Goal: Task Accomplishment & Management: Use online tool/utility

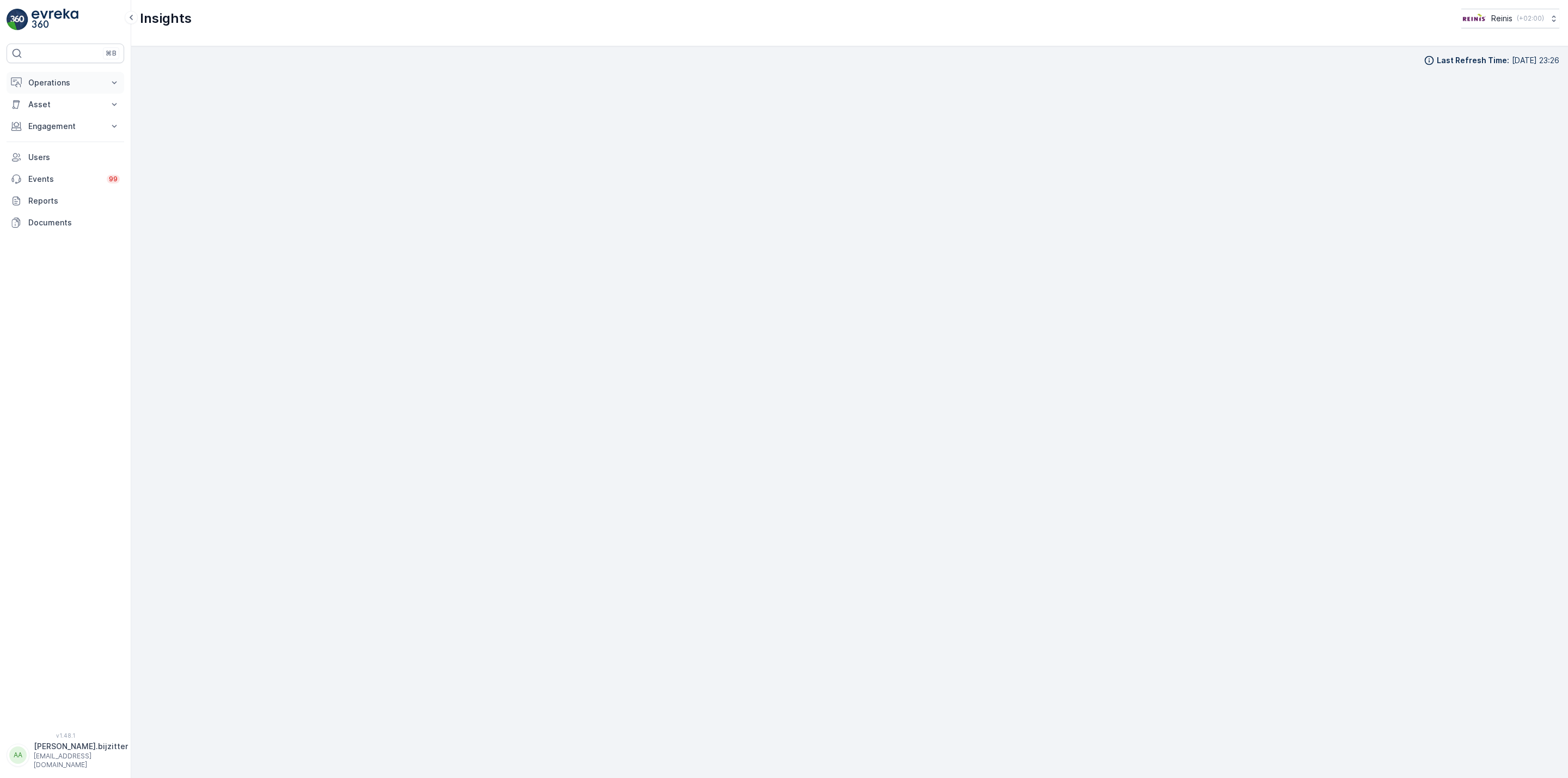
click at [48, 86] on p "Operations" at bounding box center [66, 82] width 74 height 11
click at [44, 116] on p "Planning" at bounding box center [43, 116] width 31 height 11
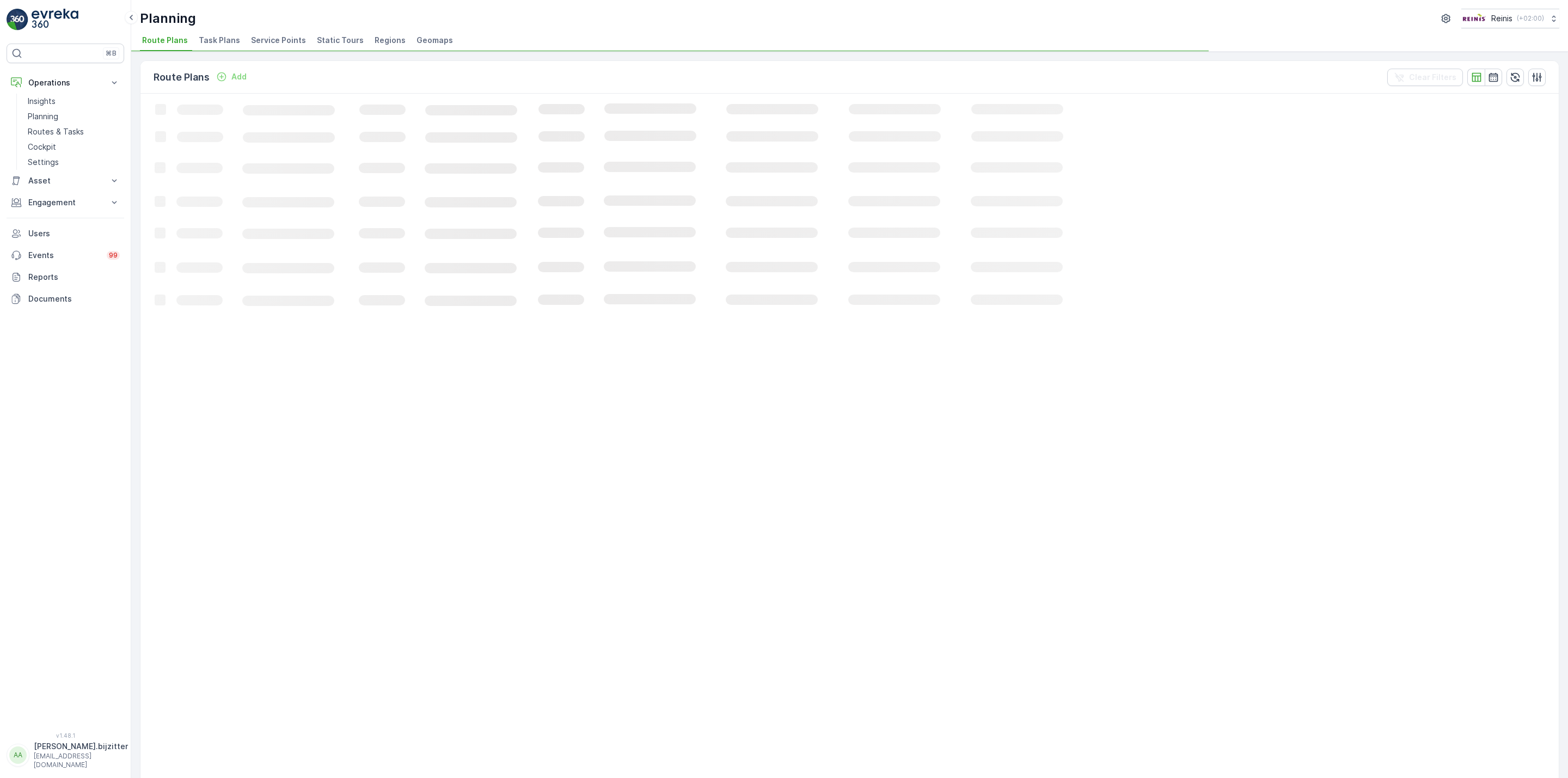
click at [277, 42] on span "Service Points" at bounding box center [278, 40] width 55 height 11
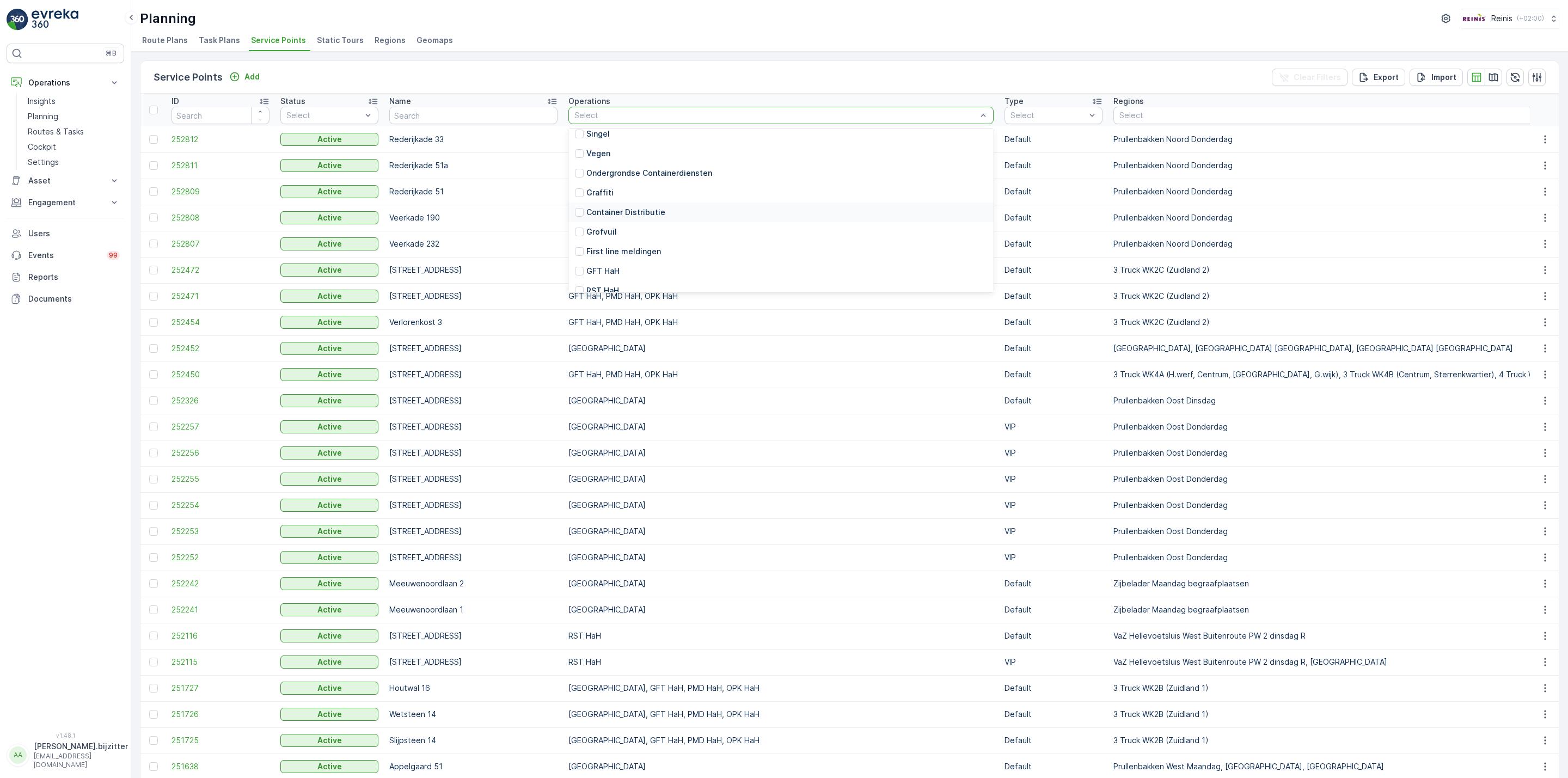
scroll to position [213, 0]
click at [587, 240] on p "RST HaH" at bounding box center [603, 241] width 32 height 11
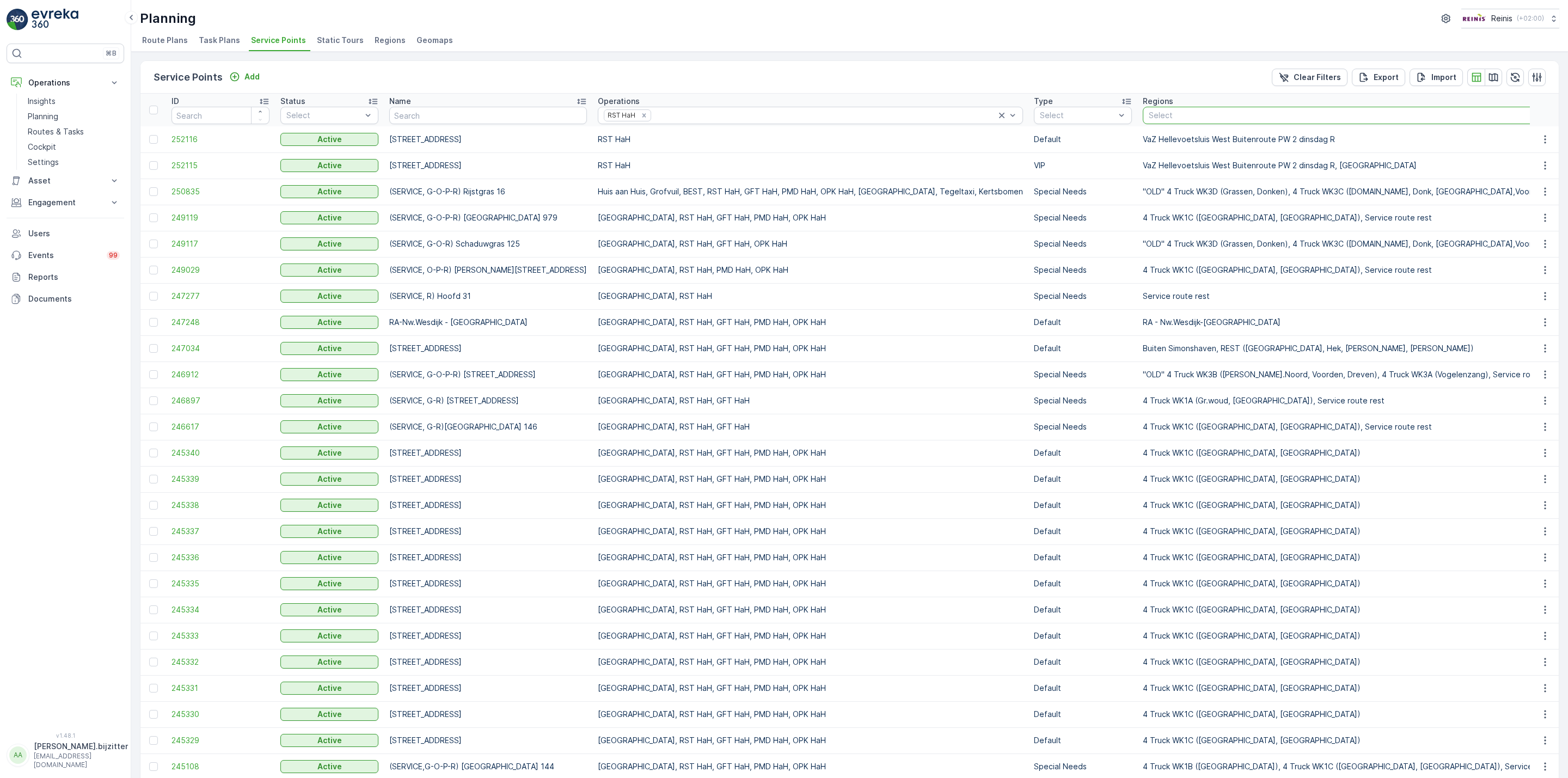
click at [1196, 116] on div at bounding box center [1391, 115] width 486 height 8
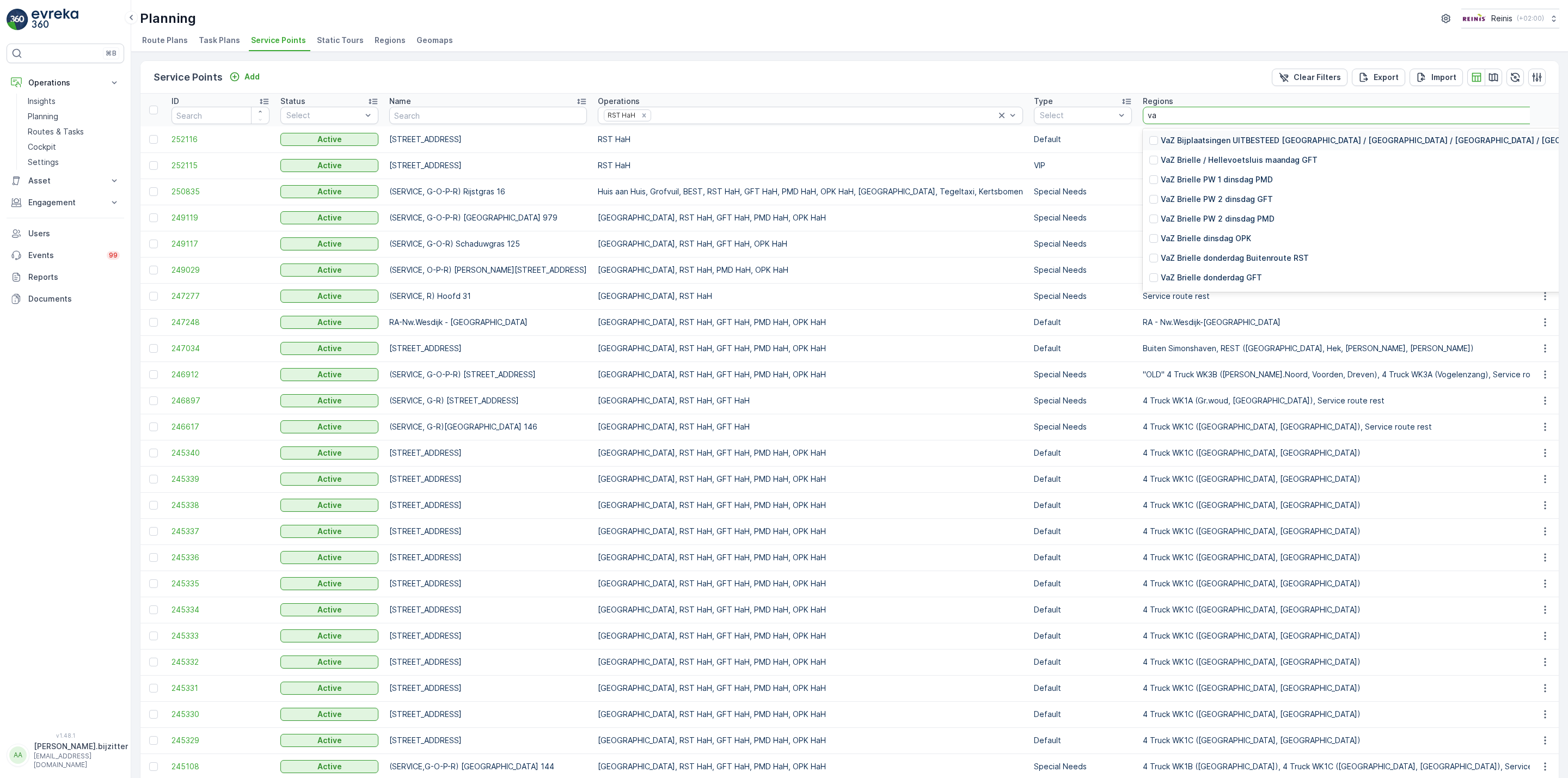
type input "vaz"
click at [1150, 142] on div at bounding box center [1154, 140] width 8 height 8
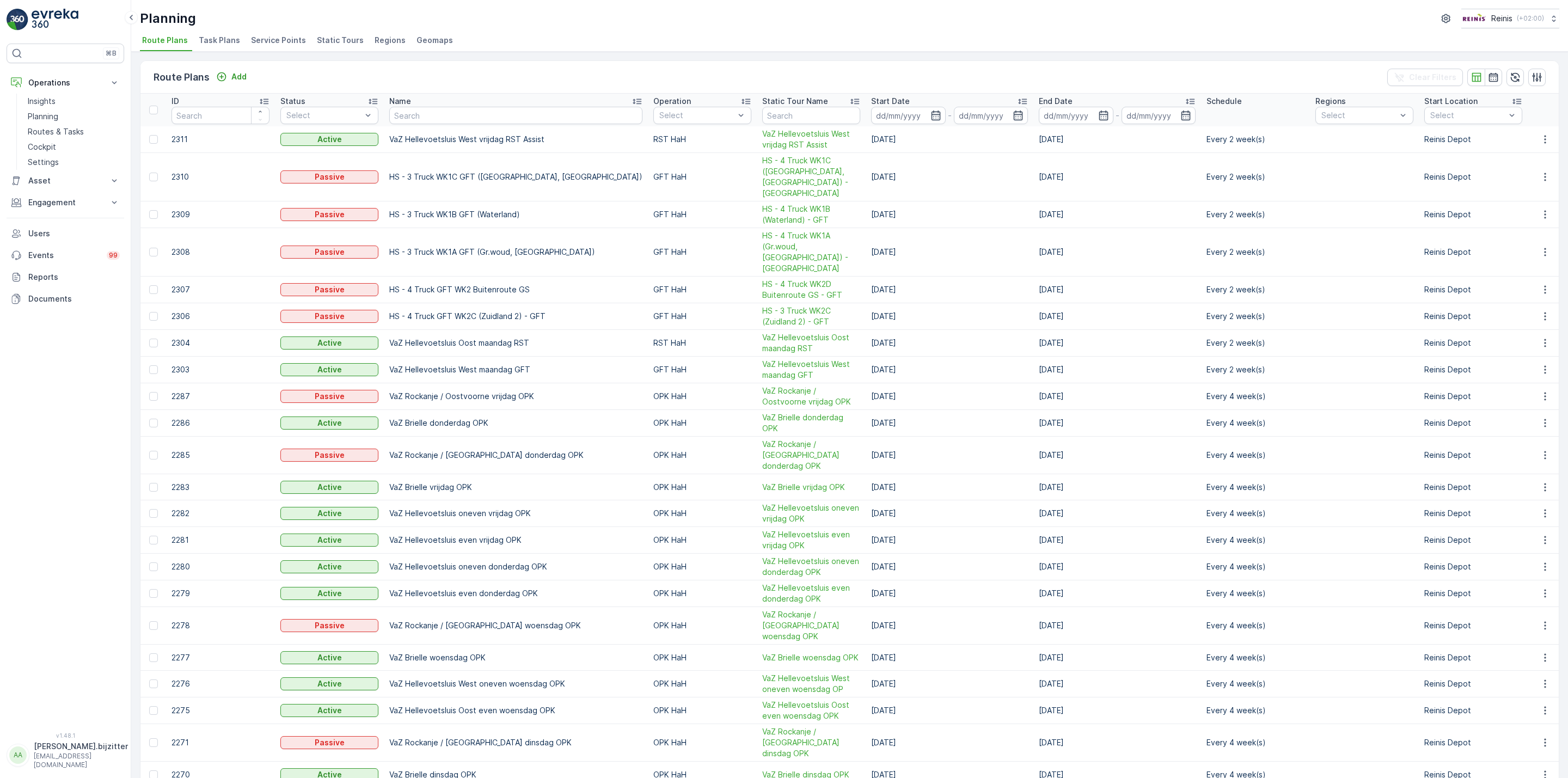
click at [277, 36] on span "Service Points" at bounding box center [278, 40] width 55 height 11
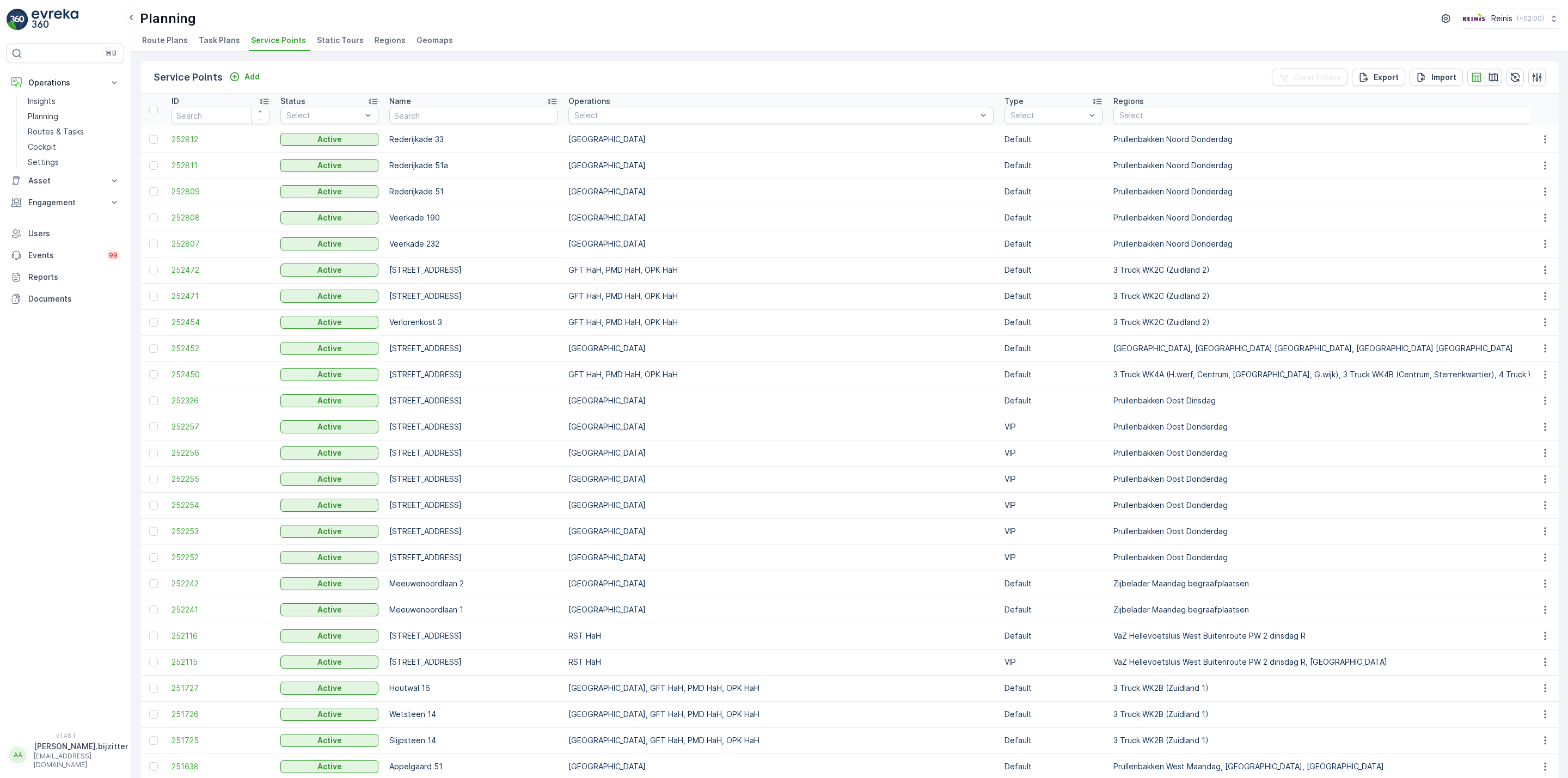
click at [1490, 82] on icon "button" at bounding box center [1493, 77] width 11 height 11
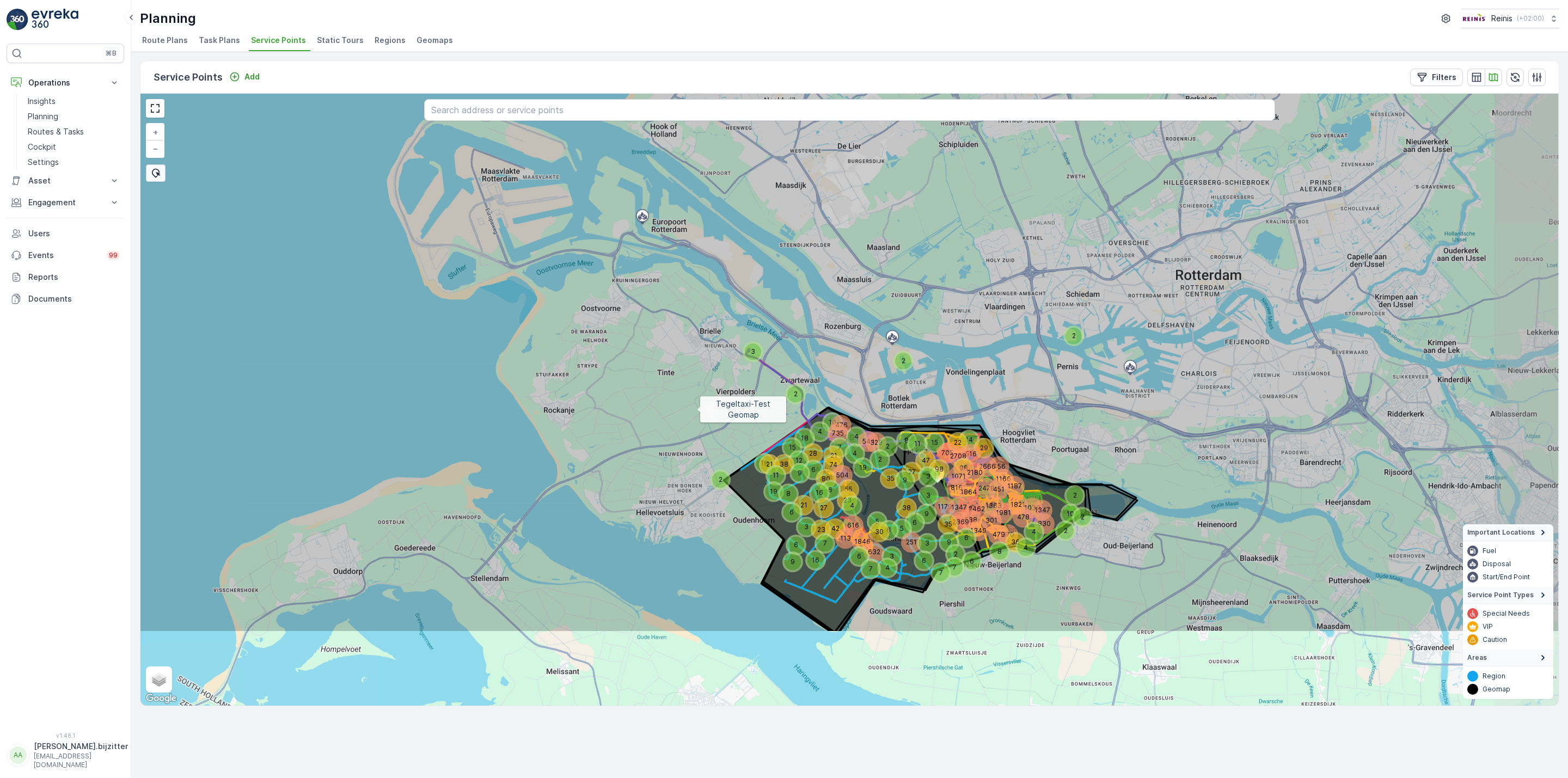
drag, startPoint x: 842, startPoint y: 549, endPoint x: 700, endPoint y: 414, distance: 195.9
click at [700, 414] on icon at bounding box center [707, 264] width 1705 height 737
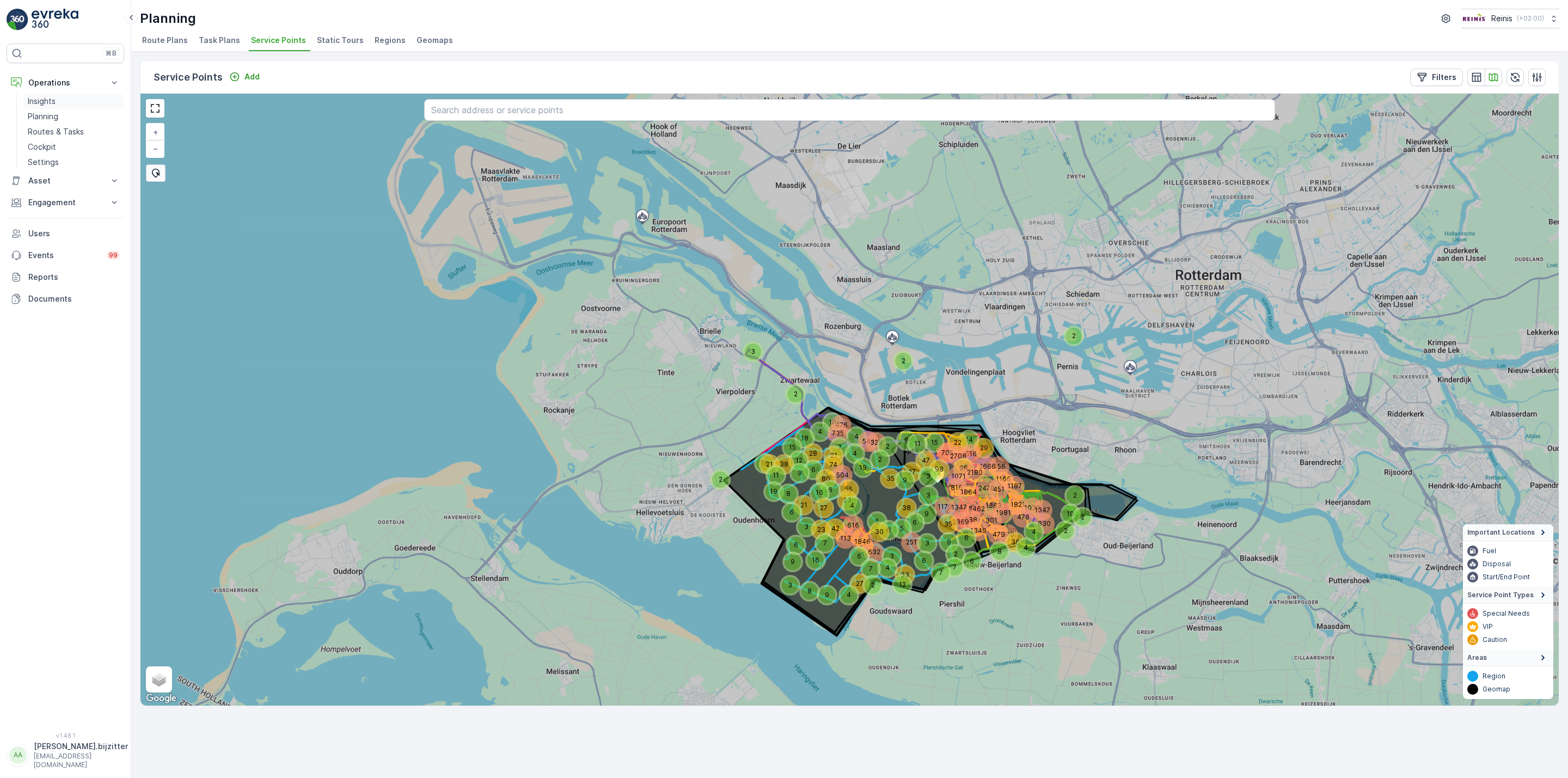
click at [43, 103] on p "Insights" at bounding box center [42, 101] width 28 height 11
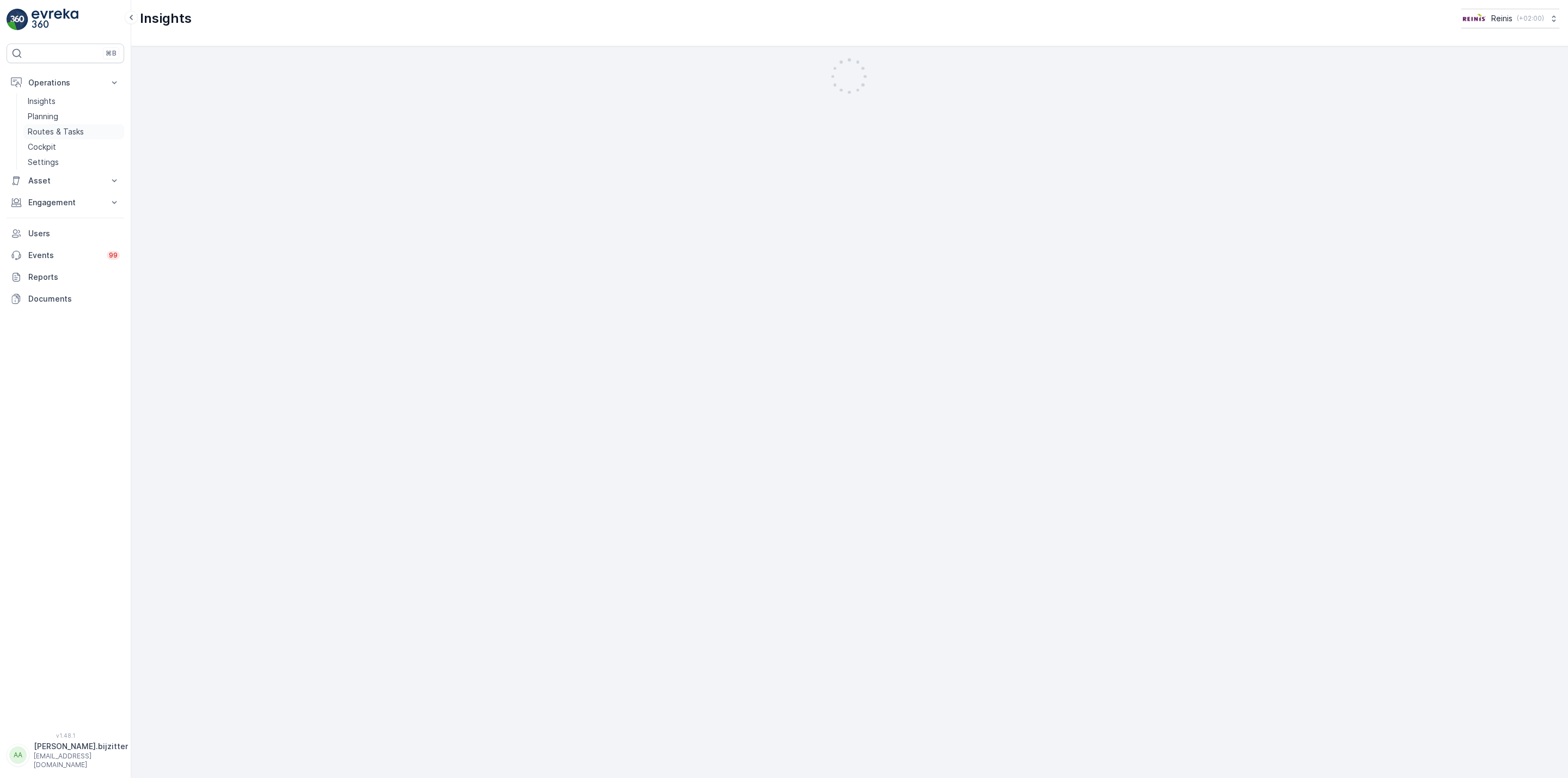
click at [60, 134] on p "Routes & Tasks" at bounding box center [56, 131] width 56 height 11
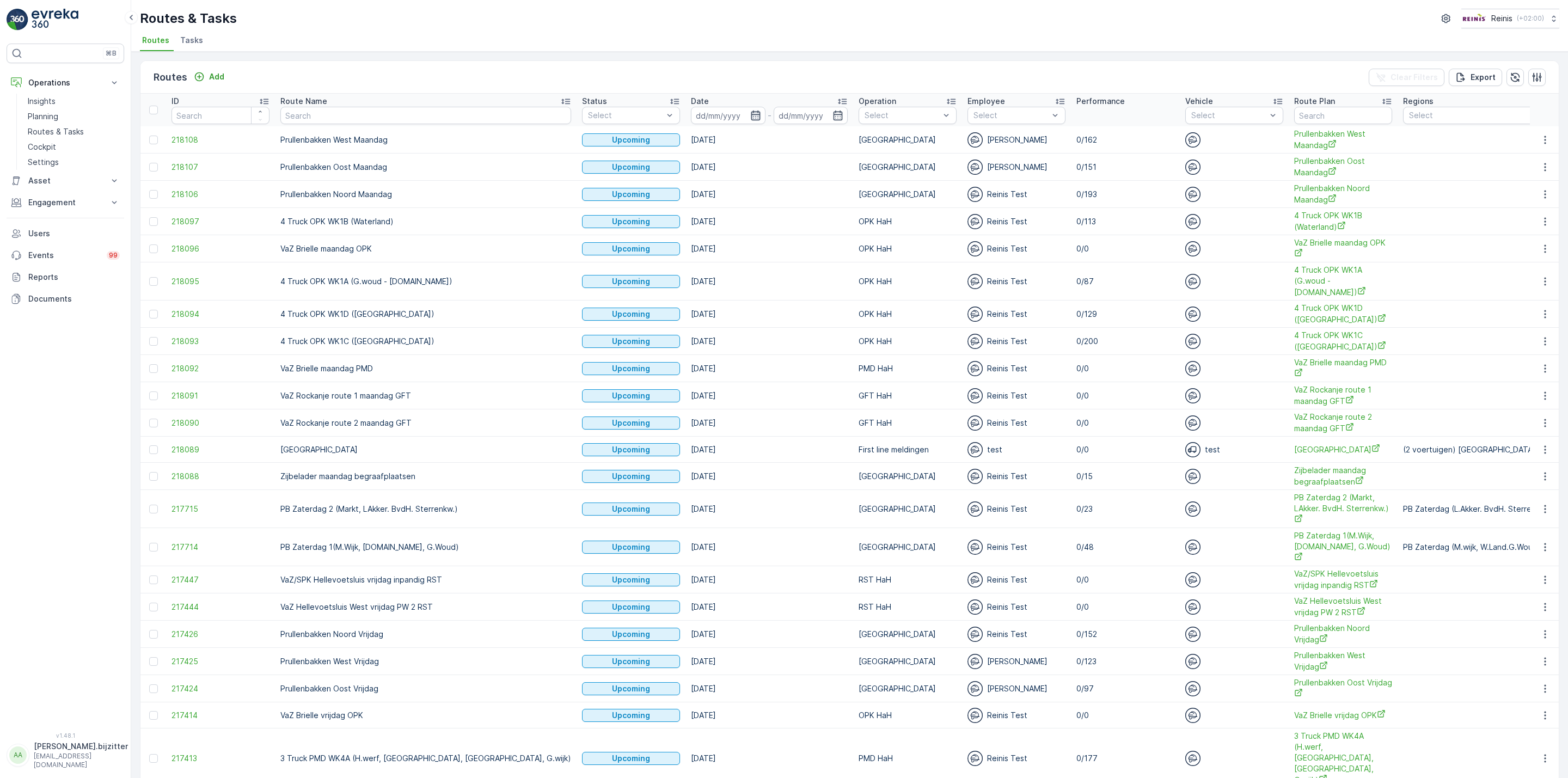
click at [750, 116] on icon "button" at bounding box center [755, 115] width 11 height 11
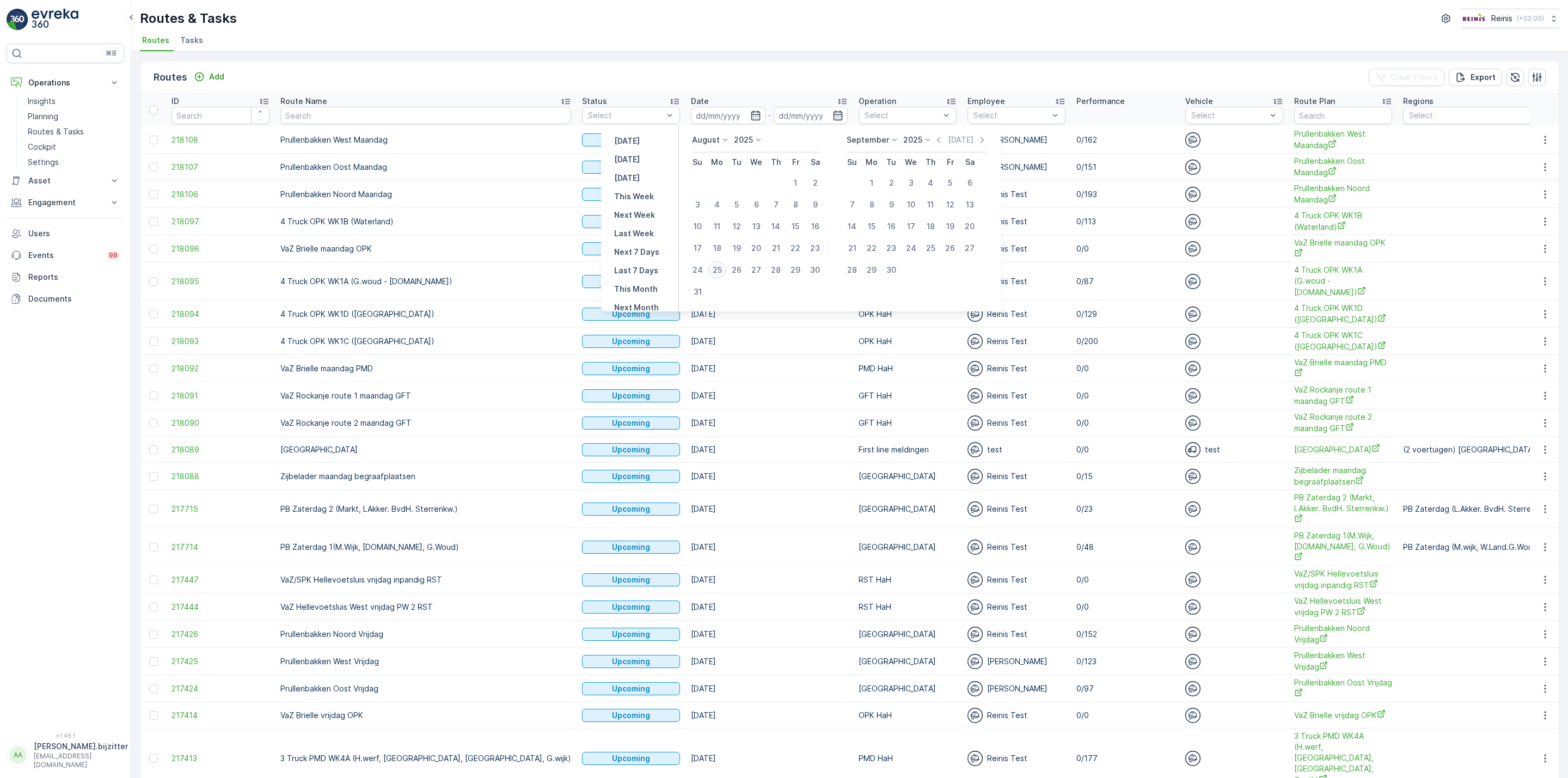
click at [718, 270] on div "25" at bounding box center [717, 270] width 18 height 18
type input "25.08.2025"
click at [718, 270] on div "25" at bounding box center [717, 270] width 18 height 18
type input "25.08.2025"
click at [719, 270] on div "25" at bounding box center [717, 270] width 18 height 18
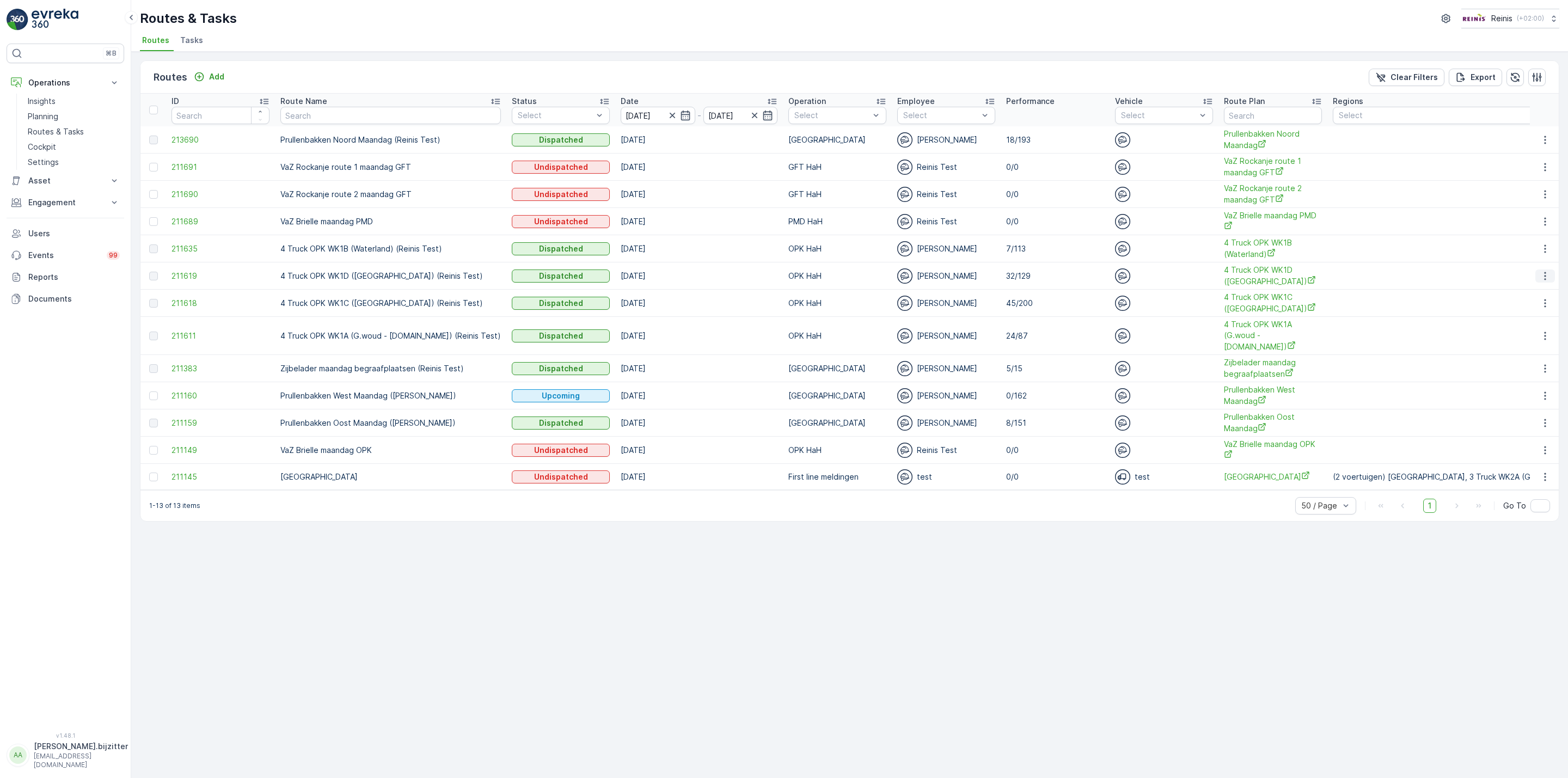
click at [1549, 273] on icon "button" at bounding box center [1545, 276] width 11 height 11
click at [1530, 293] on span "See More Details" at bounding box center [1519, 294] width 63 height 11
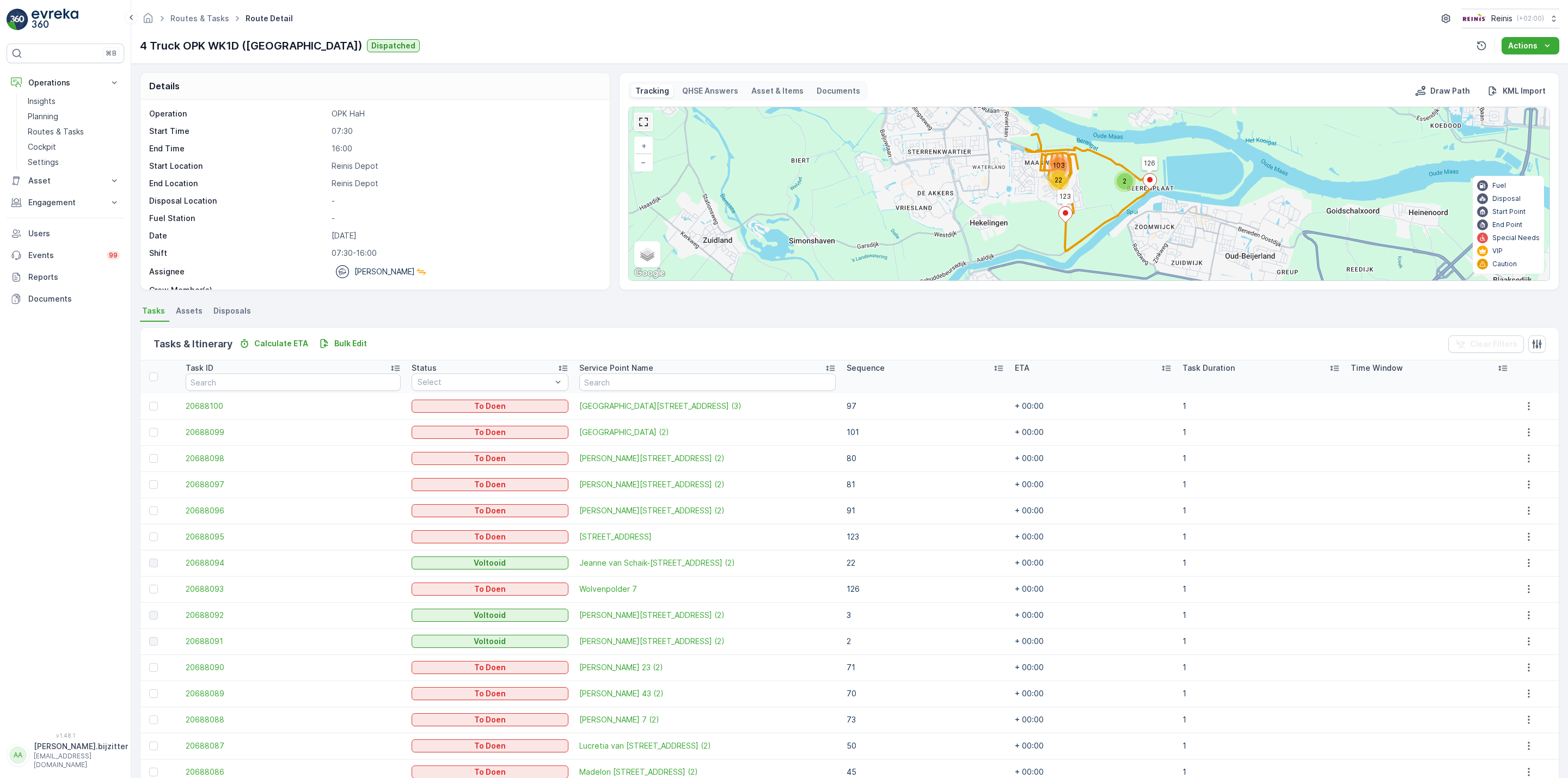
click at [641, 126] on link at bounding box center [643, 121] width 16 height 16
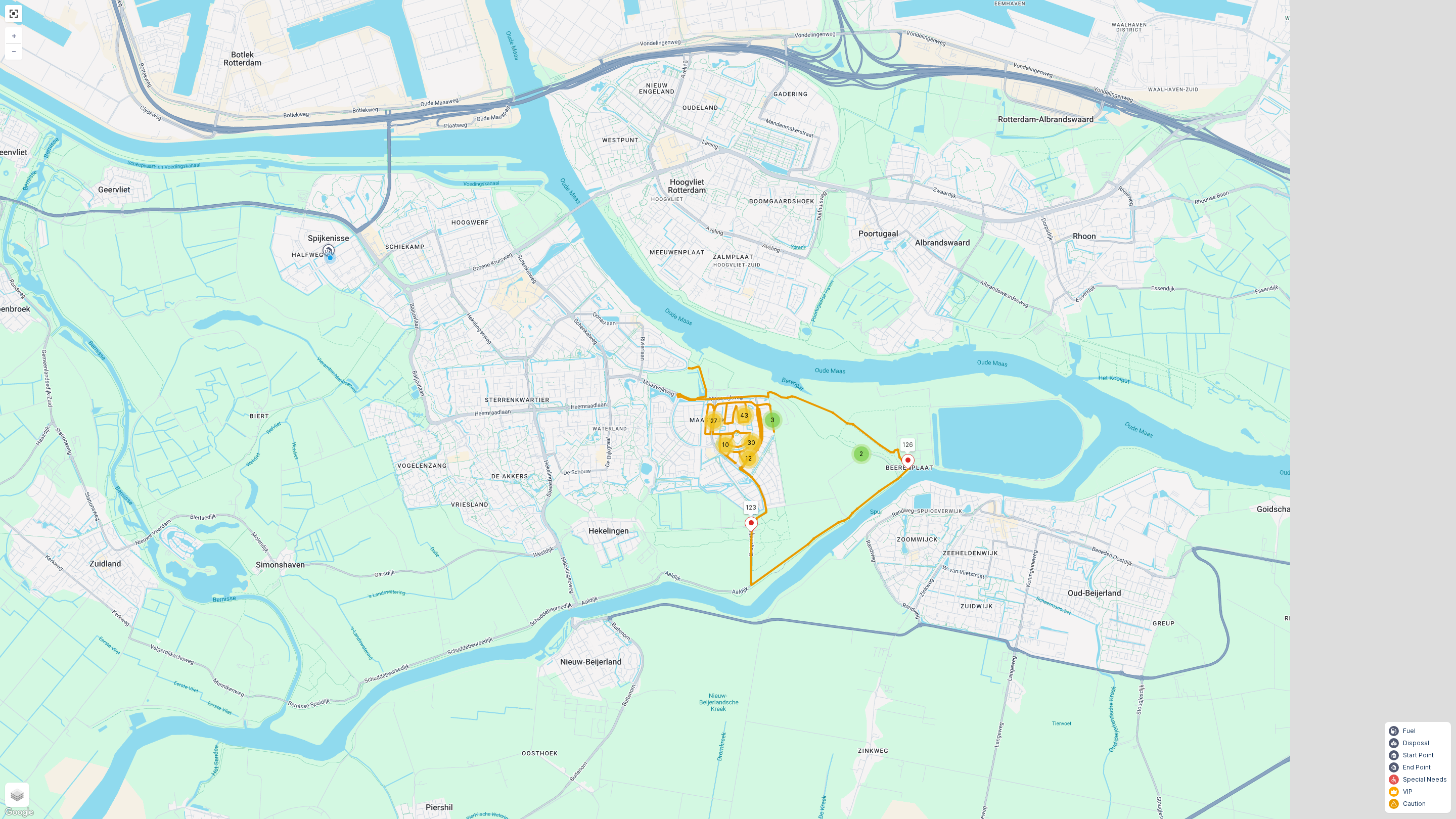
drag, startPoint x: 1065, startPoint y: 461, endPoint x: 730, endPoint y: 484, distance: 335.8
click at [785, 492] on div "2 12 10 3 30 27 43 123 126 + − Satellite Roadmap Terrain Hybrid Leaflet Keyboar…" at bounding box center [728, 410] width 1456 height 819
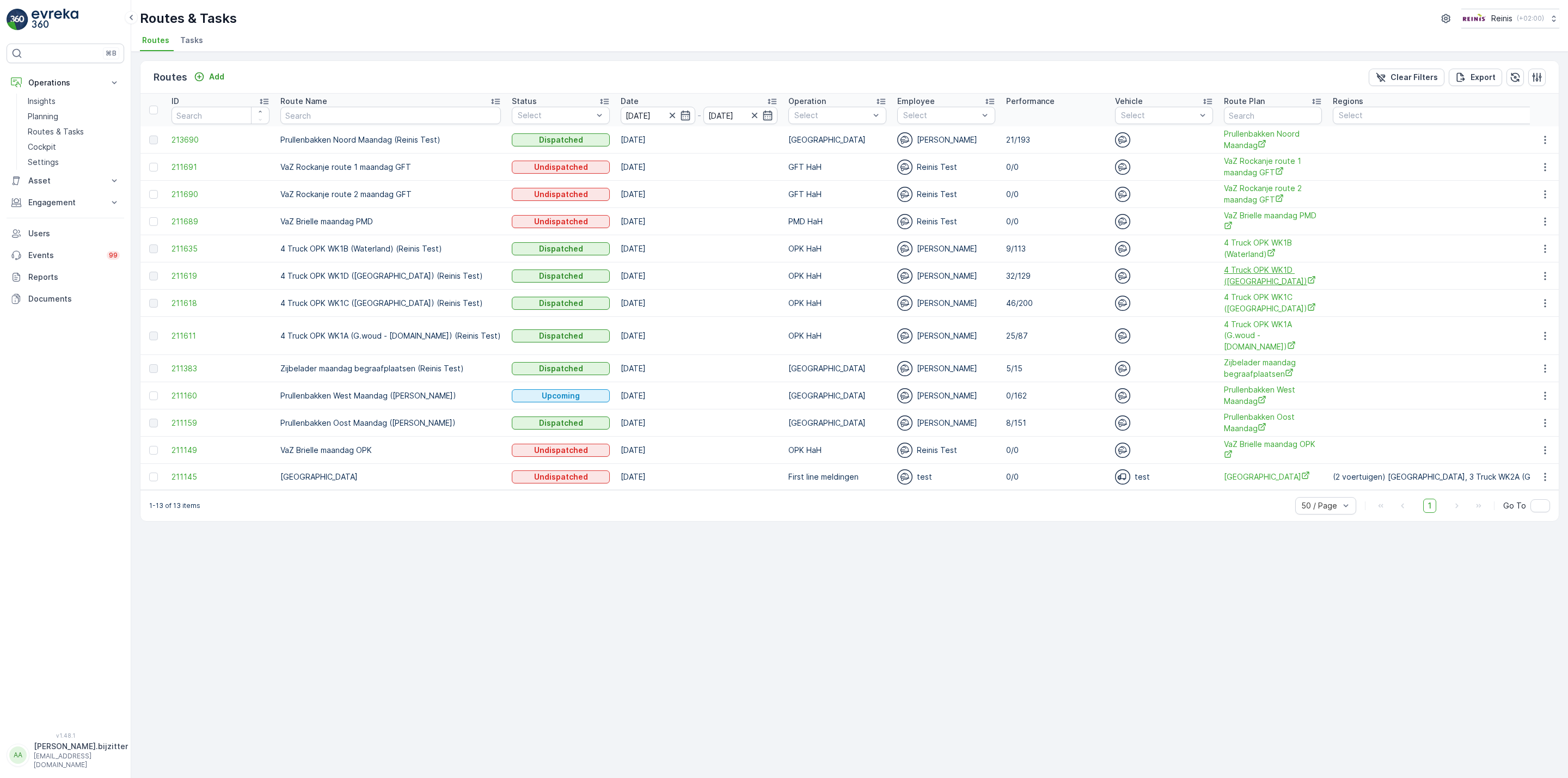
click at [1247, 270] on span "4 Truck OPK WK1D ([GEOGRAPHIC_DATA])" at bounding box center [1272, 275] width 98 height 22
click at [1545, 278] on icon "button" at bounding box center [1545, 275] width 2 height 8
click at [1529, 293] on span "See More Details" at bounding box center [1519, 294] width 63 height 11
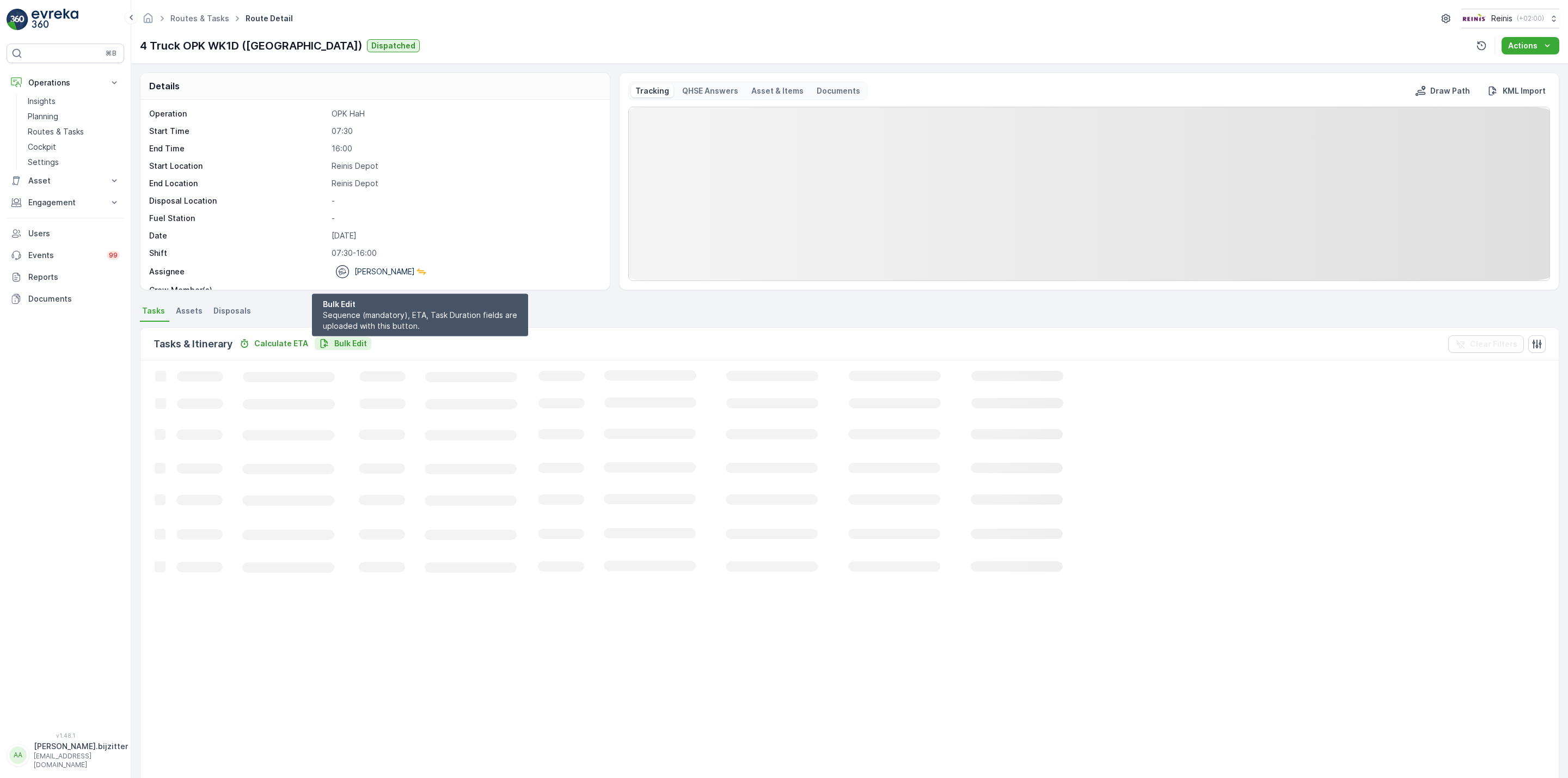
click at [357, 348] on p "Bulk Edit" at bounding box center [351, 344] width 32 height 11
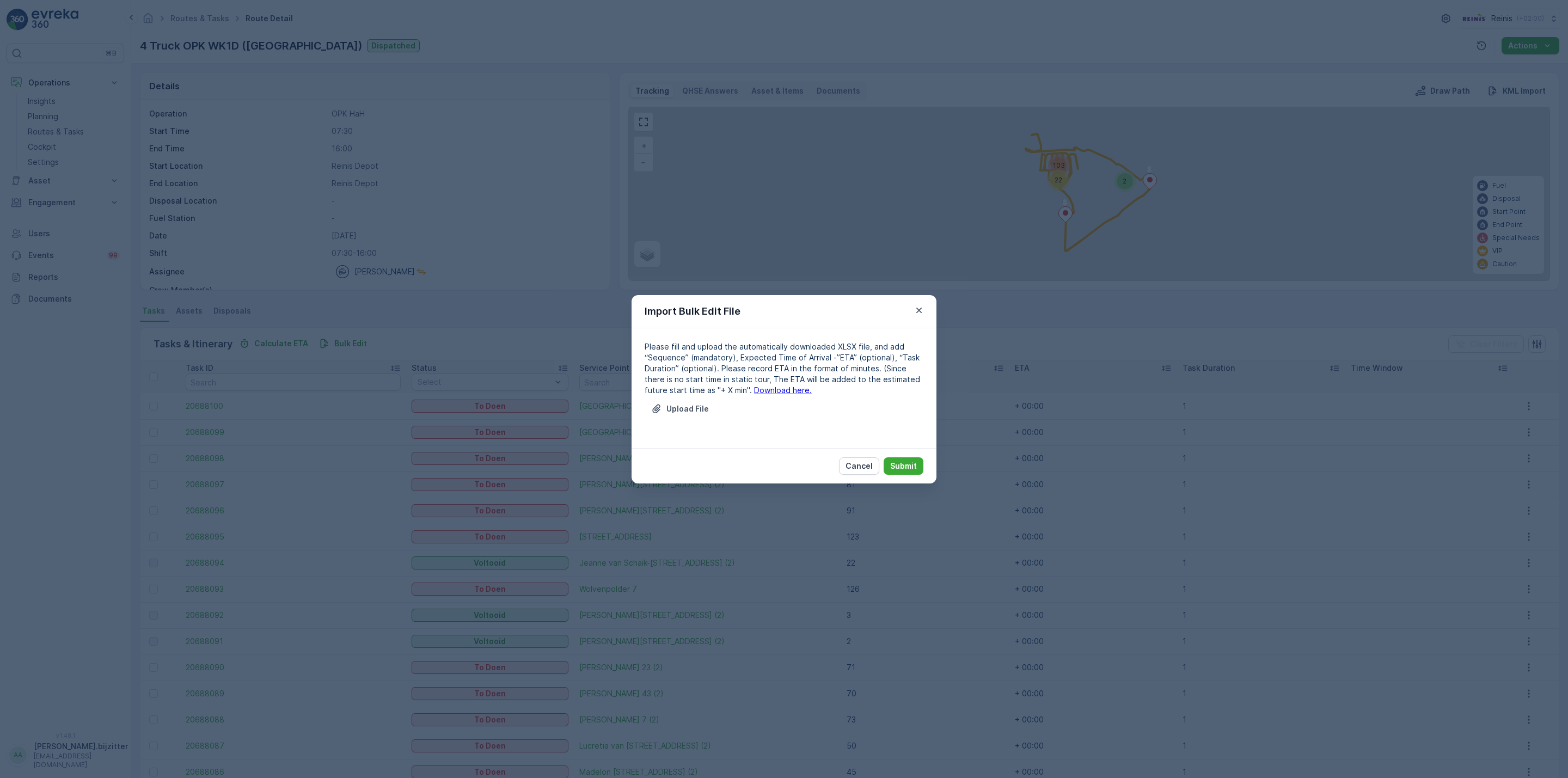
click at [768, 390] on link "Download here." at bounding box center [783, 390] width 58 height 9
drag, startPoint x: 815, startPoint y: 428, endPoint x: 805, endPoint y: 429, distance: 10.0
click at [815, 428] on div "Upload File" at bounding box center [783, 415] width 279 height 31
click at [692, 407] on p "Upload File" at bounding box center [687, 408] width 42 height 11
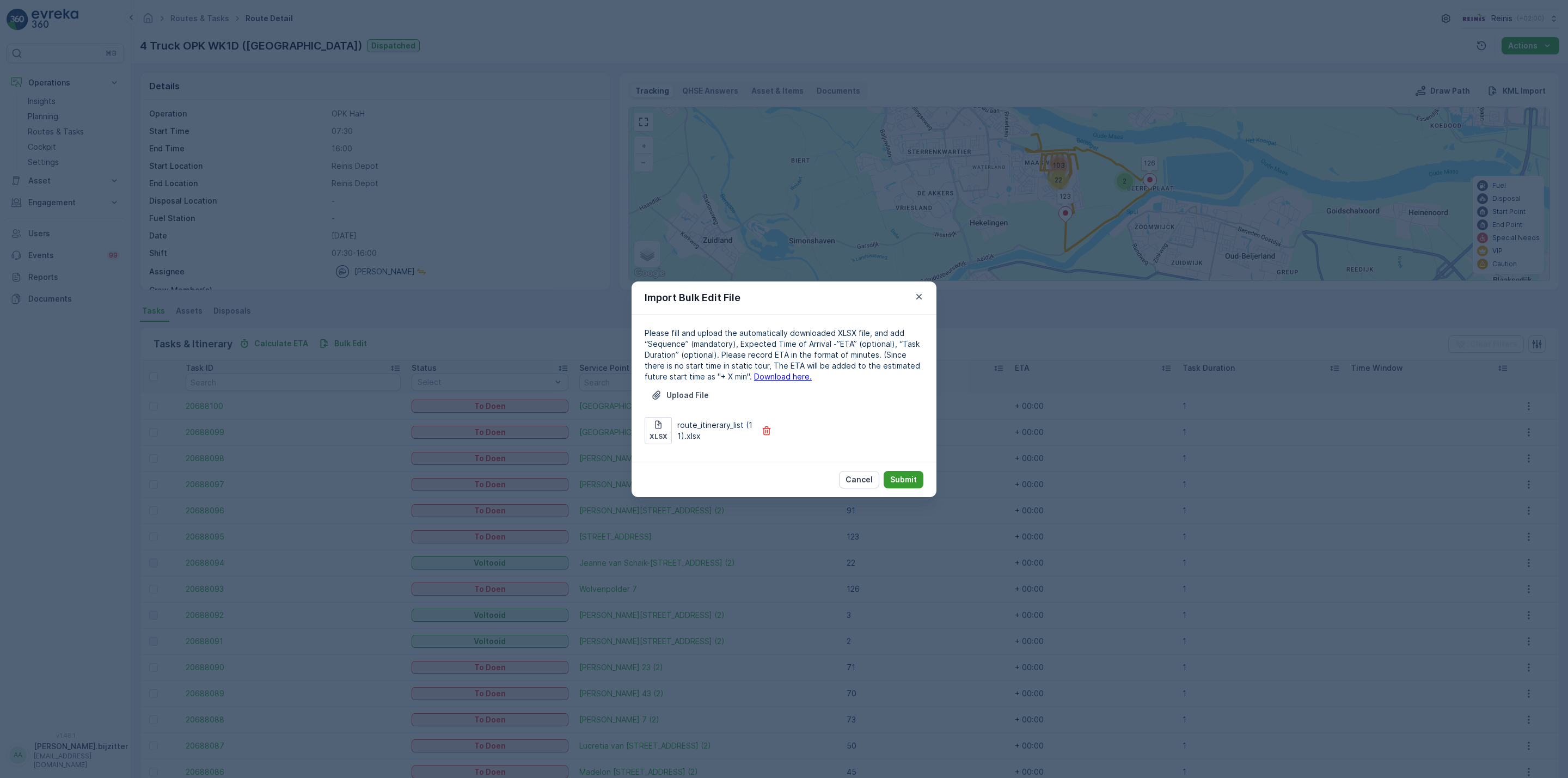
click at [907, 481] on p "Submit" at bounding box center [904, 479] width 27 height 11
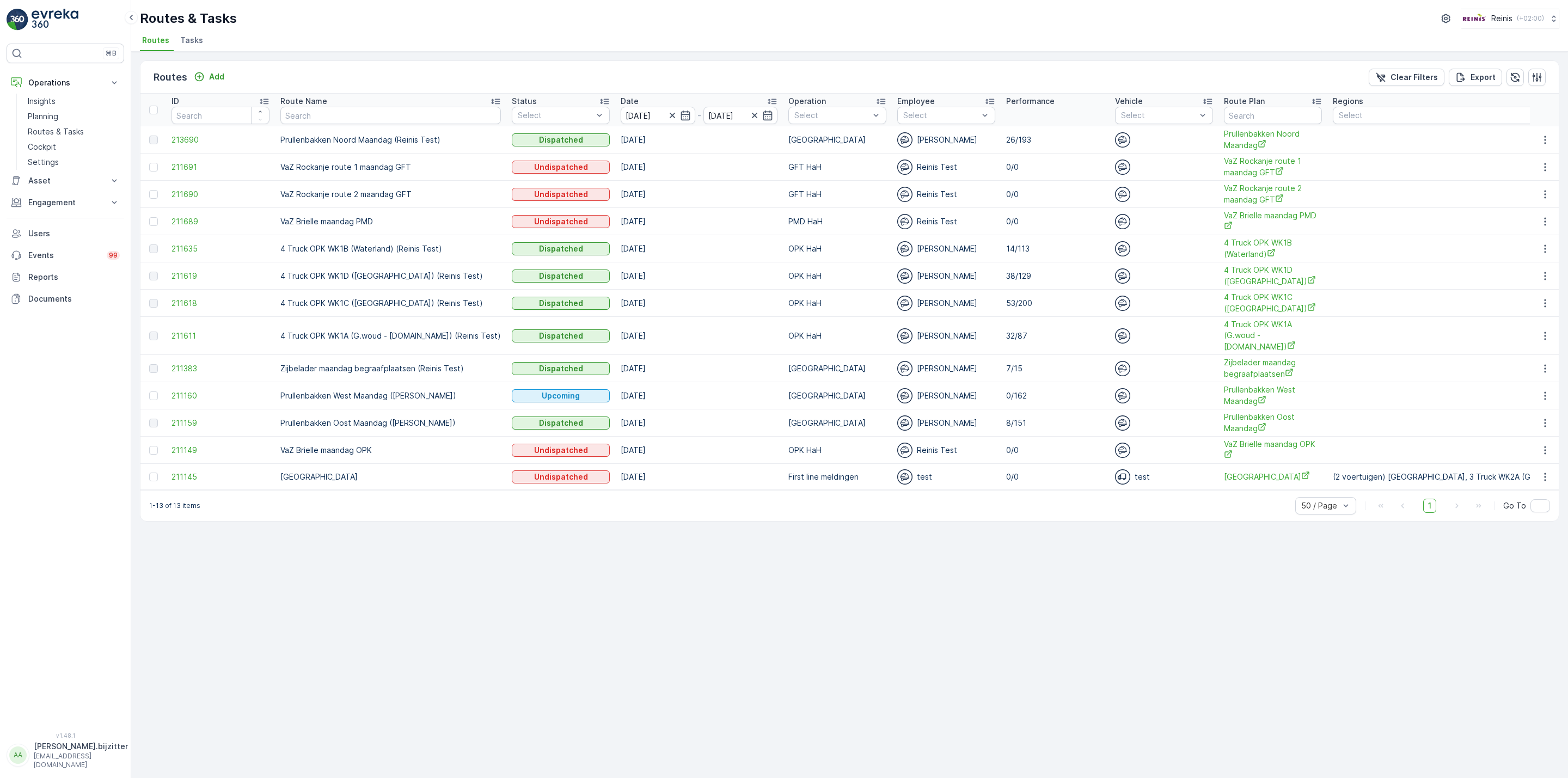
click at [616, 592] on div "Routes Add Clear Filters Export ID Route Name Status Select Date 25.08.2025 - 2…" at bounding box center [850, 415] width 1437 height 726
click at [486, 621] on div "Routes Add Clear Filters Export ID Route Name Status Select Date 25.08.2025 - 2…" at bounding box center [850, 415] width 1437 height 726
click at [566, 625] on div "Routes Add Clear Filters Export ID Route Name Status Select Date 25.08.2025 - 2…" at bounding box center [850, 415] width 1437 height 726
click at [1543, 277] on icon "button" at bounding box center [1545, 276] width 11 height 11
click at [1521, 293] on span "See More Details" at bounding box center [1519, 294] width 63 height 11
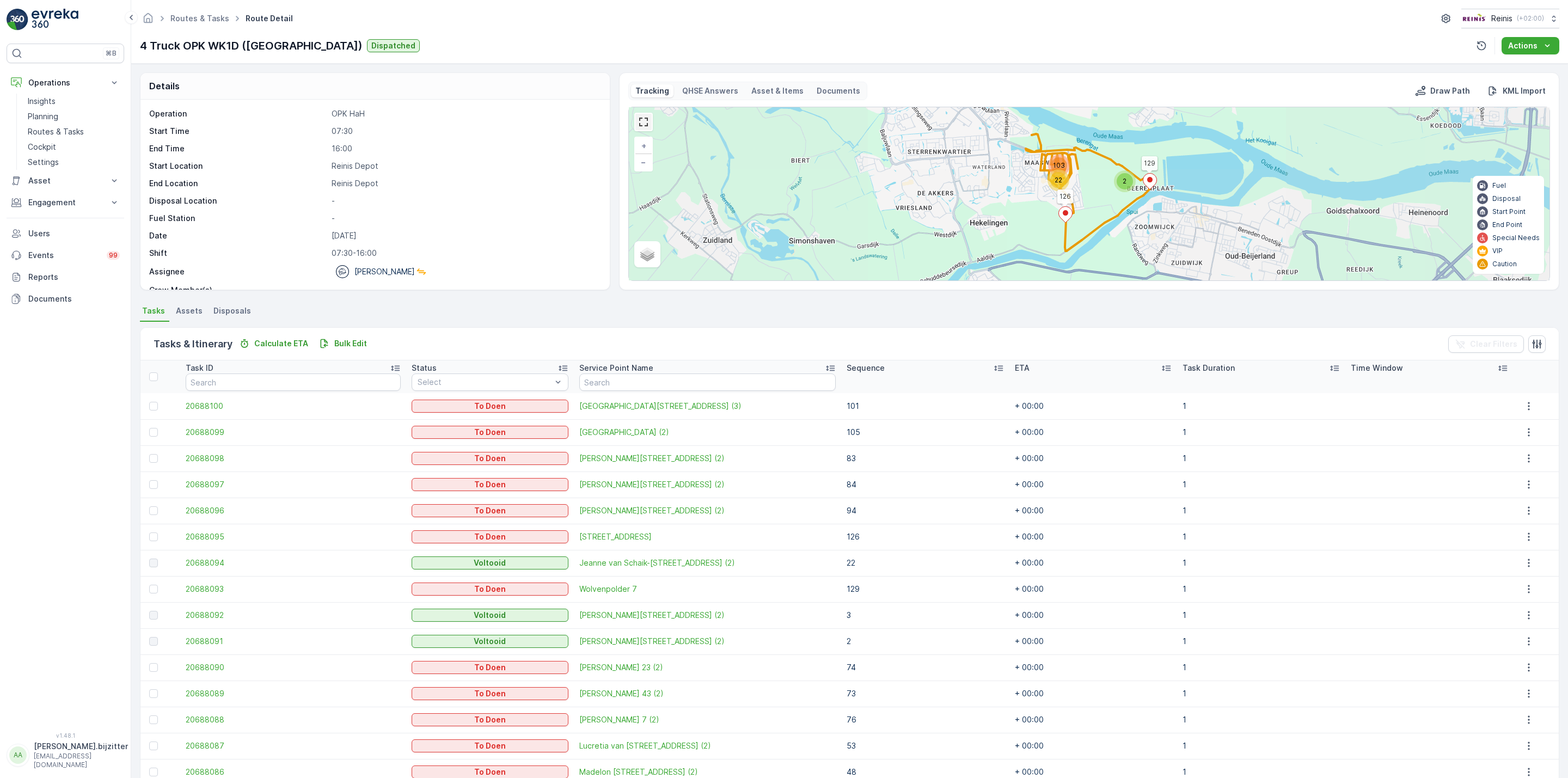
click at [648, 126] on link at bounding box center [643, 121] width 16 height 16
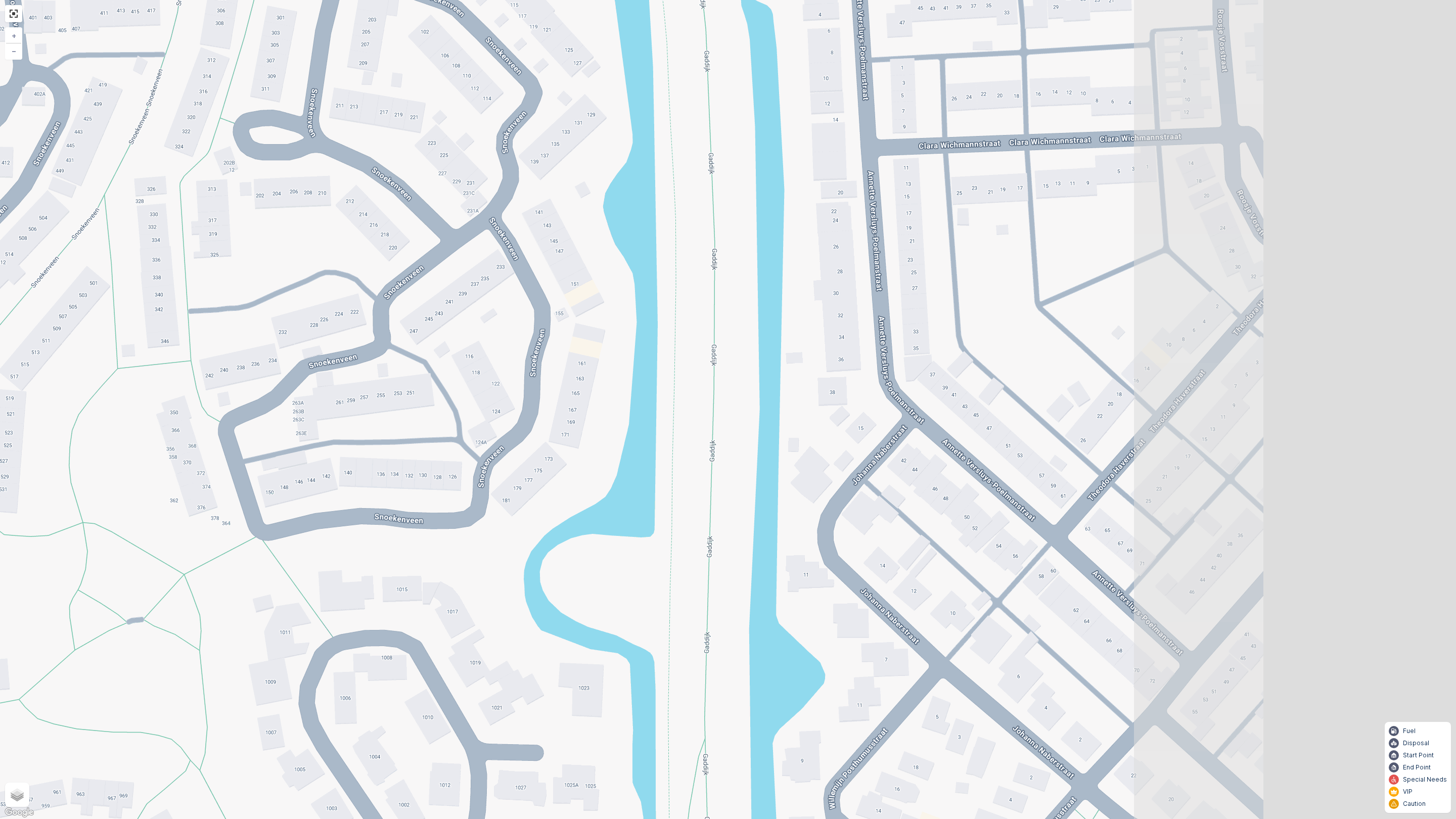
drag, startPoint x: 1039, startPoint y: 306, endPoint x: 648, endPoint y: 405, distance: 403.3
click at [648, 405] on div "2 126 129 52 25 43 51 57 53 1 3 2 70 69 63 68 67 92 95 93 94 75 97 4 99 109 71 …" at bounding box center [728, 410] width 1456 height 819
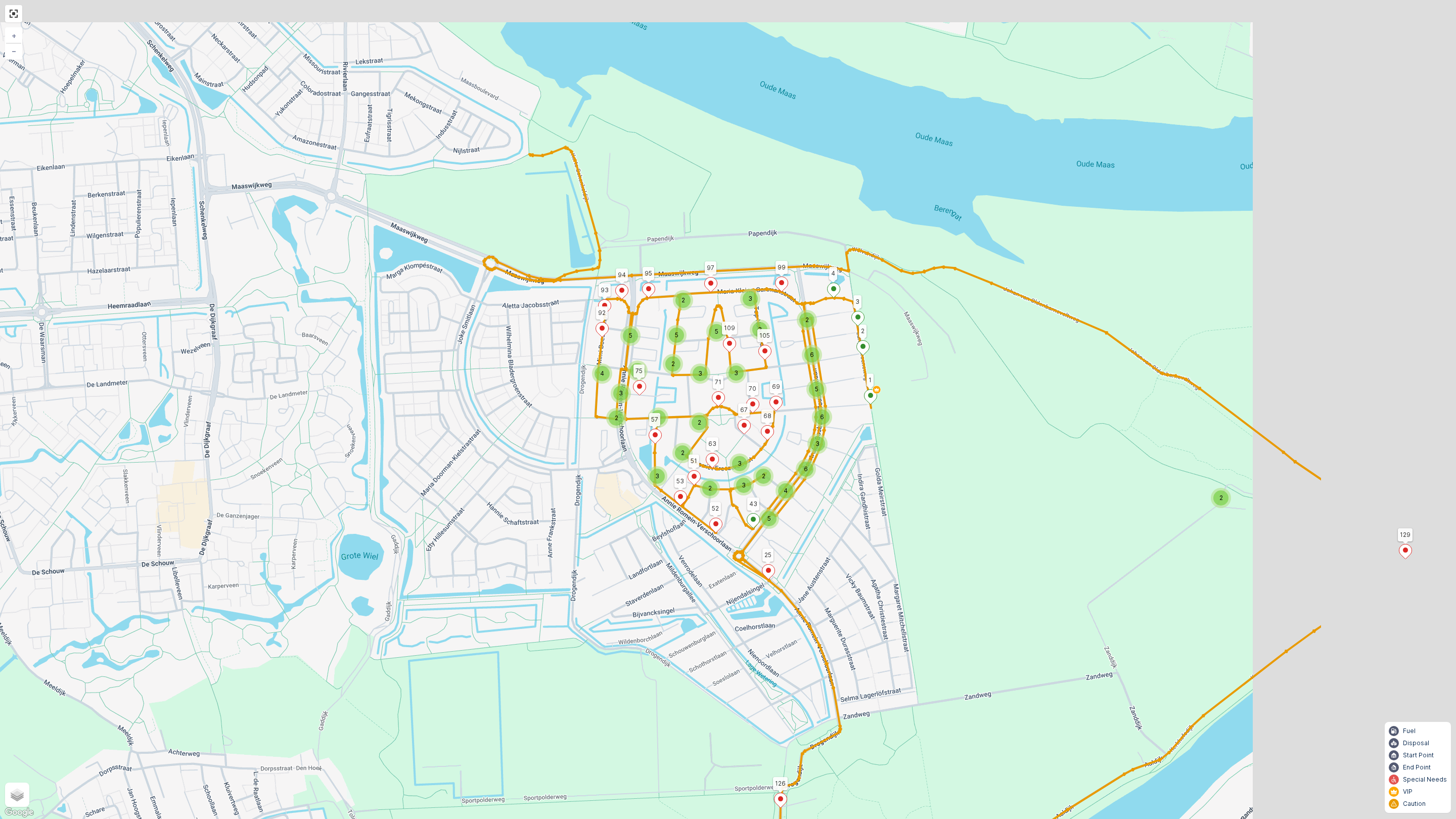
drag, startPoint x: 1191, startPoint y: 393, endPoint x: 870, endPoint y: 430, distance: 323.1
click at [898, 434] on div "2 4 5 2 3 2 6 3 6 2 2 3 3 2 2 4 3 5 2 4 2 5 6 3 3 2 5 5 3 3 126 129 52 25 43 51…" at bounding box center [728, 410] width 1456 height 819
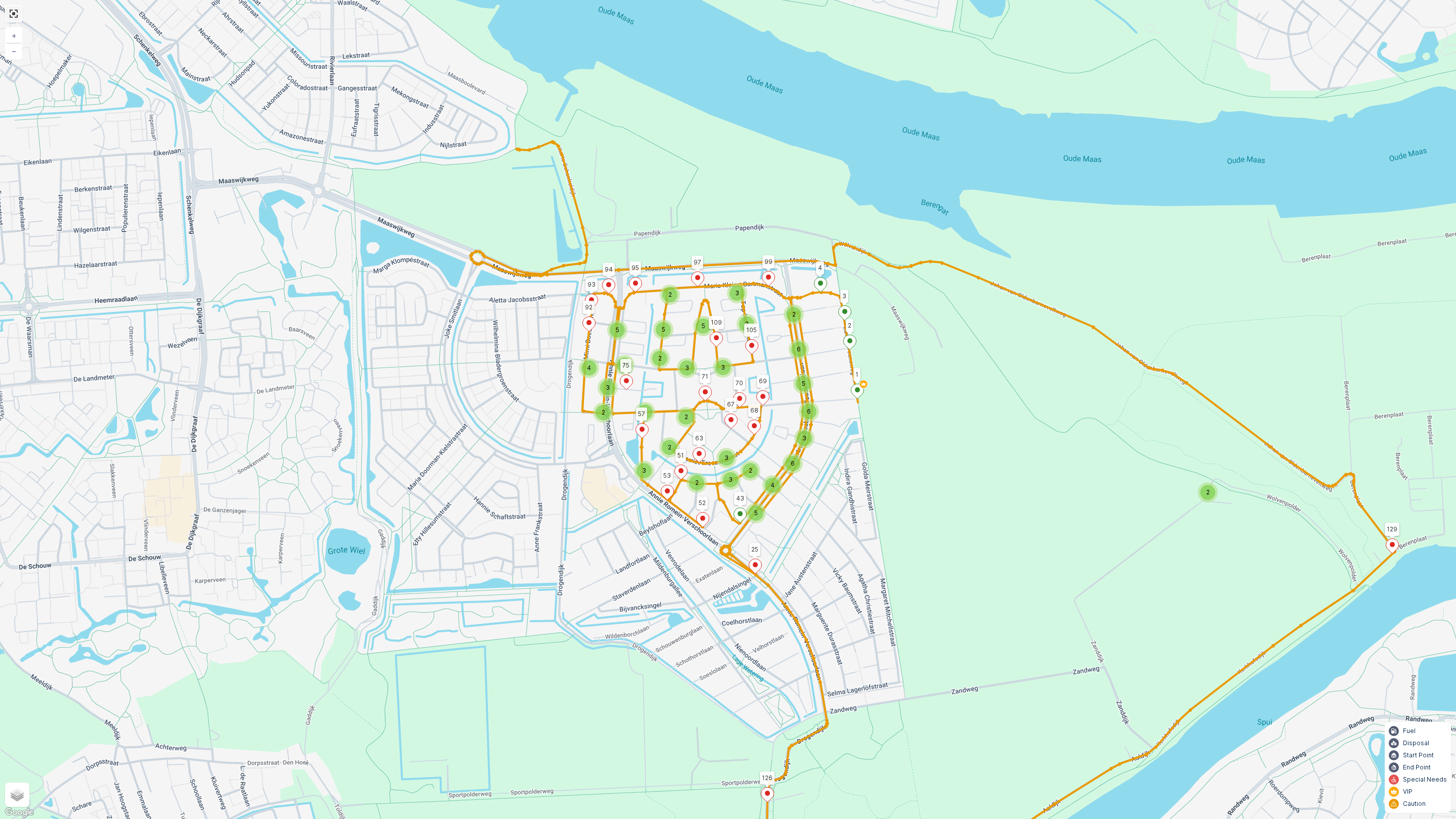
click at [13, 15] on link at bounding box center [13, 13] width 15 height 15
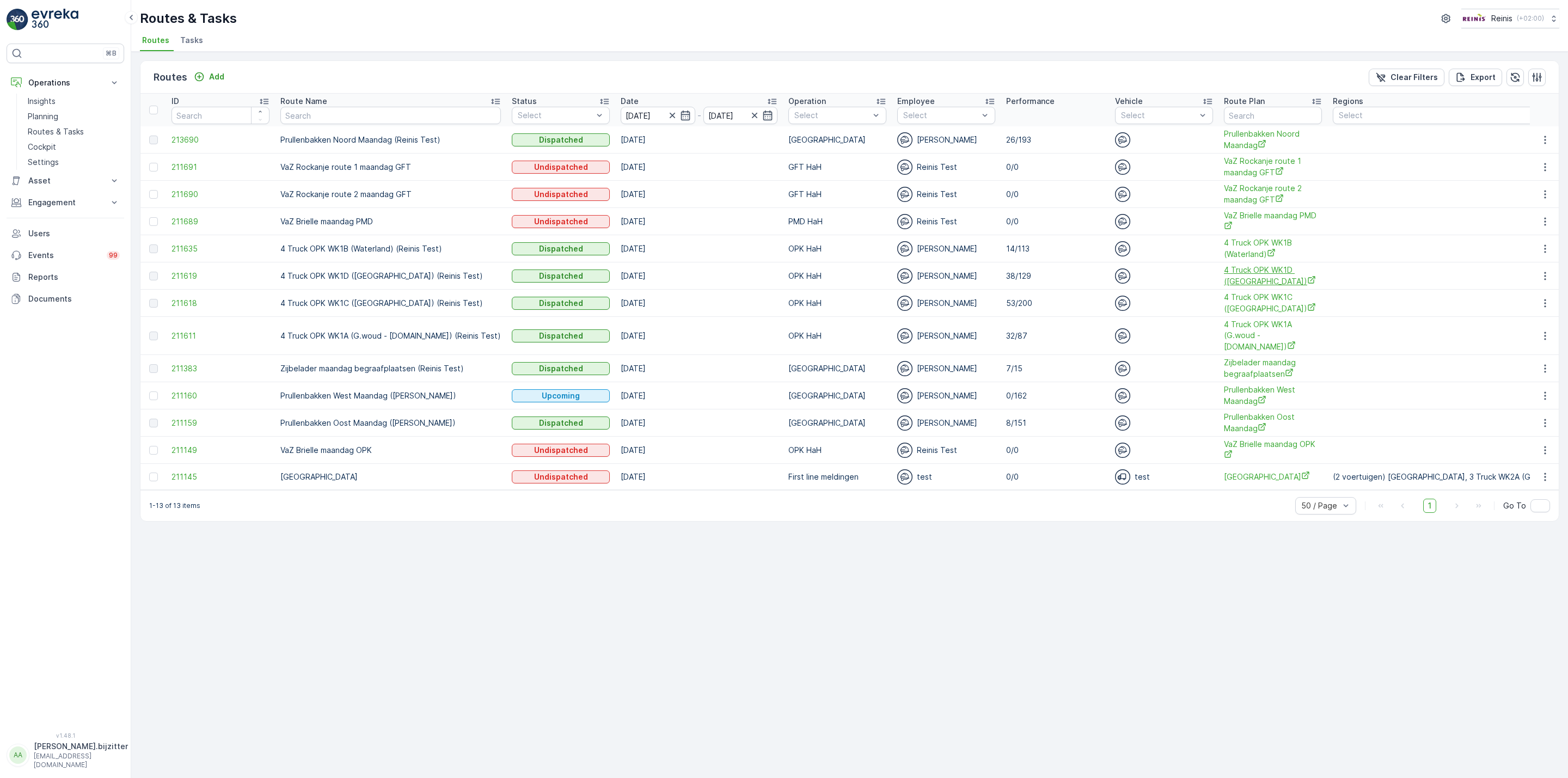
click at [1224, 277] on span "4 Truck OPK WK1D ([GEOGRAPHIC_DATA])" at bounding box center [1272, 275] width 98 height 22
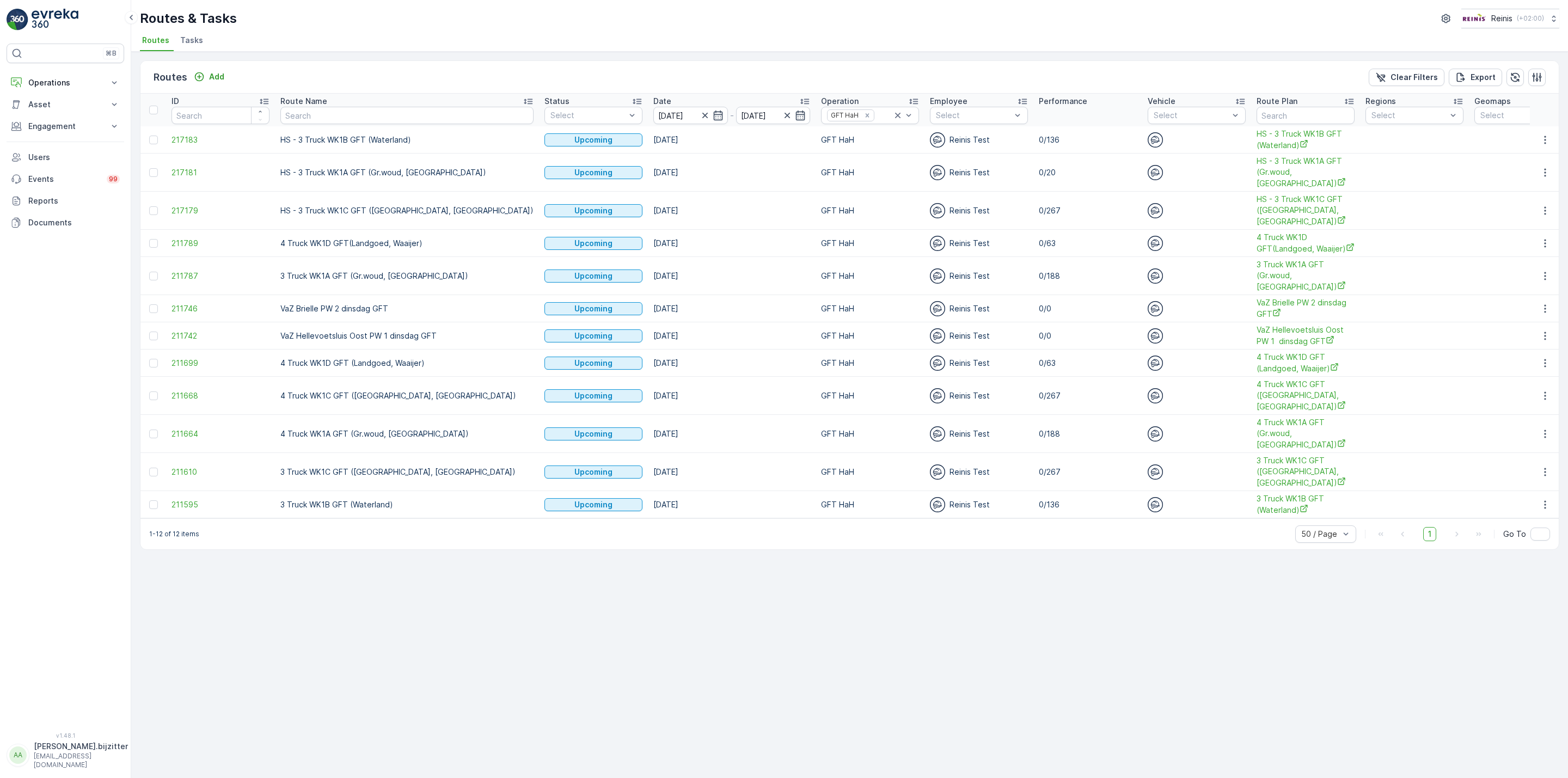
click at [538, 32] on ul "Routes Tasks" at bounding box center [845, 42] width 1411 height 19
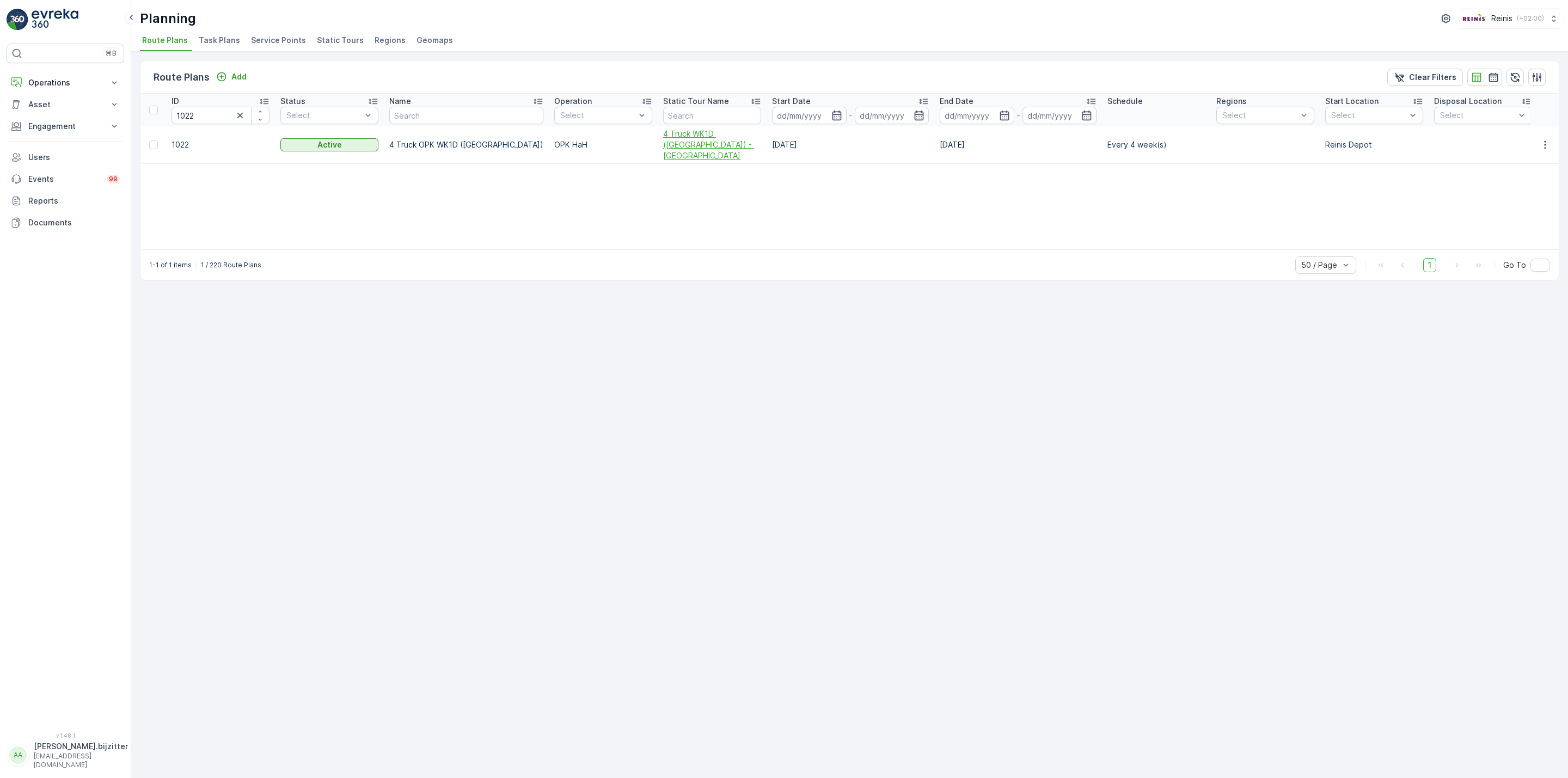
click at [663, 144] on span "4 Truck WK1D ([GEOGRAPHIC_DATA]) - [GEOGRAPHIC_DATA]" at bounding box center [712, 145] width 98 height 32
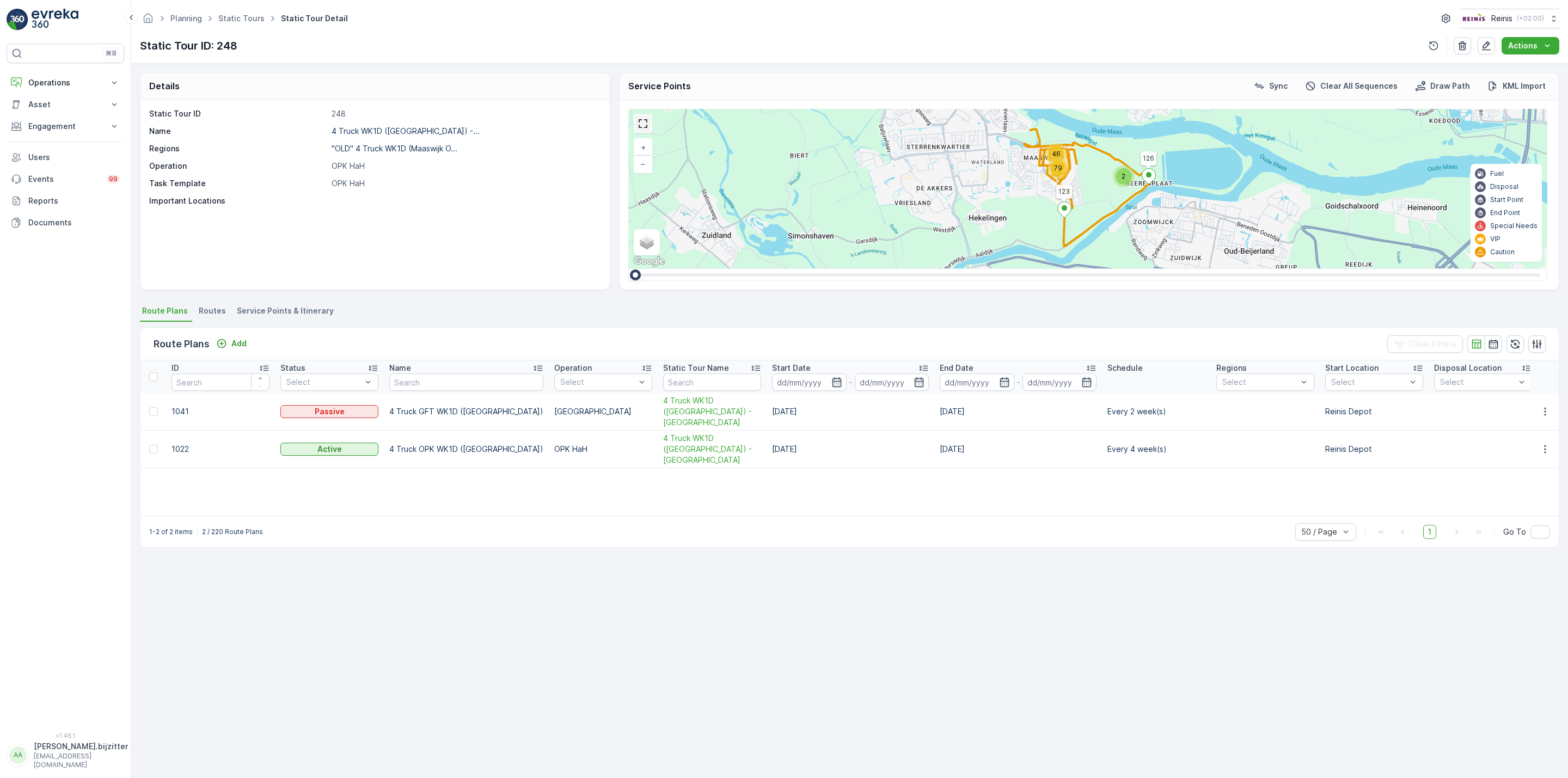
click at [642, 130] on link at bounding box center [642, 123] width 16 height 16
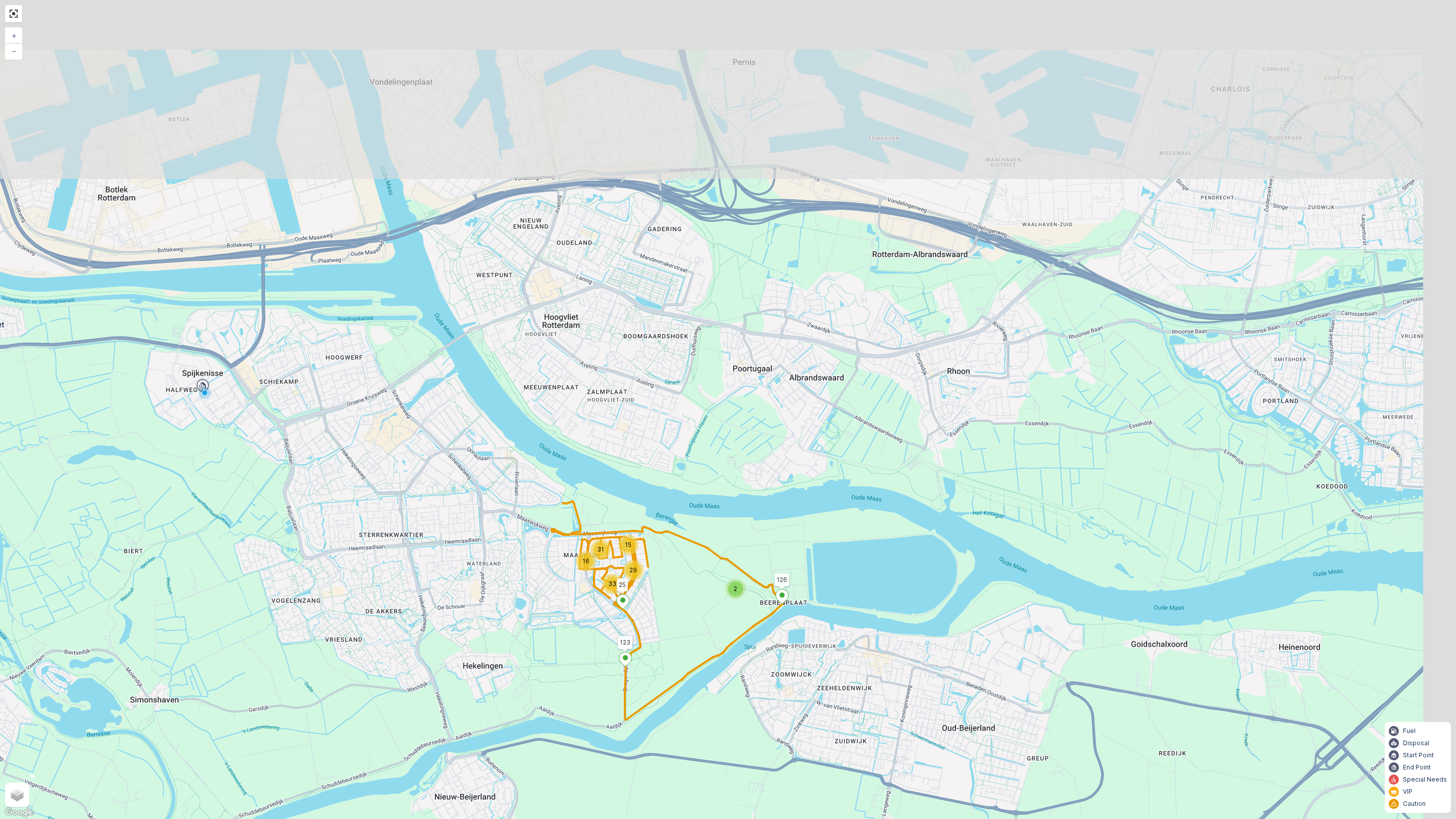
drag, startPoint x: 719, startPoint y: 329, endPoint x: 637, endPoint y: 586, distance: 269.8
click at [666, 563] on div "2 15 31 16 29 33 126 123 25 + − Satellite Roadmap Terrain Hybrid Leaflet Keyboa…" at bounding box center [728, 410] width 1456 height 819
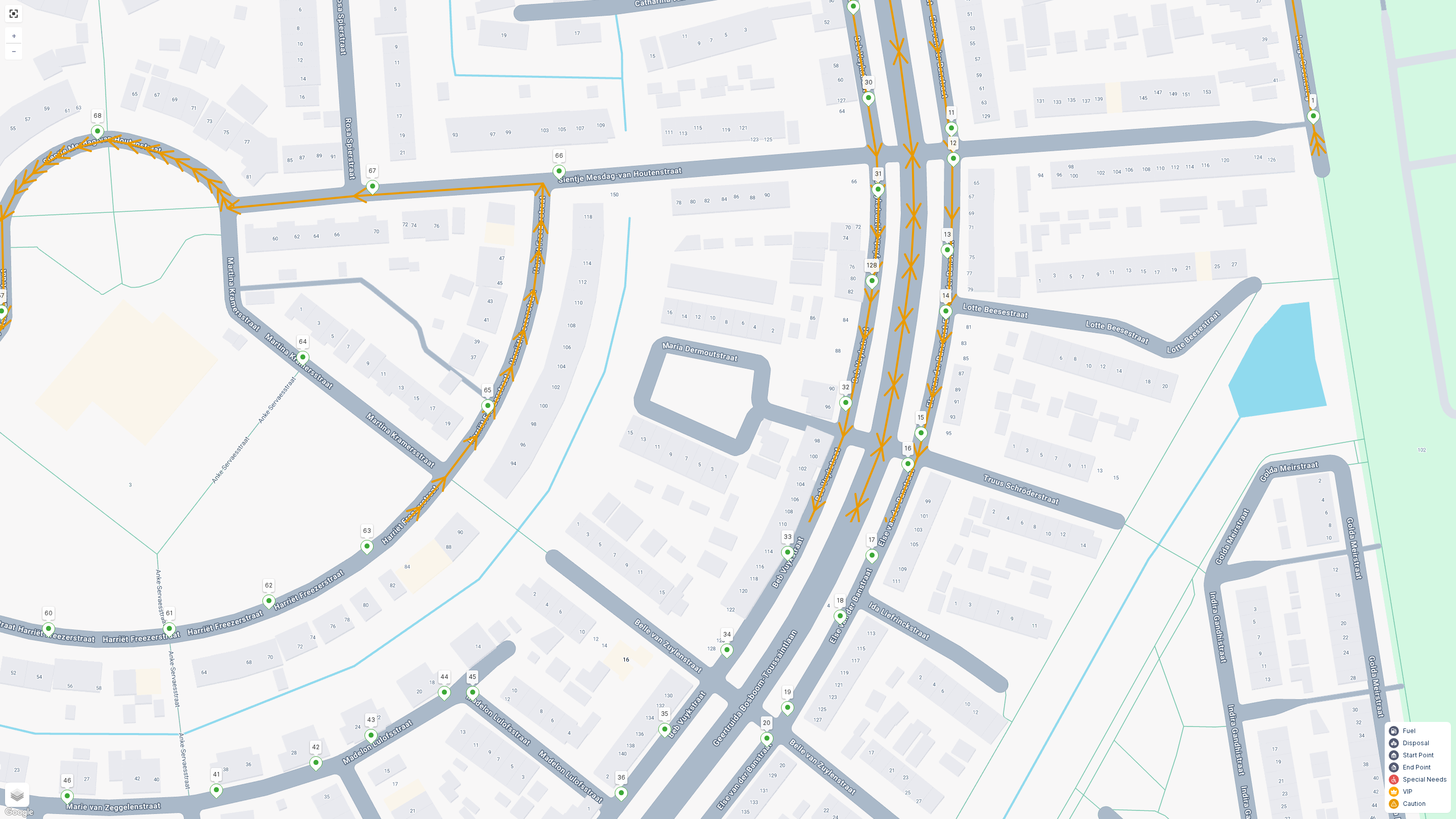
drag, startPoint x: 660, startPoint y: 549, endPoint x: 691, endPoint y: 170, distance: 380.3
click at [691, 170] on div "2 126 123 25 4 101 3 2 26 27 5 6 122 95 100 99 98 91 90 79 106 102 105 75 112 1…" at bounding box center [728, 410] width 1456 height 819
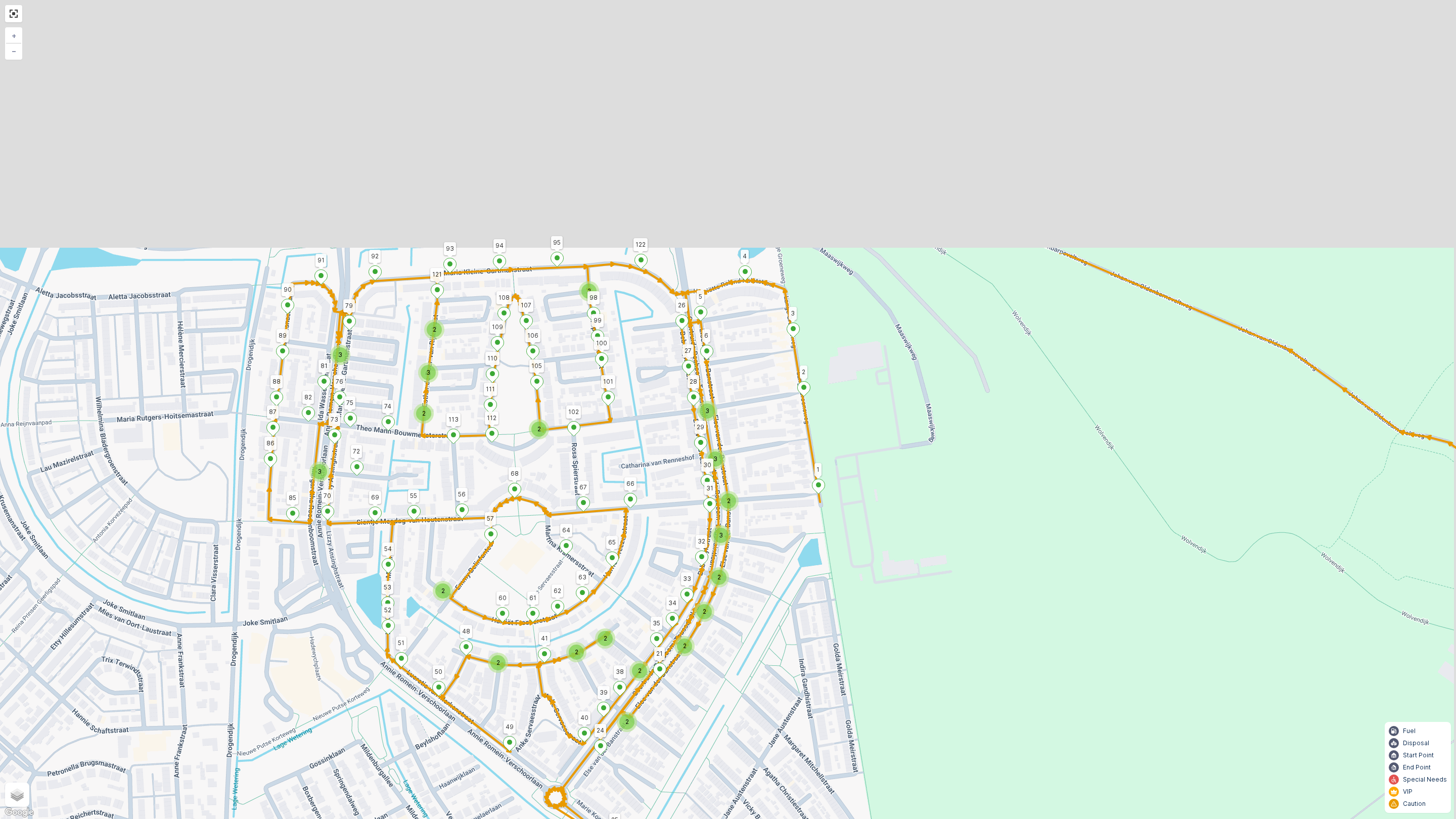
drag, startPoint x: 697, startPoint y: 262, endPoint x: 683, endPoint y: 508, distance: 246.4
click at [683, 508] on div "2 2 3 2 2 3 2 3 3 3 2 2 2 3 2 2 2 2 2 2 2 126 123 25 4 101 3 2 26 27 5 6 122 95…" at bounding box center [728, 410] width 1456 height 819
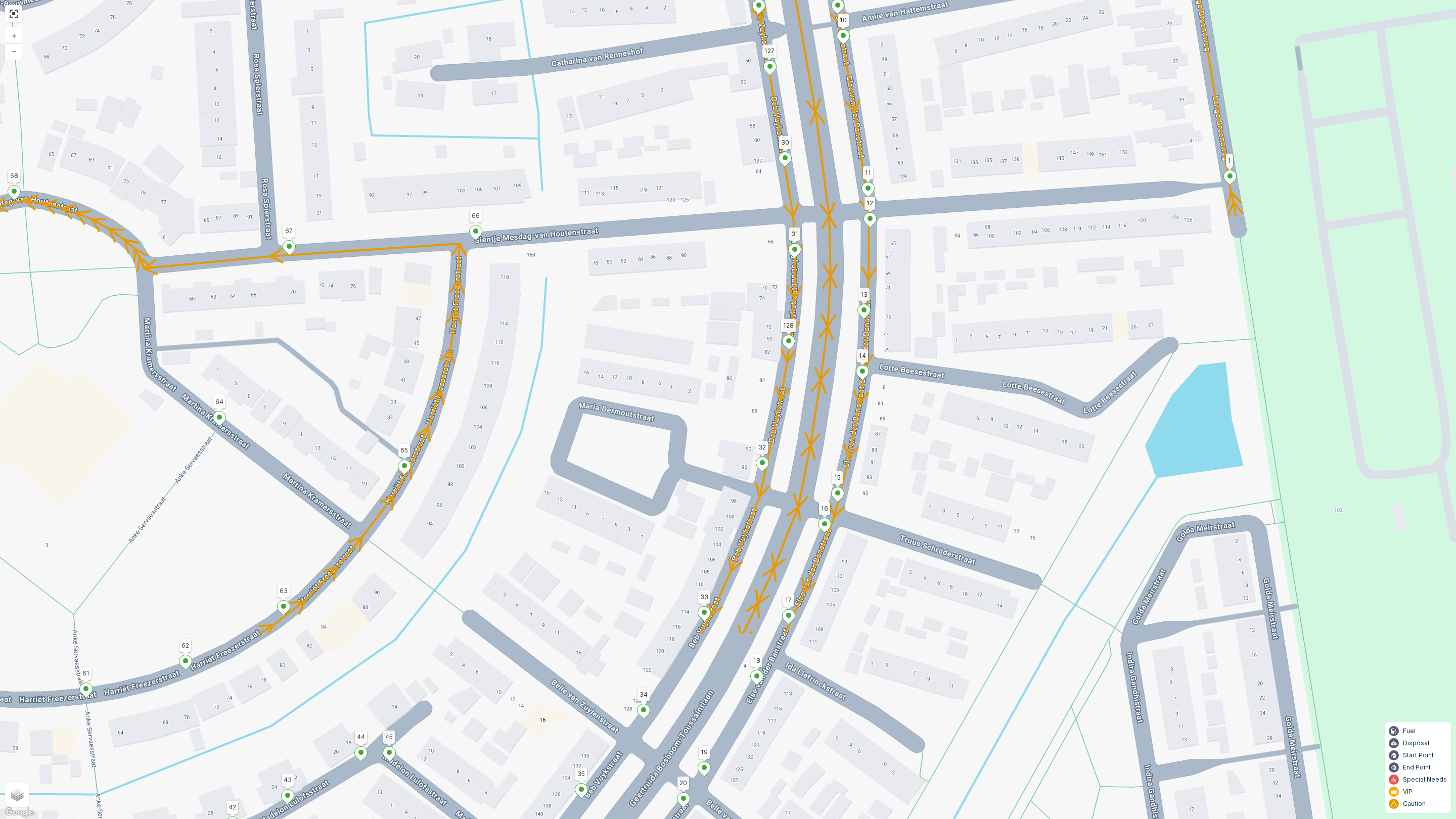
drag, startPoint x: 682, startPoint y: 564, endPoint x: 689, endPoint y: 297, distance: 267.1
click at [689, 297] on div "2 126 123 25 4 101 3 2 26 27 5 6 122 95 100 99 98 91 90 79 106 102 105 75 112 1…" at bounding box center [728, 410] width 1456 height 819
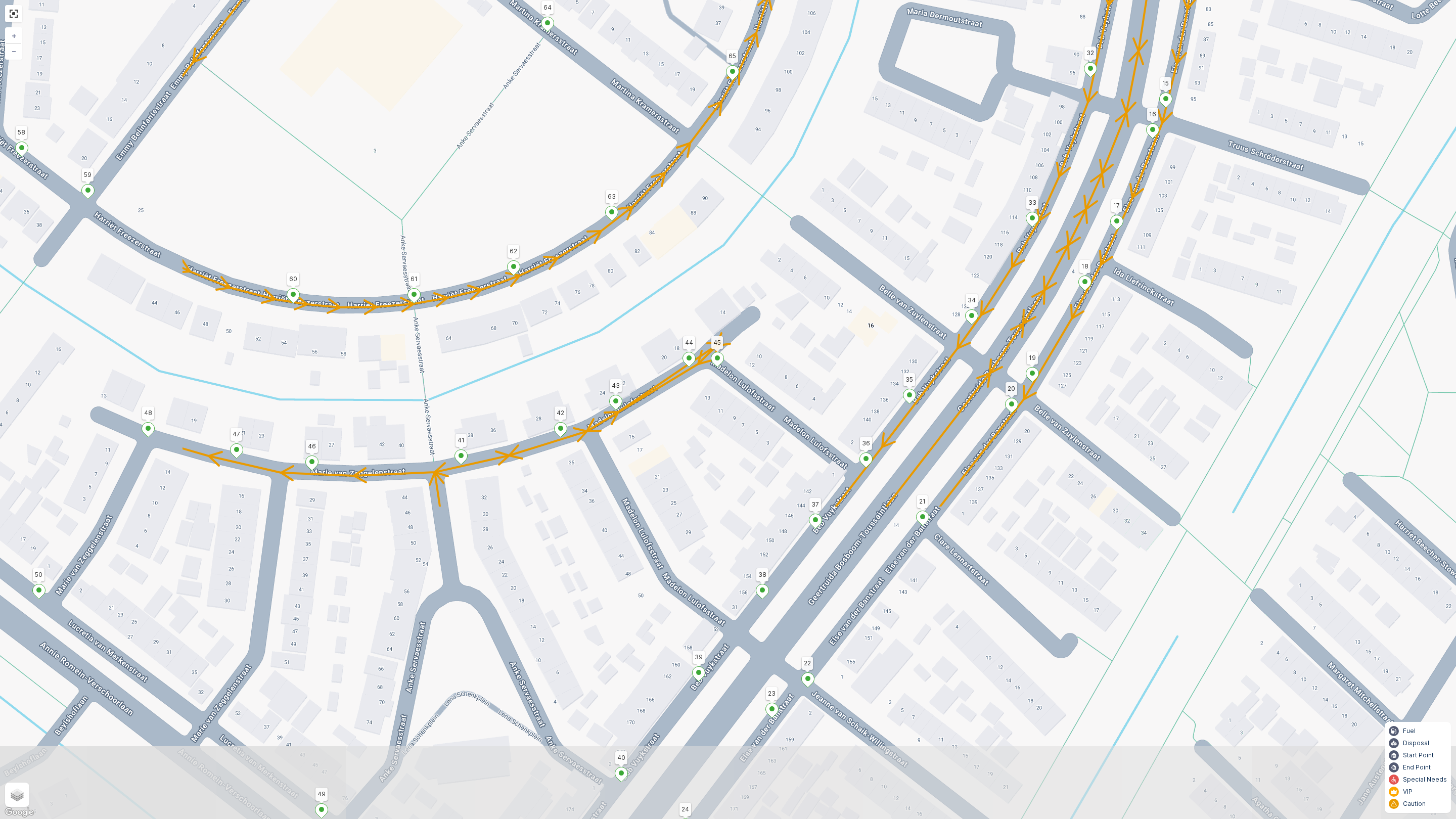
drag, startPoint x: 721, startPoint y: 425, endPoint x: 864, endPoint y: 208, distance: 259.9
click at [864, 208] on div "2 126 123 25 4 101 3 2 26 27 5 6 122 95 100 99 98 91 90 79 106 102 105 75 112 1…" at bounding box center [728, 410] width 1456 height 819
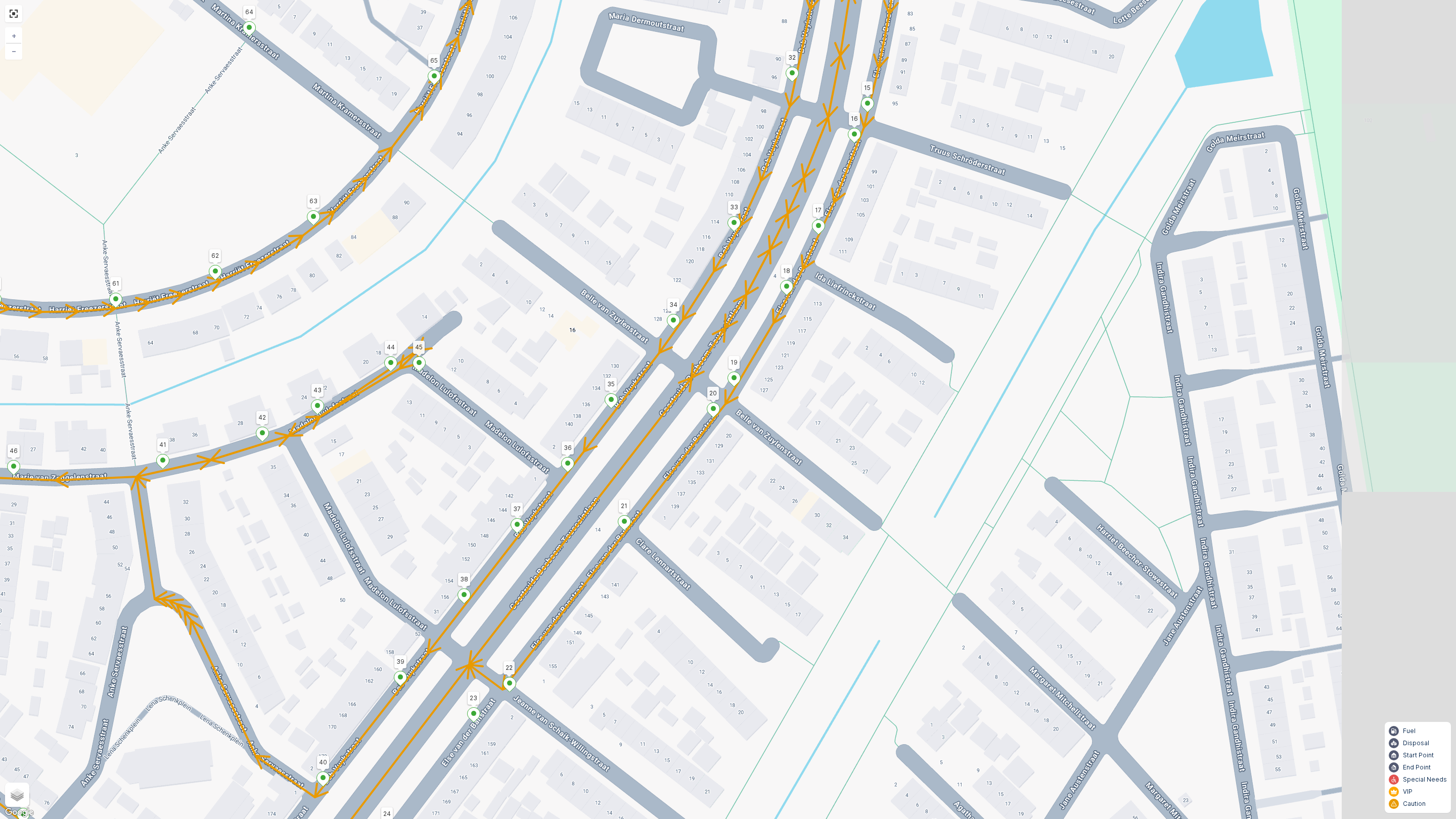
drag, startPoint x: 690, startPoint y: 545, endPoint x: 300, endPoint y: 686, distance: 414.7
click at [304, 686] on div "2 126 123 25 4 101 3 2 26 27 5 6 122 95 100 99 98 91 90 79 106 102 105 75 112 1…" at bounding box center [728, 410] width 1456 height 819
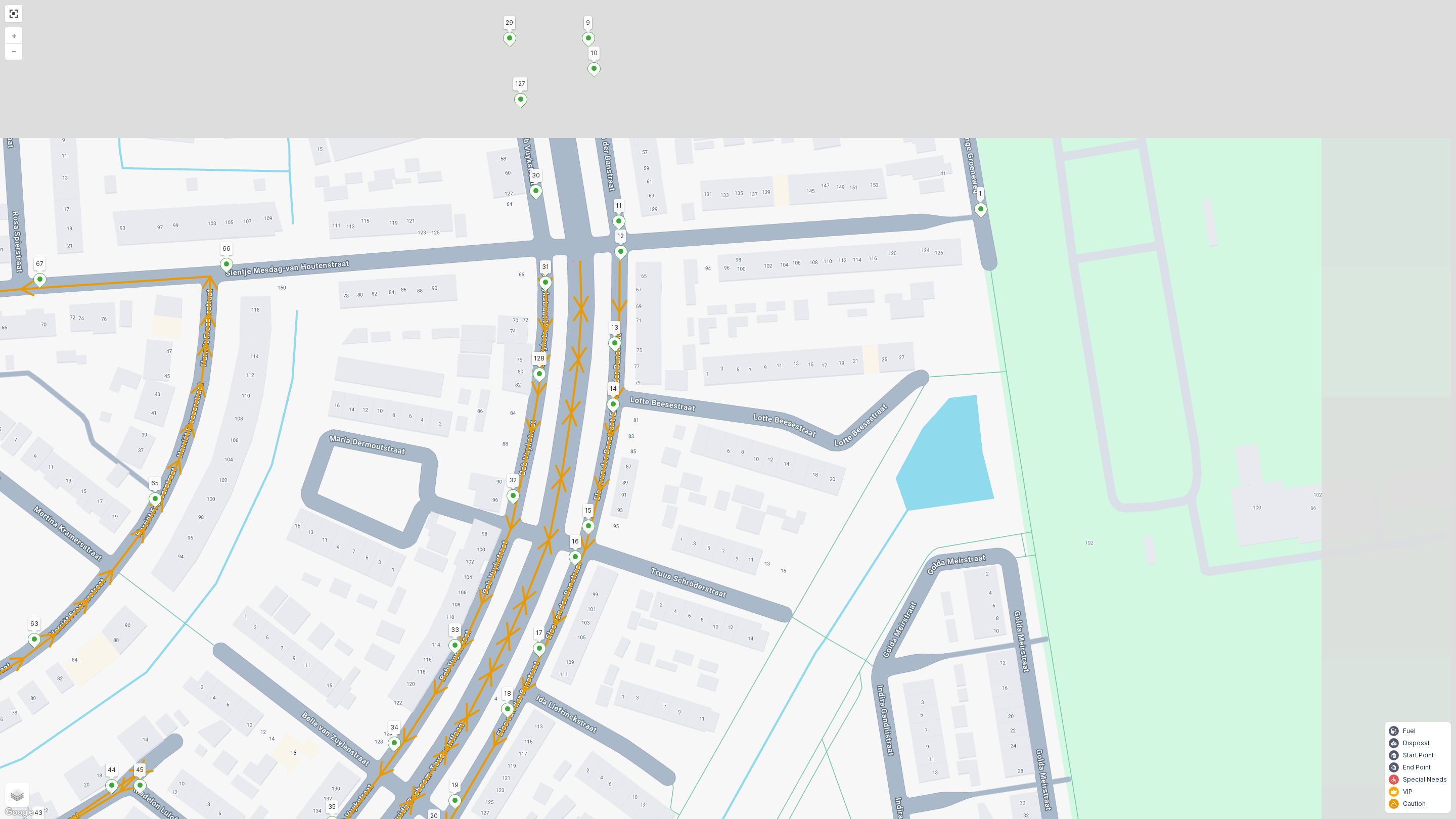
drag, startPoint x: 587, startPoint y: 273, endPoint x: 388, endPoint y: 613, distance: 394.0
click at [388, 613] on div "2 126 123 25 4 101 3 2 26 27 5 6 122 95 100 99 98 91 90 79 106 102 105 75 112 1…" at bounding box center [728, 410] width 1456 height 819
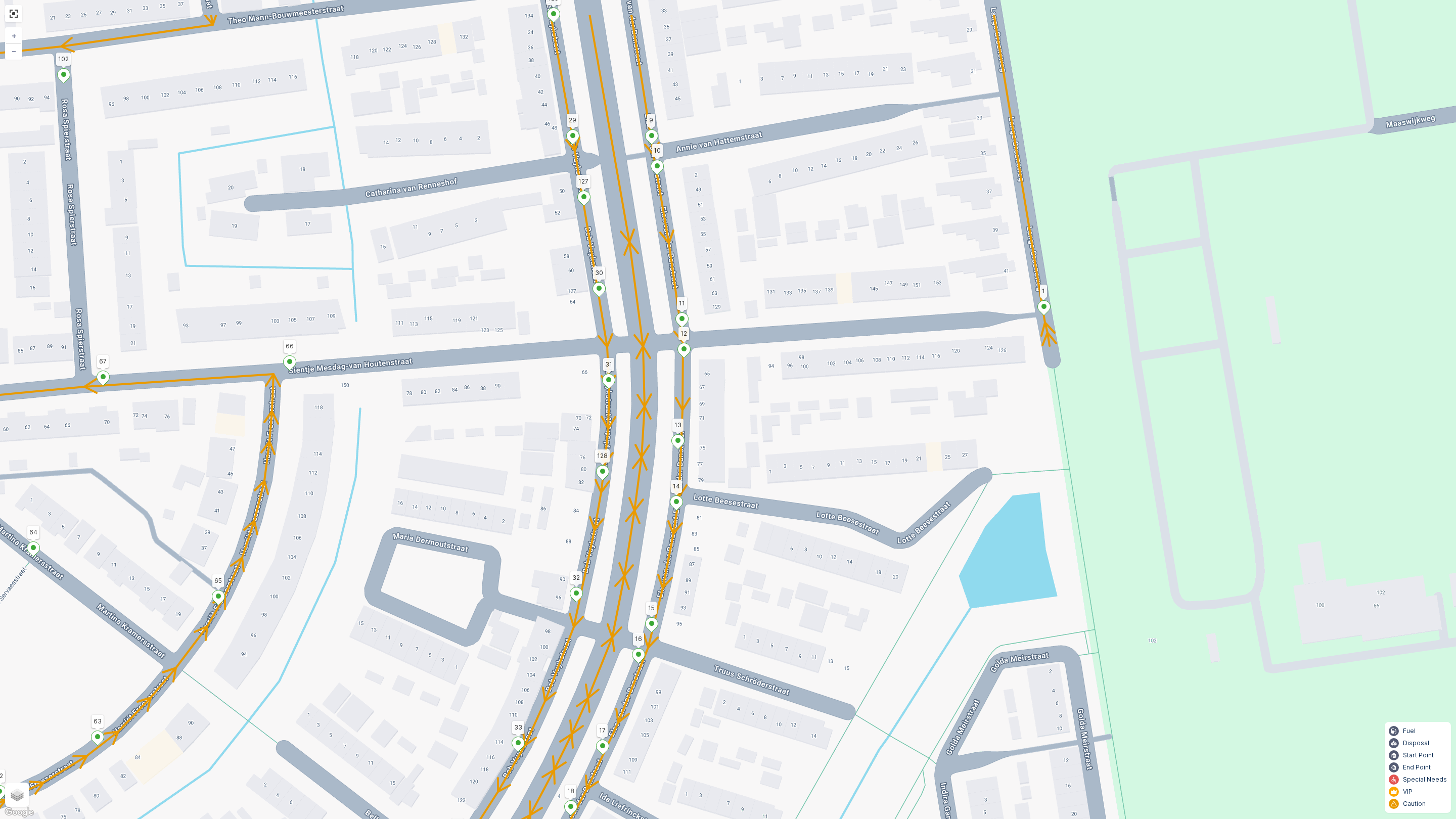
drag, startPoint x: 451, startPoint y: 375, endPoint x: 514, endPoint y: 472, distance: 115.7
click at [514, 472] on div "2 126 123 25 4 101 3 2 26 27 5 6 122 95 100 99 98 91 90 79 106 102 105 75 112 1…" at bounding box center [728, 410] width 1456 height 819
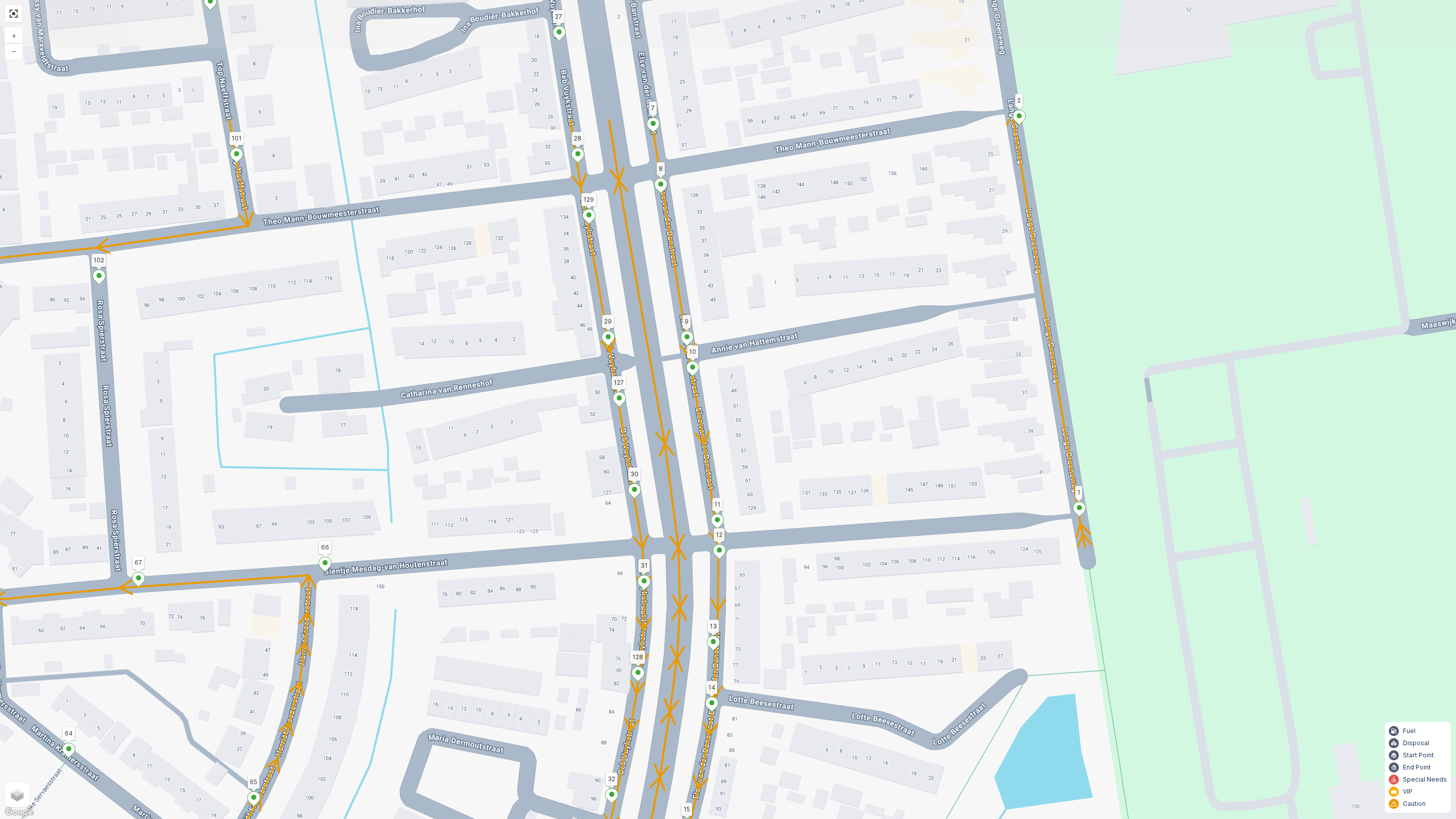
drag, startPoint x: 524, startPoint y: 266, endPoint x: 578, endPoint y: 364, distance: 111.9
click at [559, 464] on div "2 126 123 25 4 101 3 2 26 27 5 6 122 95 100 99 98 91 90 79 106 102 105 75 112 1…" at bounding box center [728, 410] width 1456 height 819
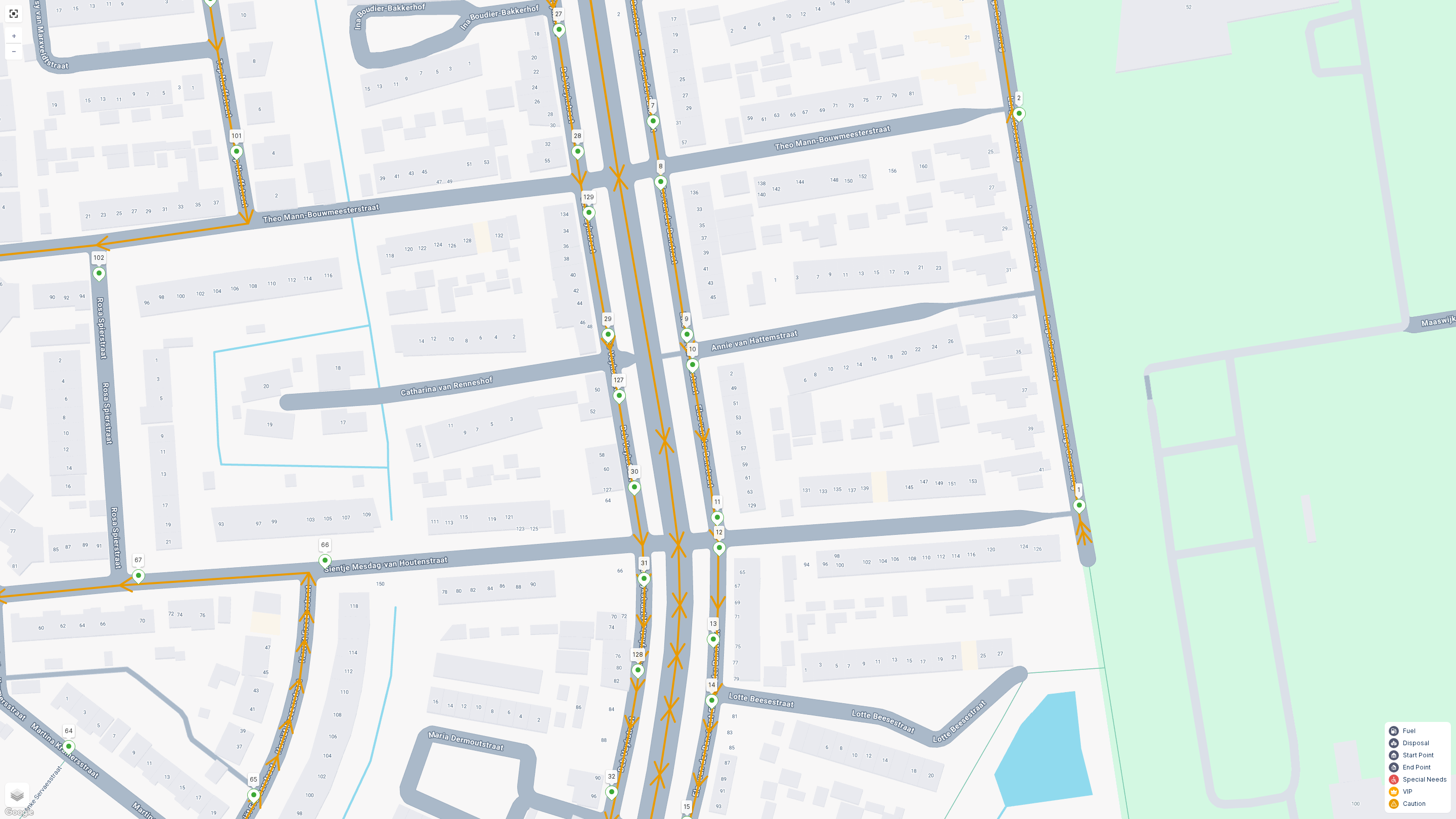
click at [586, 209] on icon at bounding box center [589, 214] width 13 height 14
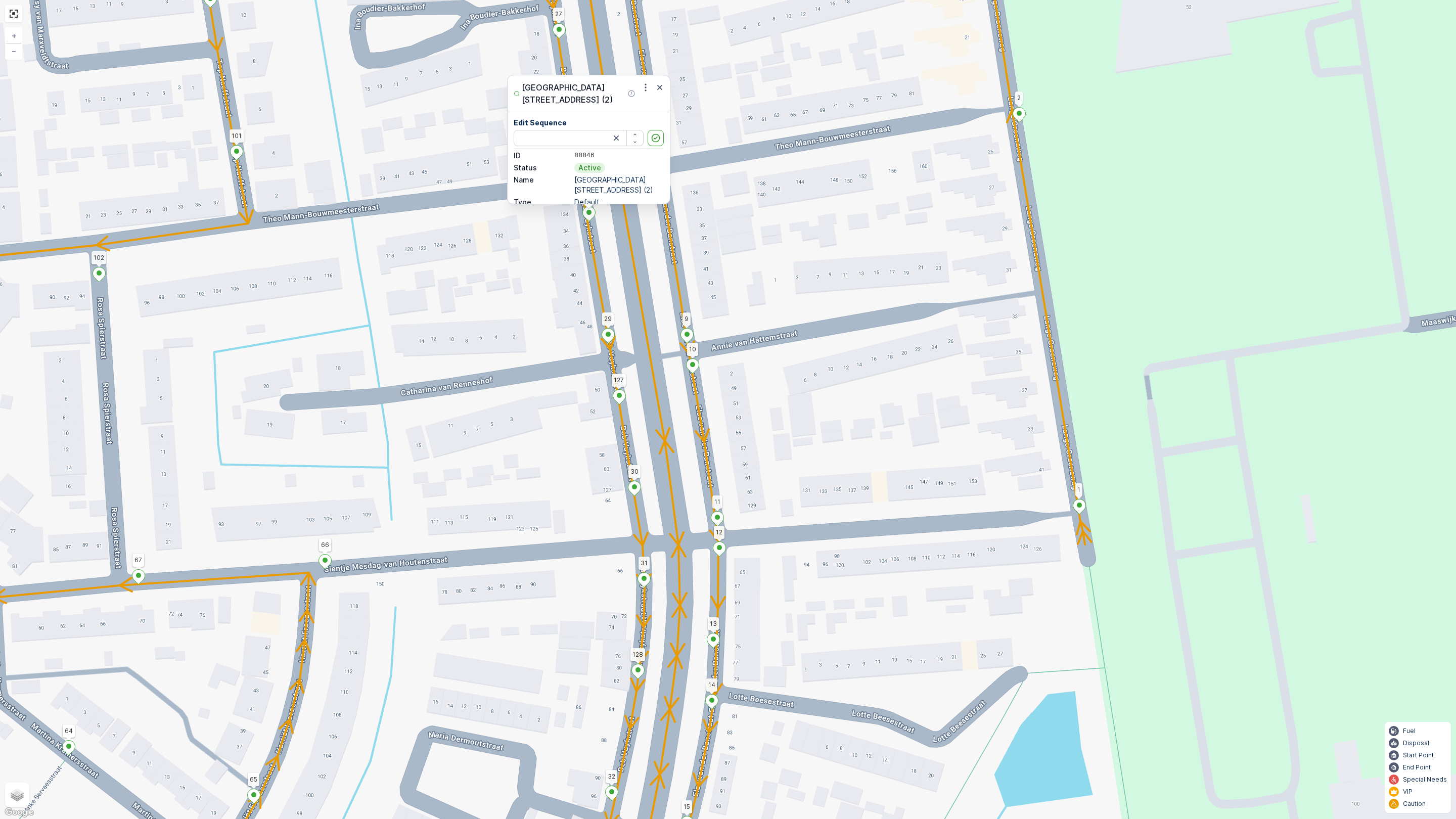
type input "129"
click at [586, 209] on icon at bounding box center [589, 214] width 13 height 14
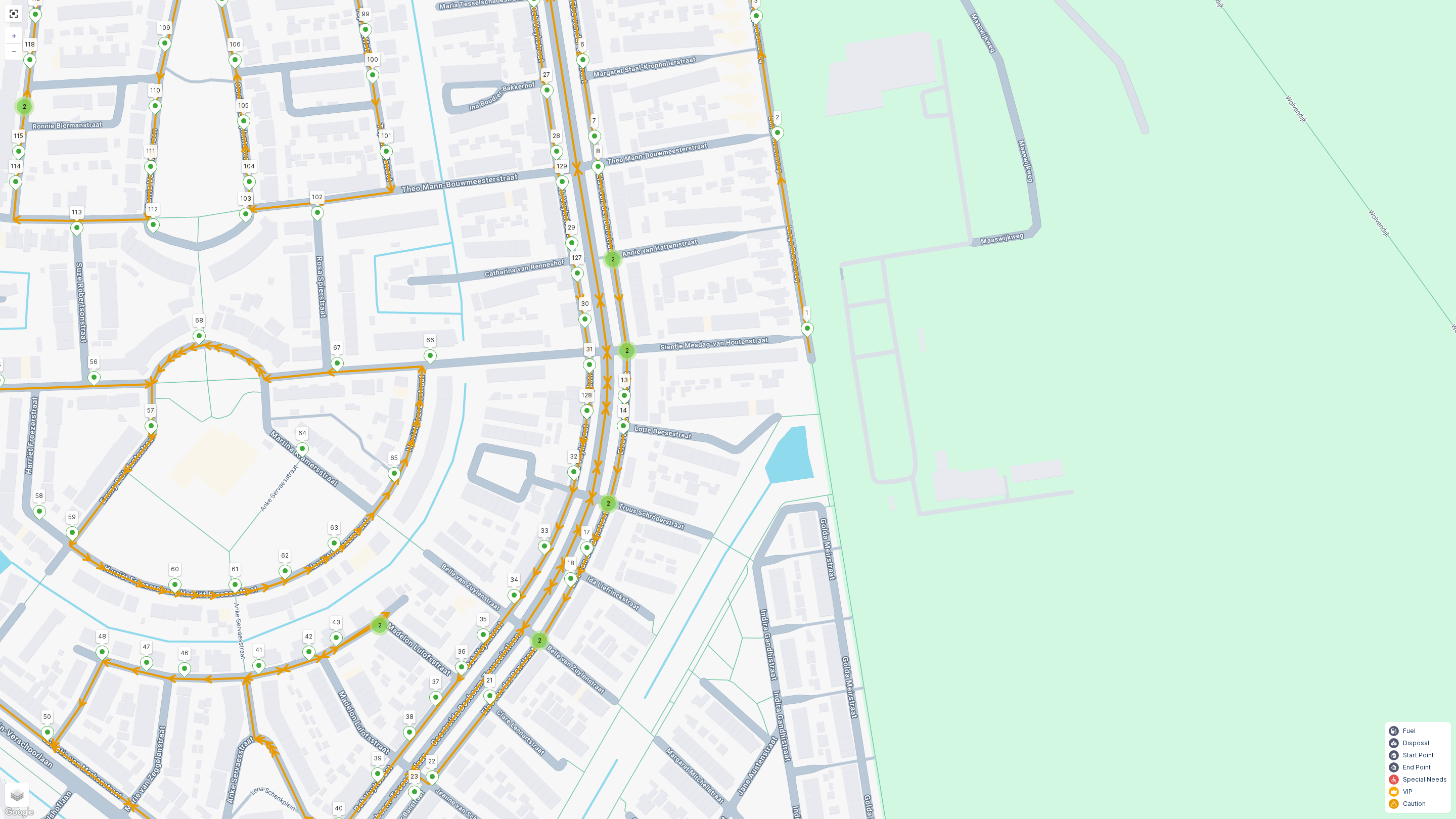
click at [577, 272] on ellipse at bounding box center [577, 273] width 5 height 5
type input "127"
click at [481, 461] on div "2 2 2 2 2 2 2 126 123 25 4 101 3 2 26 27 5 6 122 95 100 99 98 91 90 79 106 102 …" at bounding box center [728, 410] width 1456 height 819
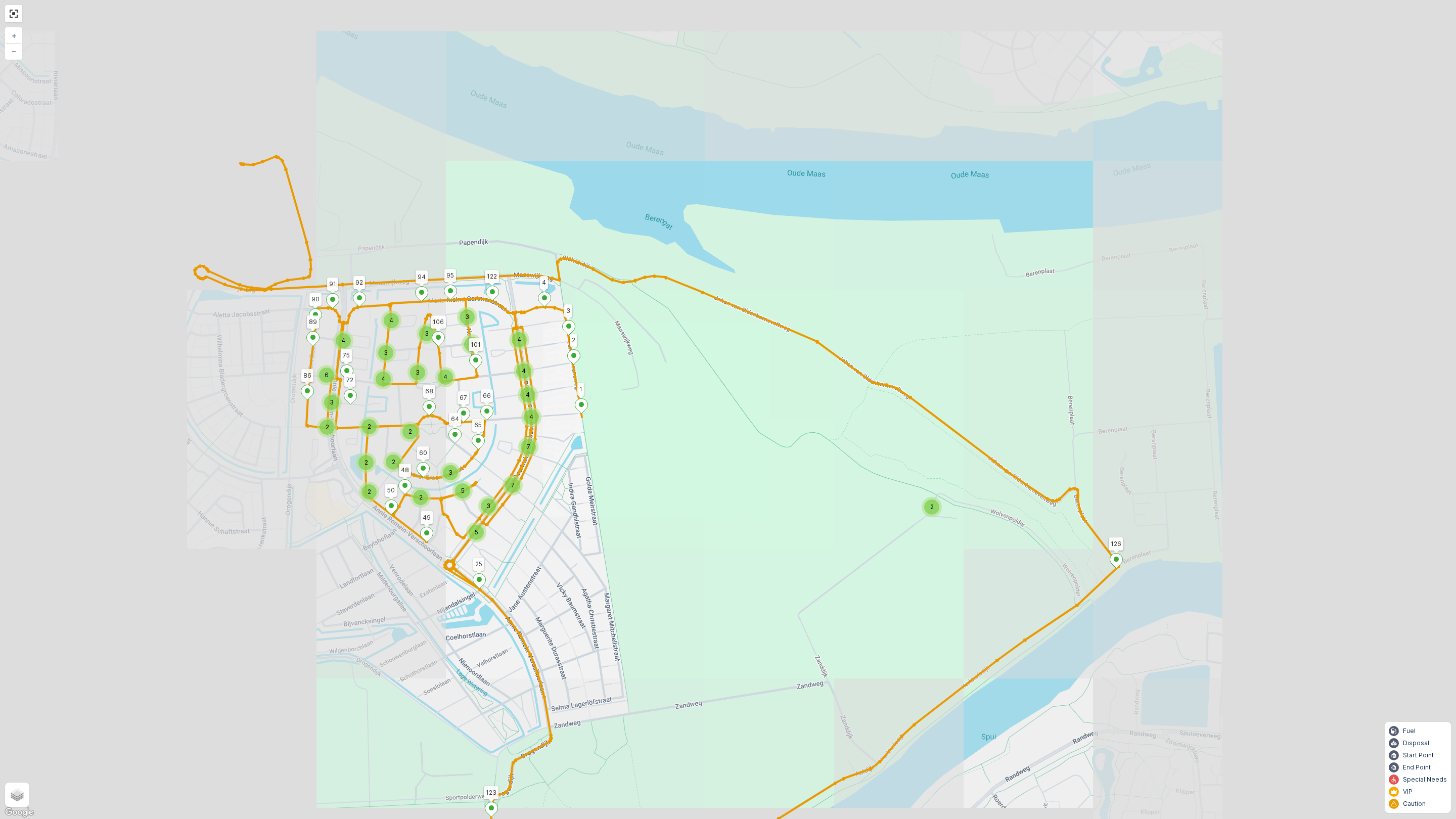
drag, startPoint x: 624, startPoint y: 395, endPoint x: 858, endPoint y: 443, distance: 238.9
click at [858, 443] on div "2 4 2 3 4 4 3 4 3 3 4 2 3 6 2 4 4 7 4 7 2 3 5 2 2 2 5 2 3 126 123 25 4 101 3 2 …" at bounding box center [728, 410] width 1456 height 819
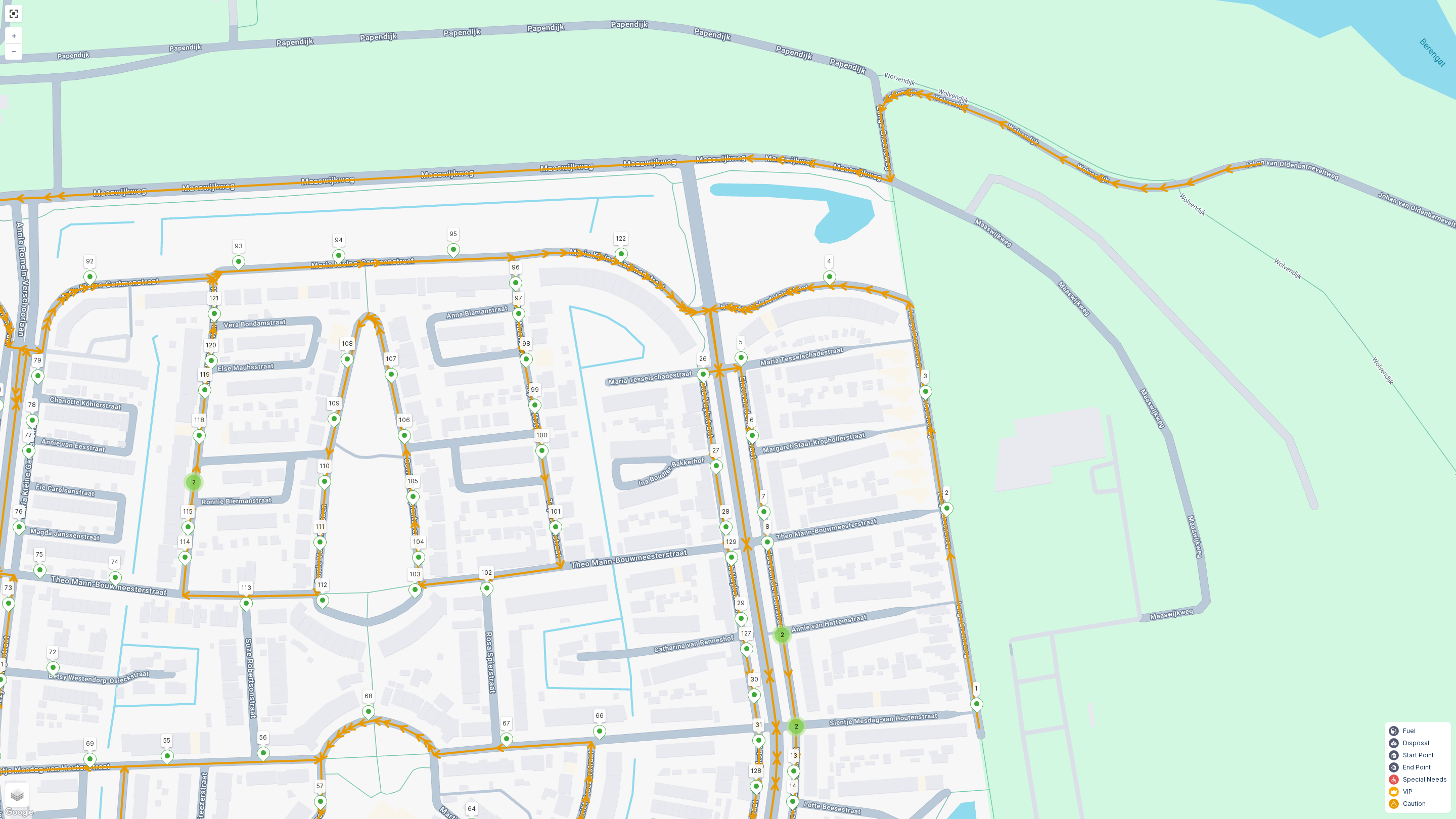
drag, startPoint x: 963, startPoint y: 419, endPoint x: 636, endPoint y: 349, distance: 334.4
click at [636, 349] on div "2 2 2 2 2 2 2 126 123 25 4 101 3 2 122 95 91 90 106 75 92 94 86 89 72 1 67 66 4…" at bounding box center [728, 410] width 1456 height 819
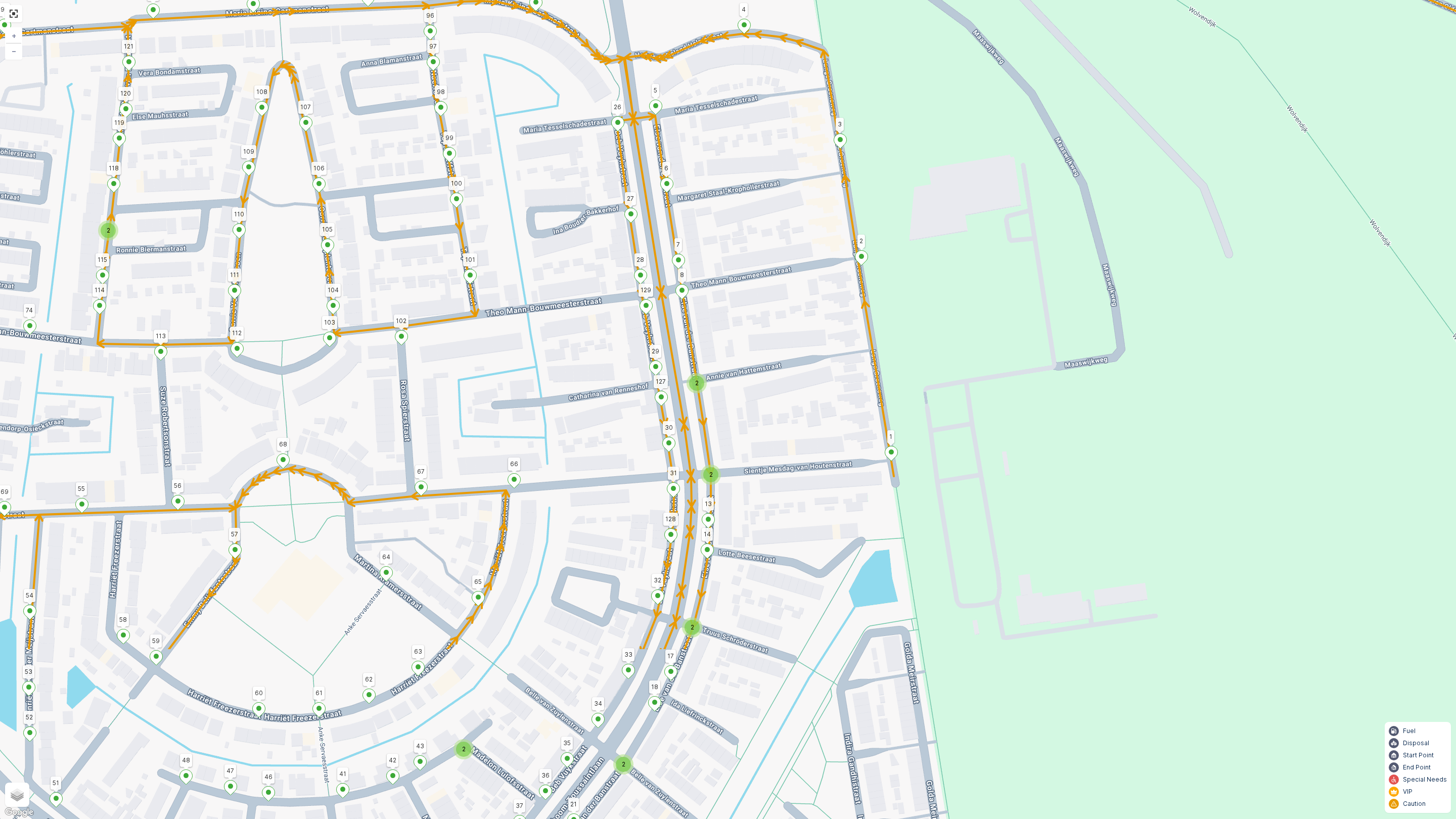
drag, startPoint x: 675, startPoint y: 616, endPoint x: 592, endPoint y: 364, distance: 265.3
click at [592, 364] on div "2 2 2 2 2 2 2 126 123 25 4 101 3 2 122 95 91 90 106 75 92 94 86 89 72 1 67 66 4…" at bounding box center [728, 410] width 1456 height 819
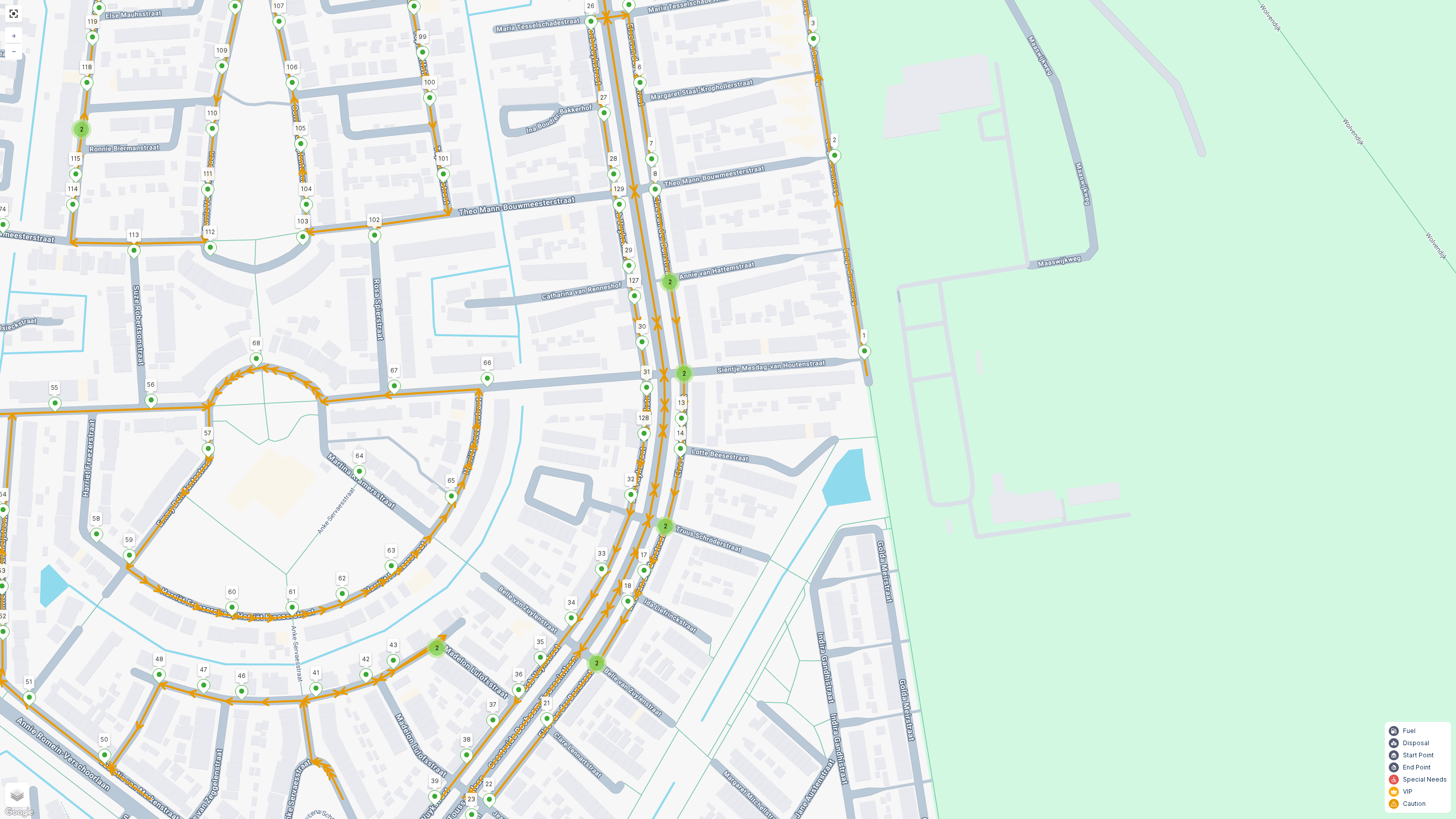
drag, startPoint x: 613, startPoint y: 513, endPoint x: 590, endPoint y: 443, distance: 73.7
click at [590, 443] on div "2 2 2 2 2 2 2 126 123 25 4 101 3 2 122 95 91 90 106 75 92 94 86 89 72 1 67 66 4…" at bounding box center [728, 410] width 1456 height 819
click at [643, 435] on ellipse at bounding box center [644, 433] width 5 height 5
type input "128"
click at [584, 442] on div "2 2 2 2 2 2 2 126 123 25 4 101 3 2 122 95 91 90 106 75 92 94 86 89 72 1 67 66 4…" at bounding box center [728, 410] width 1456 height 819
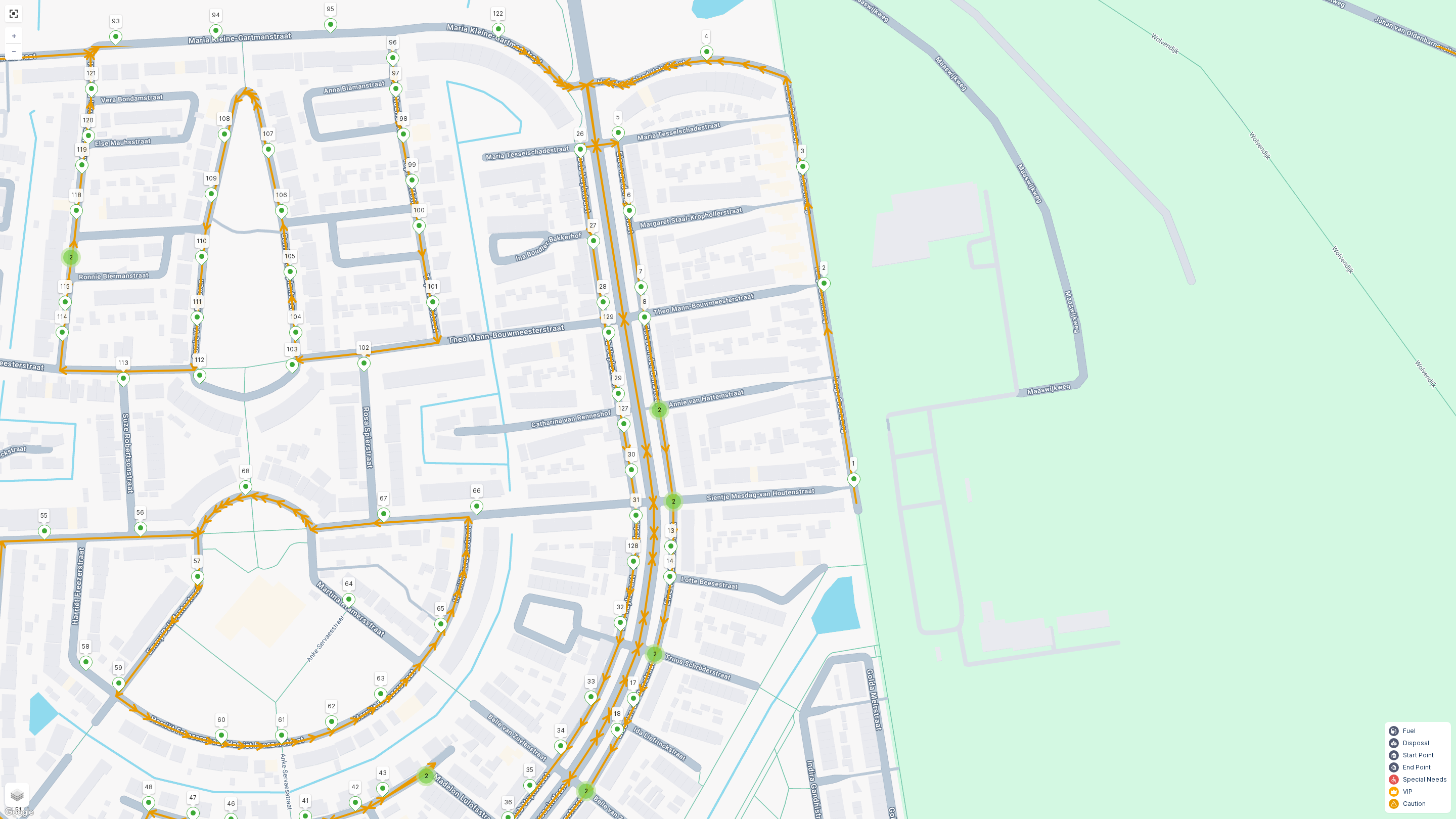
drag, startPoint x: 572, startPoint y: 446, endPoint x: 562, endPoint y: 563, distance: 117.4
click at [562, 563] on div "2 2 2 2 2 2 2 126 123 25 4 101 3 2 122 95 91 90 106 75 92 94 86 89 72 1 67 66 4…" at bounding box center [728, 410] width 1456 height 819
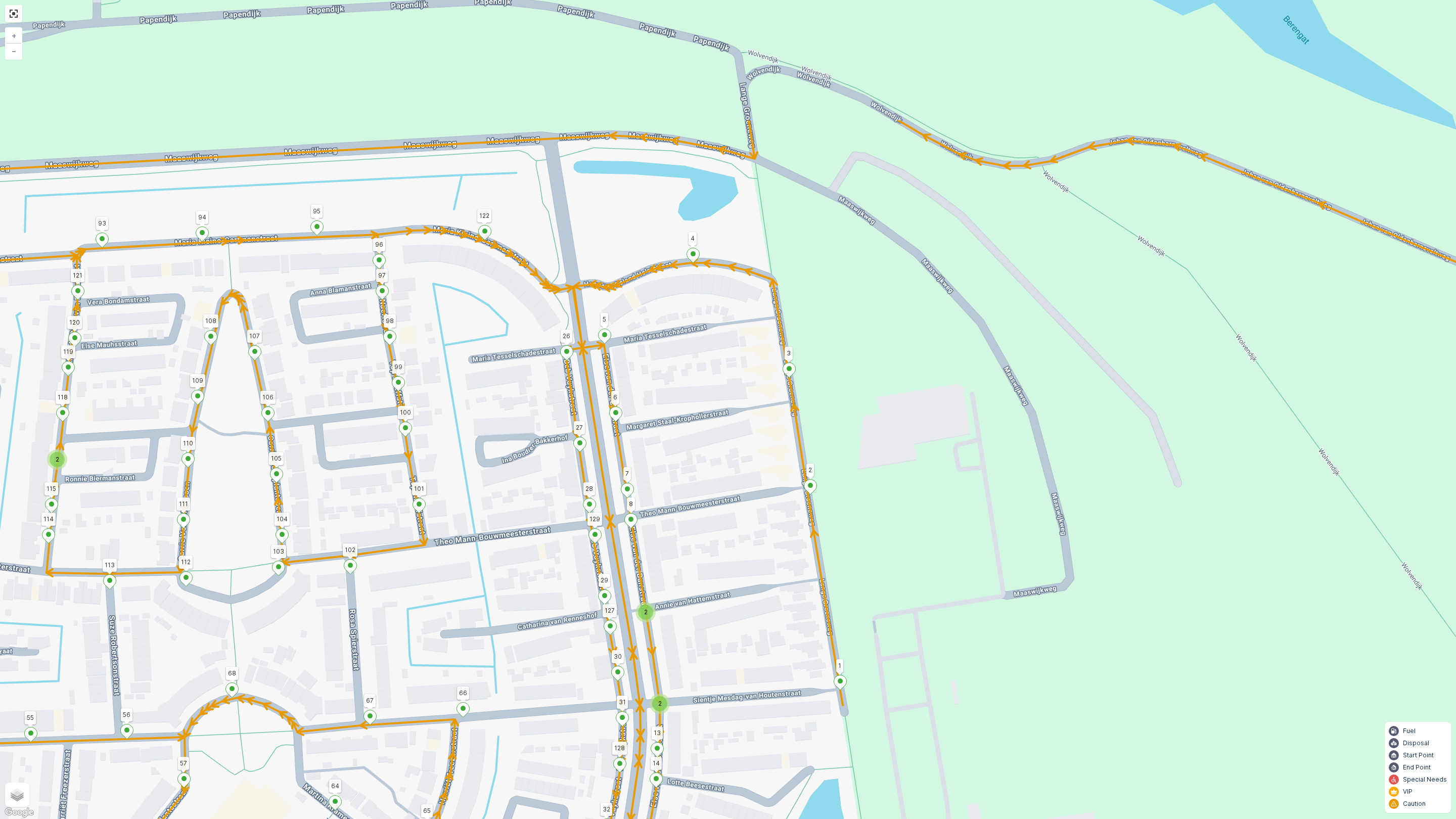
drag, startPoint x: 548, startPoint y: 416, endPoint x: 533, endPoint y: 584, distance: 168.7
click at [533, 584] on div "2 2 2 2 2 2 2 126 123 25 4 101 3 2 122 95 91 90 106 75 92 94 86 89 72 1 67 66 4…" at bounding box center [728, 410] width 1456 height 819
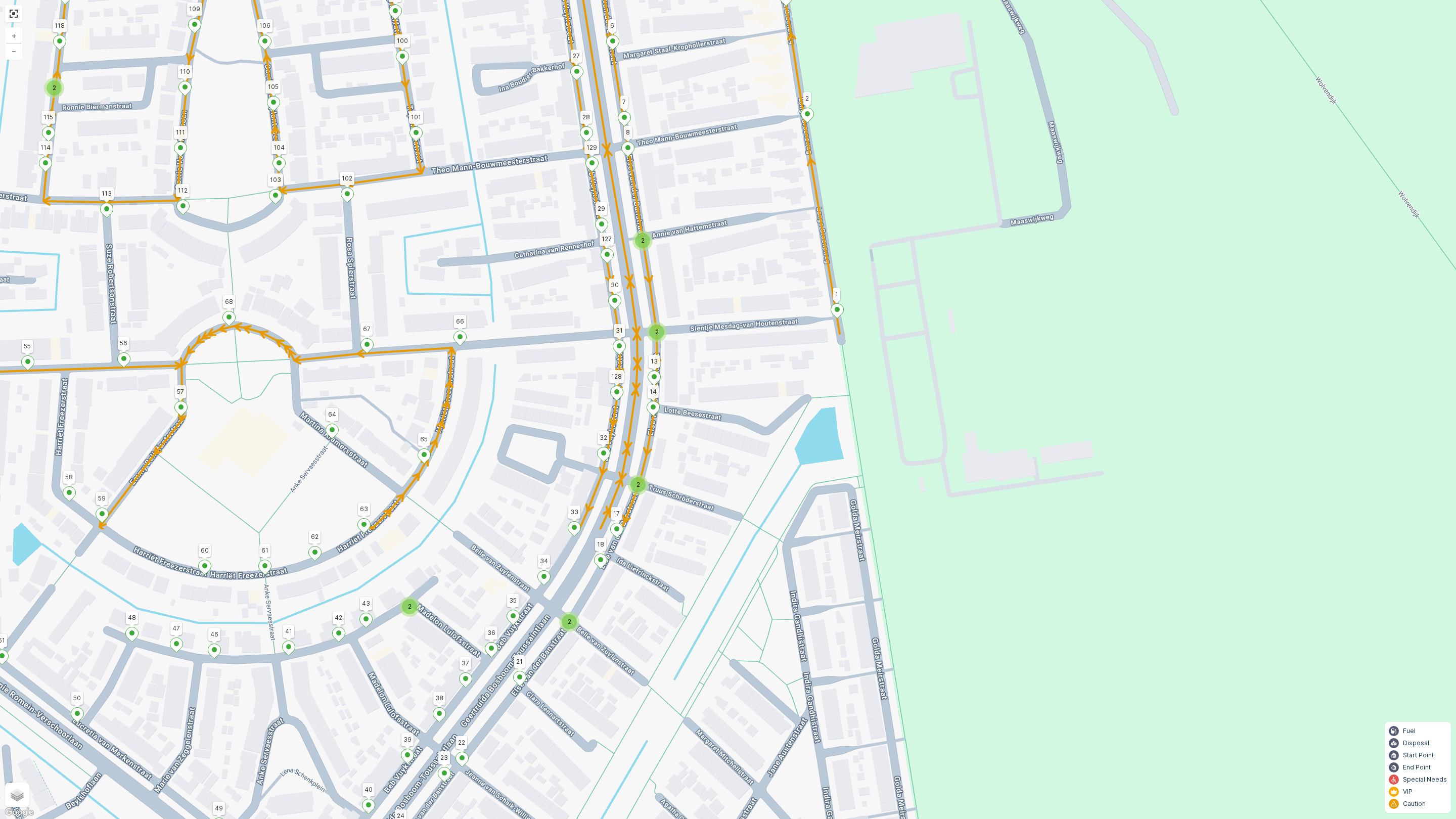
drag, startPoint x: 545, startPoint y: 568, endPoint x: 534, endPoint y: 208, distance: 360.2
click at [534, 208] on div "2 2 2 2 2 2 2 126 123 25 4 101 3 2 122 95 91 90 106 75 92 94 86 89 72 1 67 66 4…" at bounding box center [728, 410] width 1456 height 819
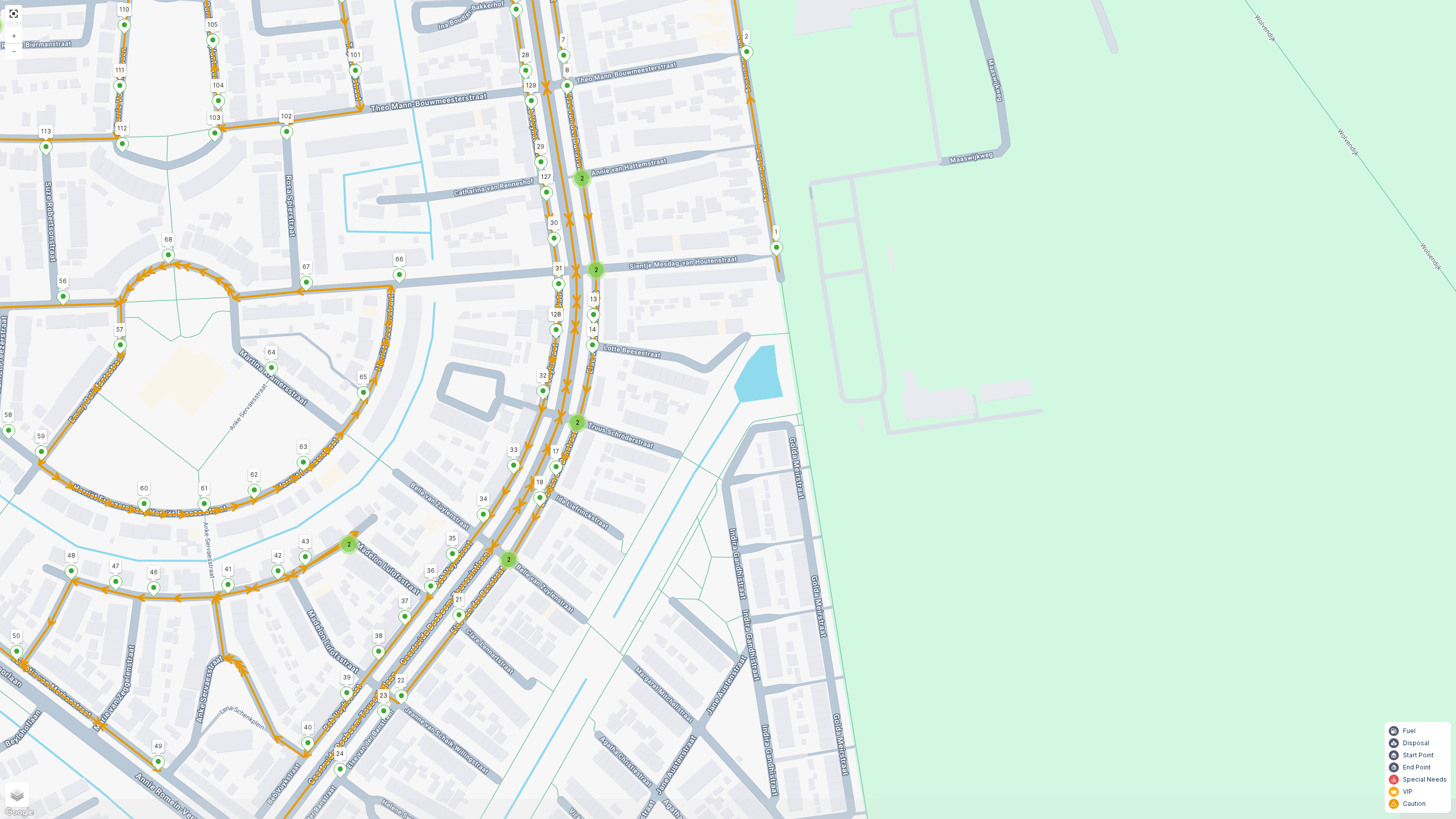
drag, startPoint x: 504, startPoint y: 482, endPoint x: 233, endPoint y: 454, distance: 272.4
click at [442, 420] on div "2 2 2 2 2 2 2 126 123 25 4 101 3 2 122 95 91 90 106 75 92 94 86 89 72 1 67 66 4…" at bounding box center [728, 410] width 1456 height 819
click at [451, 451] on div "2 2 2 2 2 2 2 126 123 25 4 101 3 2 122 95 91 90 106 75 92 94 86 89 72 1 67 66 4…" at bounding box center [728, 410] width 1456 height 819
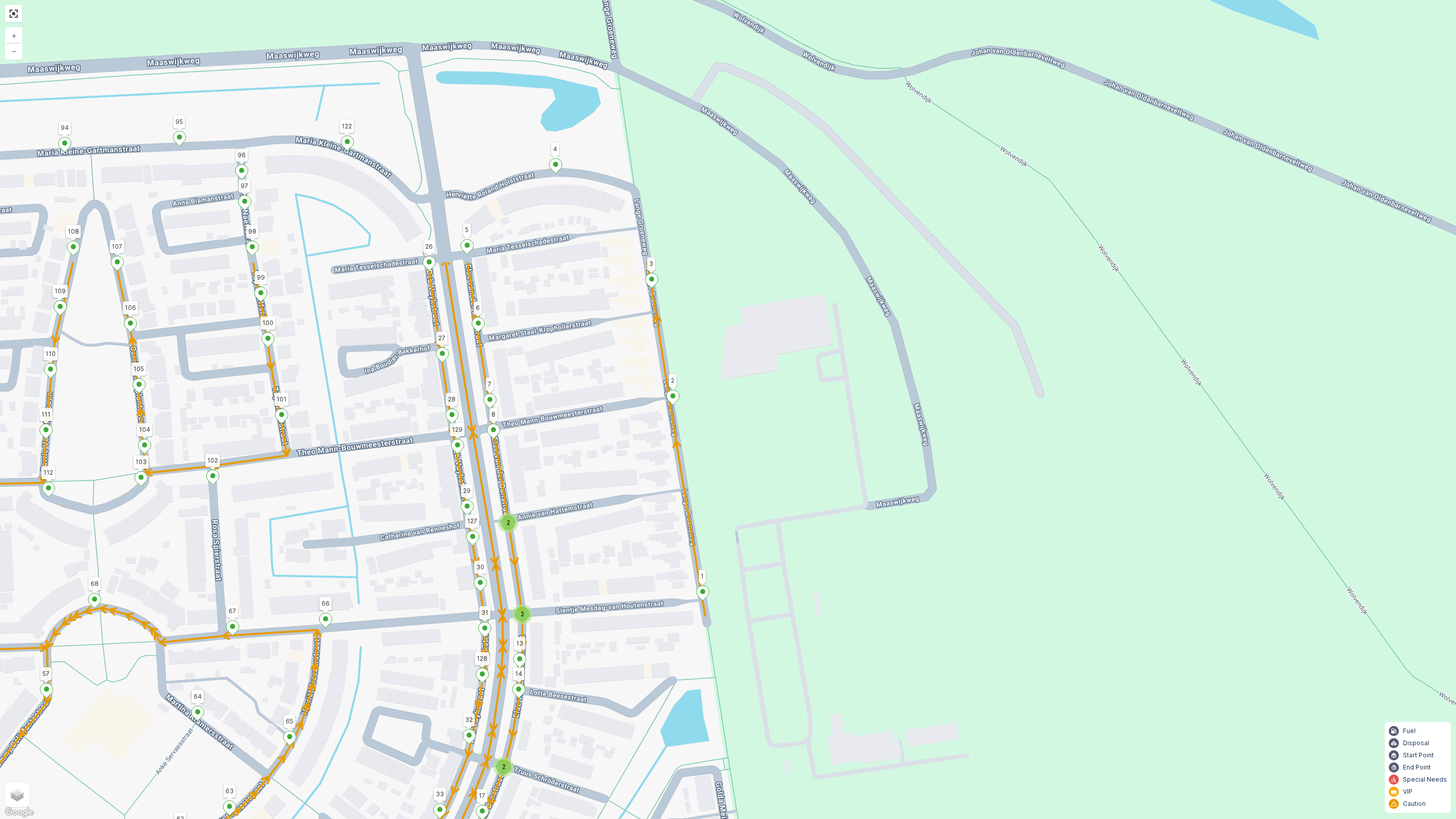
drag, startPoint x: 451, startPoint y: 451, endPoint x: 378, endPoint y: 795, distance: 351.7
click at [378, 722] on div "2 2 2 2 2 2 2 126 123 25 4 101 3 2 122 95 91 90 106 75 92 94 86 89 72 1 67 66 4…" at bounding box center [728, 410] width 1456 height 819
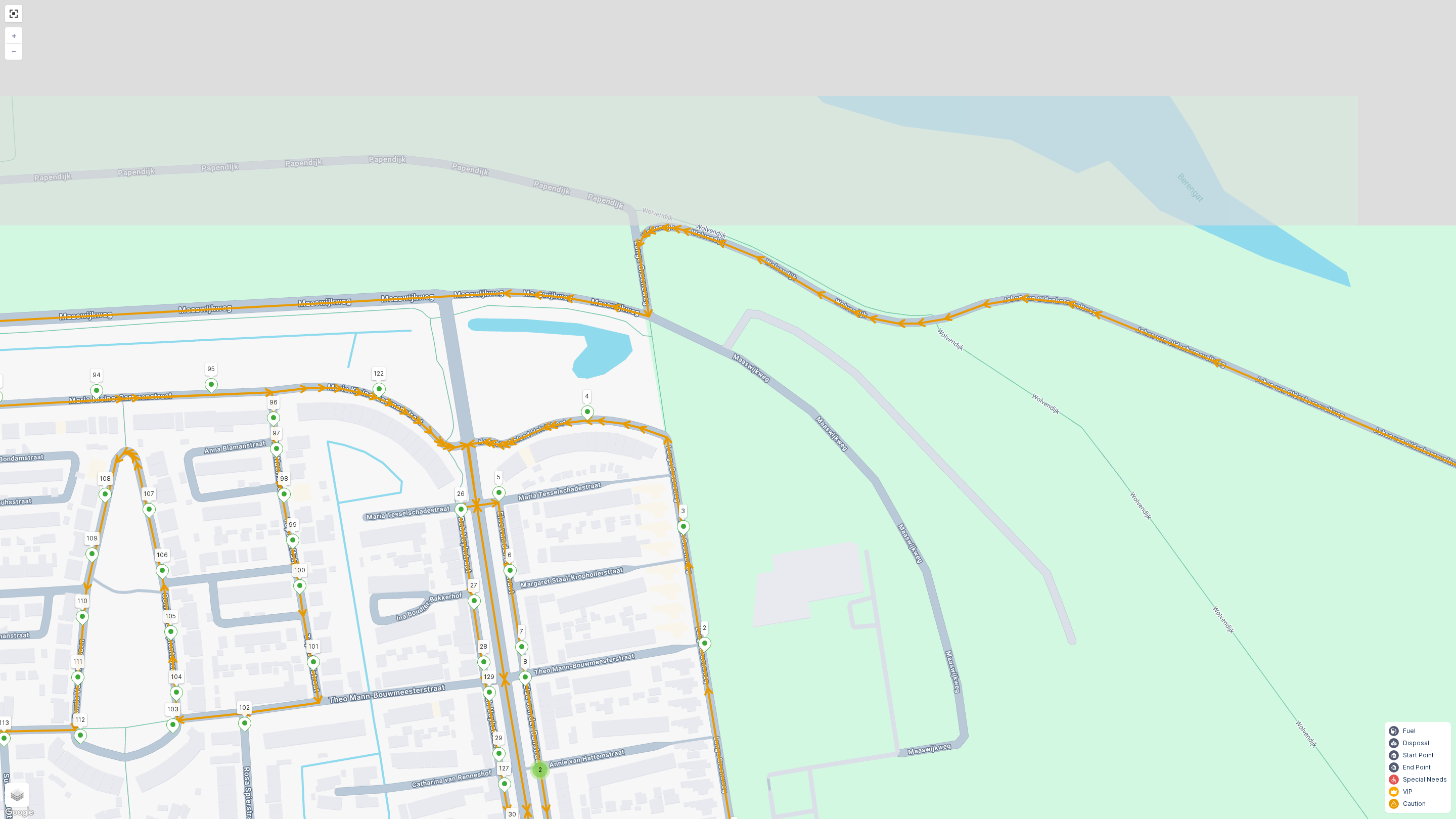
drag, startPoint x: 359, startPoint y: 231, endPoint x: 391, endPoint y: 478, distance: 249.1
click at [391, 478] on div "2 2 2 2 2 2 2 126 123 25 4 101 3 2 122 95 91 90 106 75 92 94 86 89 72 1 67 66 4…" at bounding box center [728, 410] width 1456 height 819
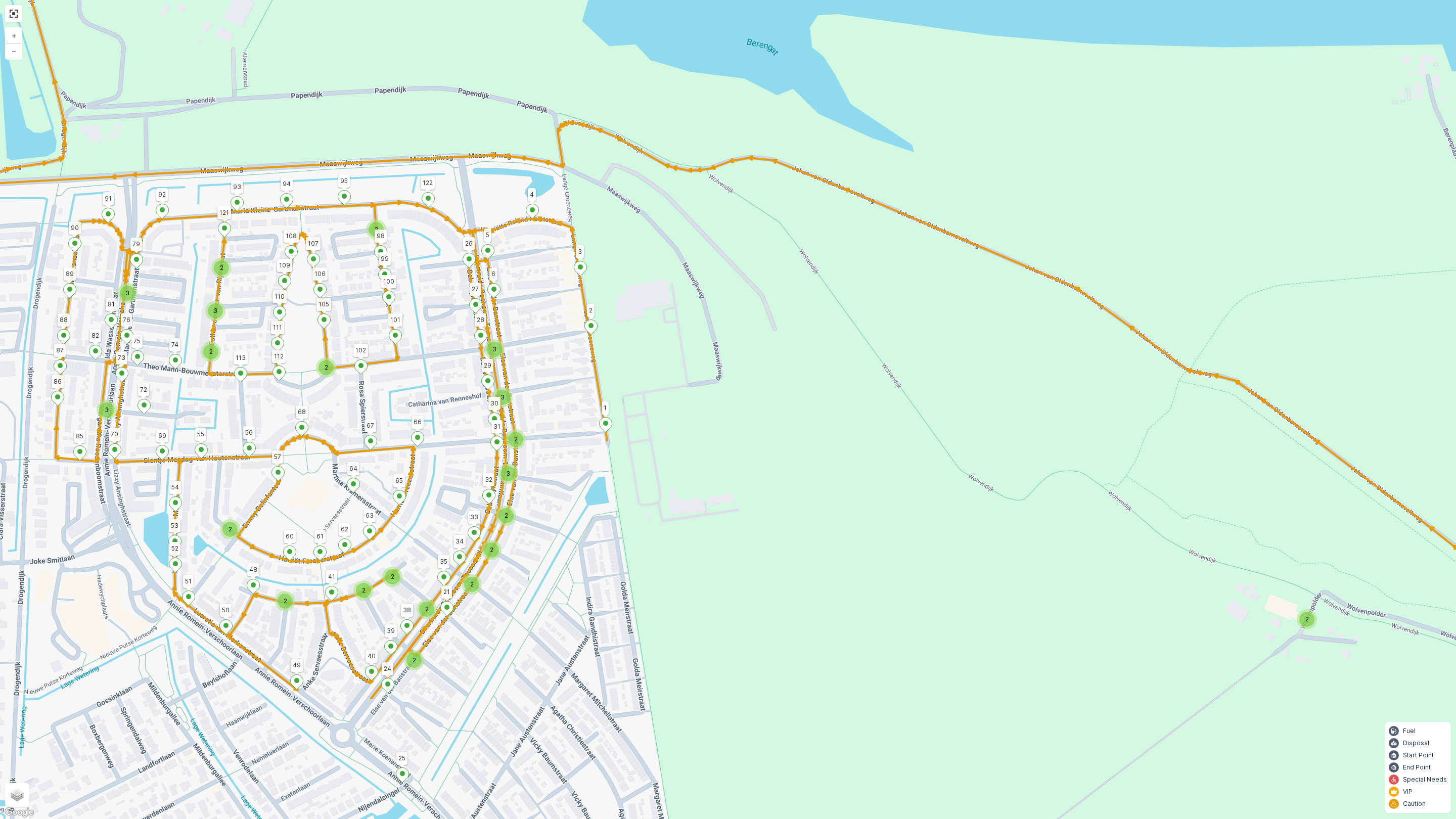
drag, startPoint x: 393, startPoint y: 601, endPoint x: 440, endPoint y: 399, distance: 207.4
click at [440, 399] on div "2 2 3 2 2 3 2 3 3 3 2 2 2 3 2 2 2 2 2 2 2 126 123 25 4 101 3 2 122 95 91 90 106…" at bounding box center [728, 410] width 1456 height 819
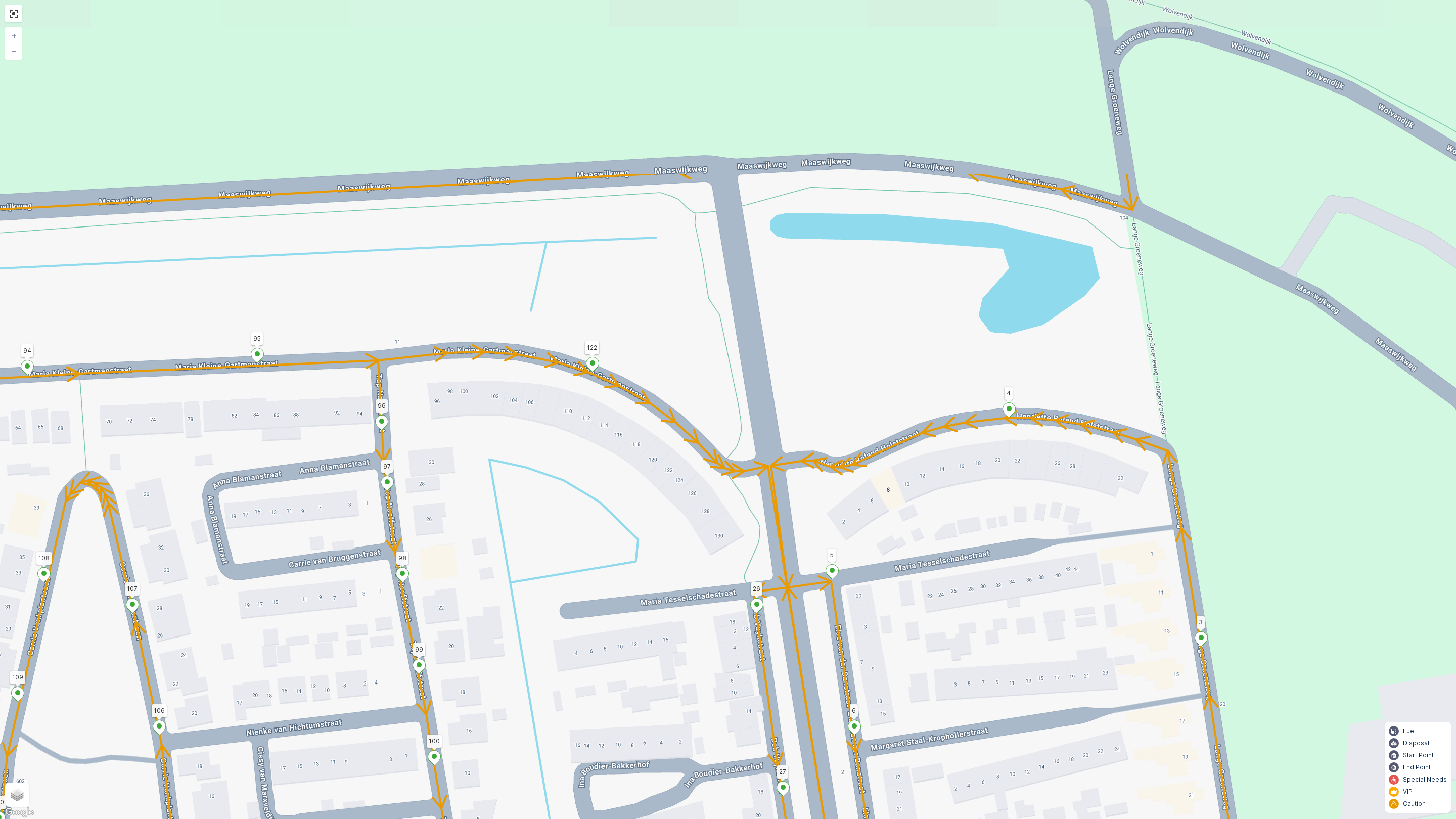
drag, startPoint x: 402, startPoint y: 234, endPoint x: 493, endPoint y: 490, distance: 271.7
click at [493, 490] on div "2 126 123 25 4 101 3 2 122 95 91 90 106 75 92 94 86 89 72 1 67 66 49 68 50 48 6…" at bounding box center [728, 410] width 1456 height 819
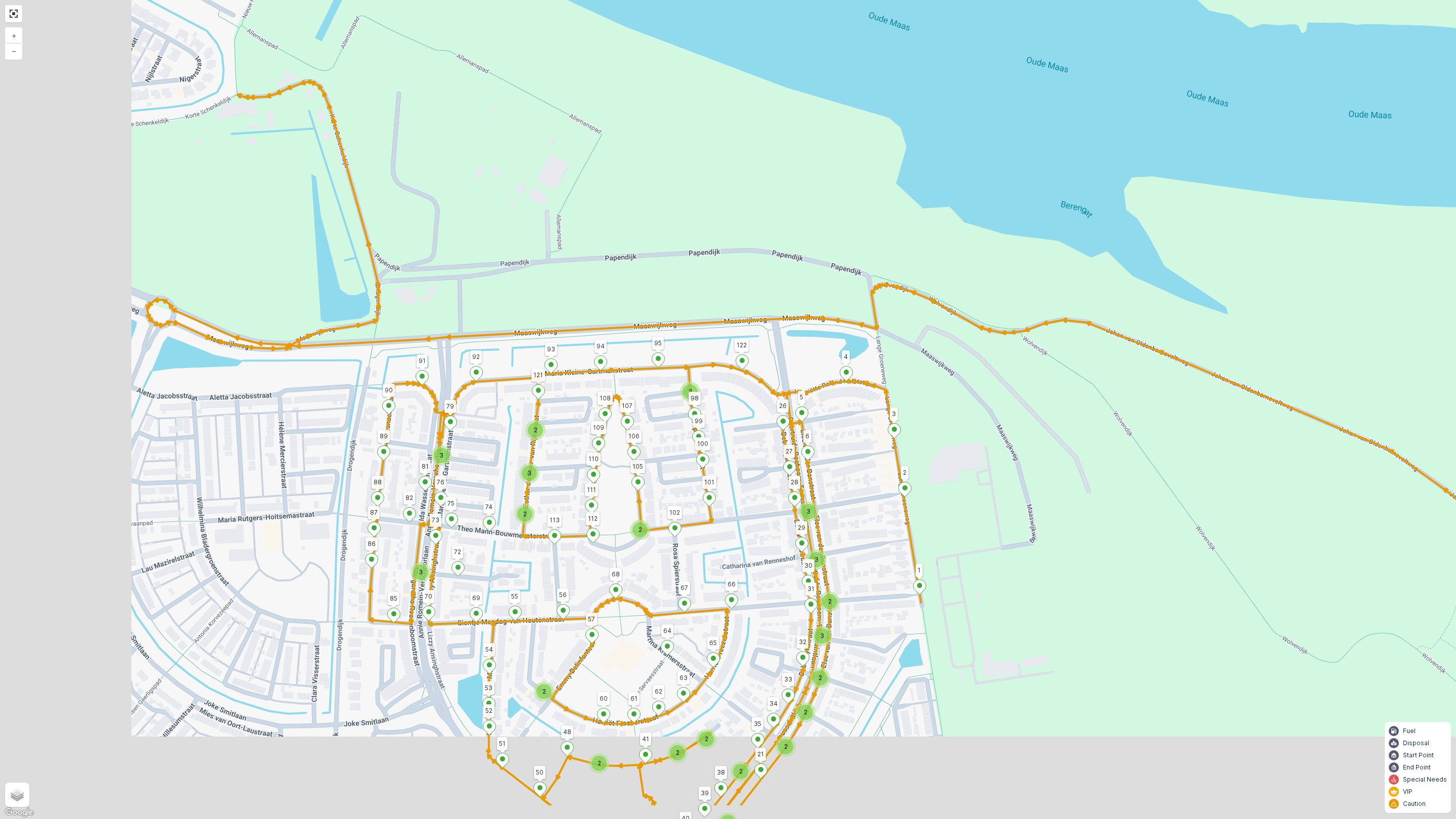
drag, startPoint x: 525, startPoint y: 539, endPoint x: 694, endPoint y: 457, distance: 187.8
click at [694, 457] on div "2 2 3 2 2 3 2 3 3 3 2 2 2 3 2 2 2 2 2 2 2 126 123 25 4 101 3 2 122 95 91 90 106…" at bounding box center [728, 410] width 1456 height 819
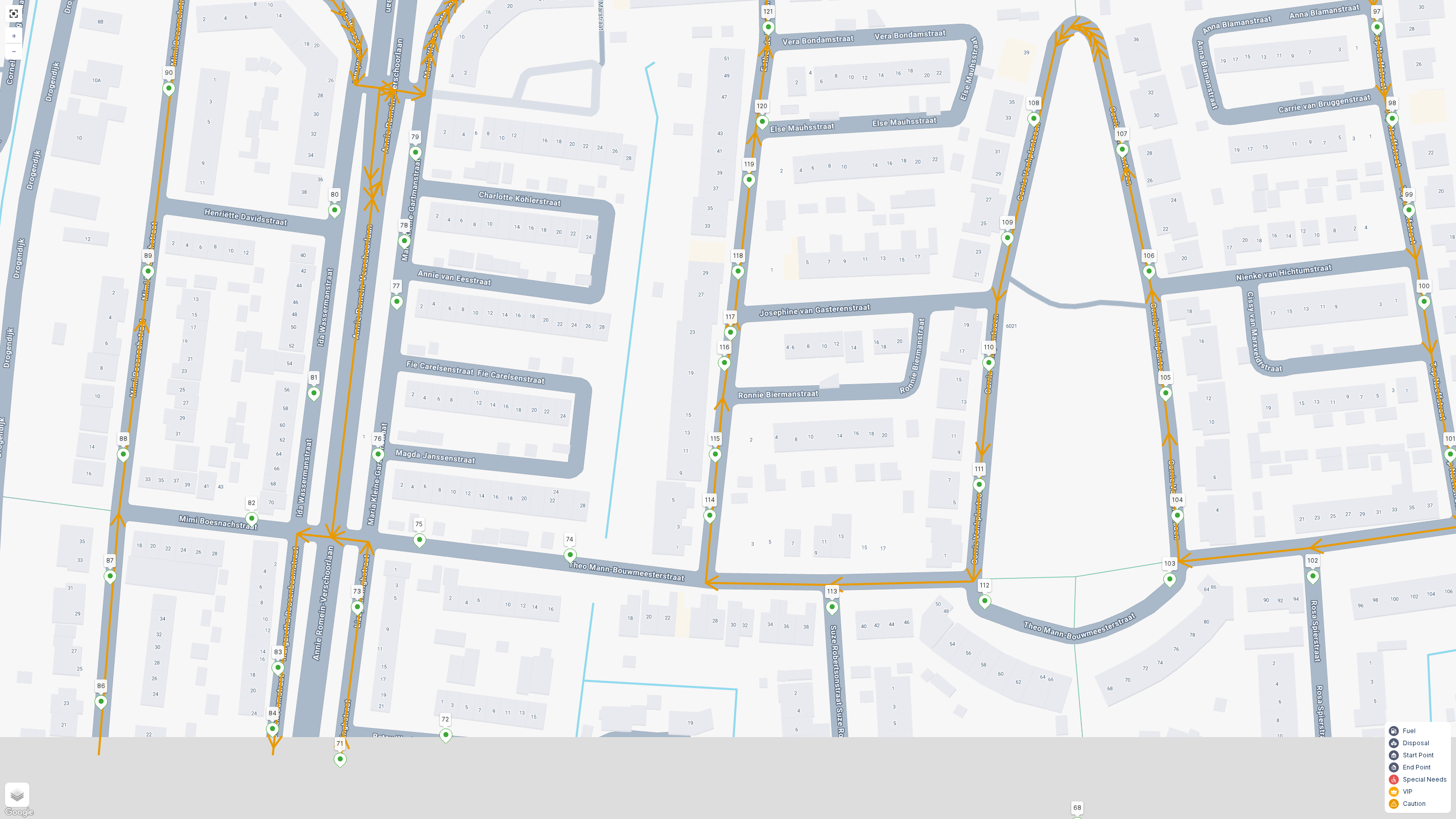
drag, startPoint x: 652, startPoint y: 543, endPoint x: 612, endPoint y: 307, distance: 239.4
click at [611, 310] on div "2 126 123 25 4 101 3 2 122 95 91 90 106 75 92 94 86 89 72 1 67 66 49 68 50 48 6…" at bounding box center [728, 410] width 1456 height 819
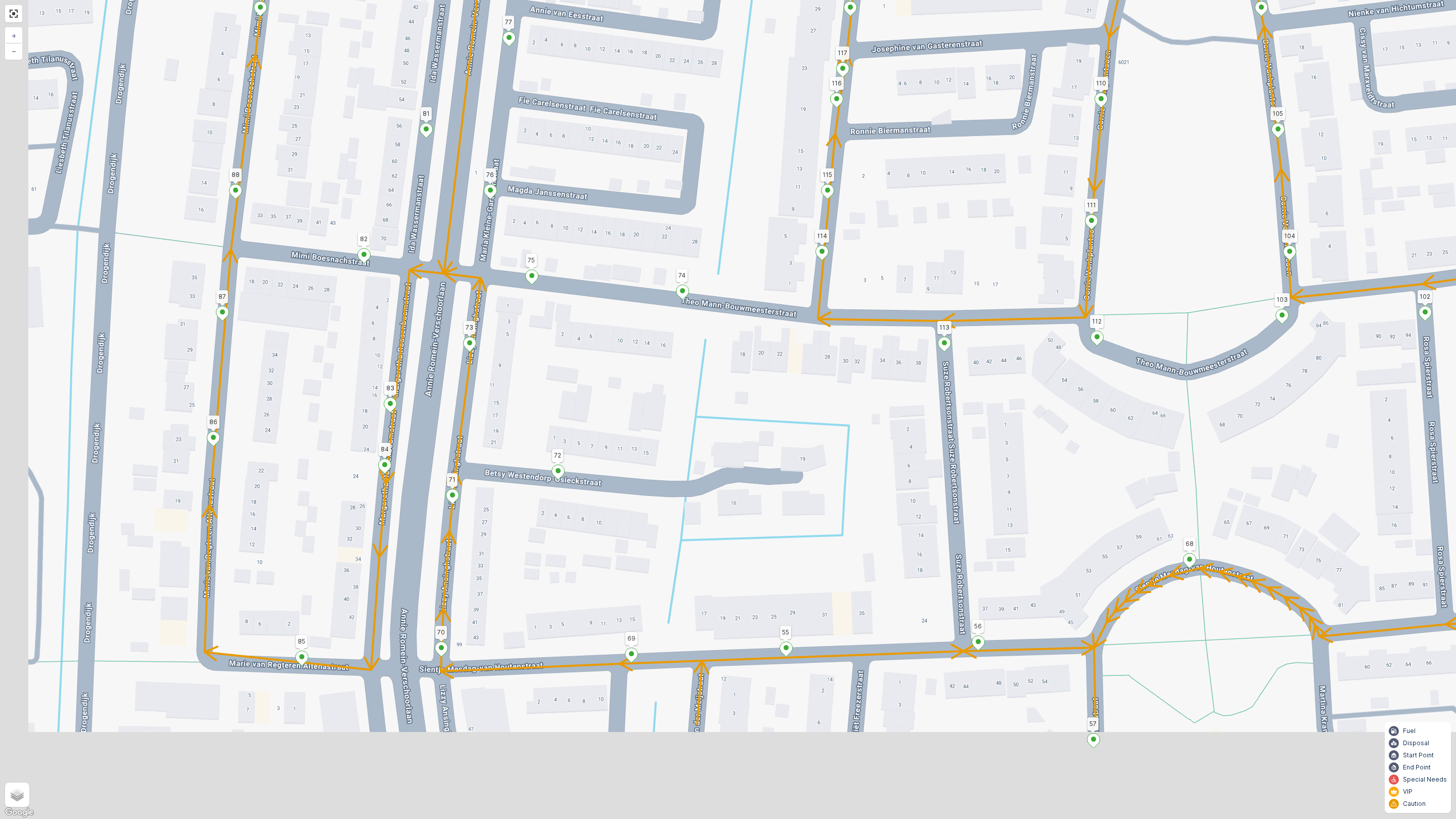
drag, startPoint x: 571, startPoint y: 520, endPoint x: 661, endPoint y: 305, distance: 233.1
click at [661, 306] on div "2 126 123 25 4 101 3 2 122 95 91 90 106 75 92 94 86 89 72 1 67 66 49 68 50 48 6…" at bounding box center [728, 410] width 1456 height 819
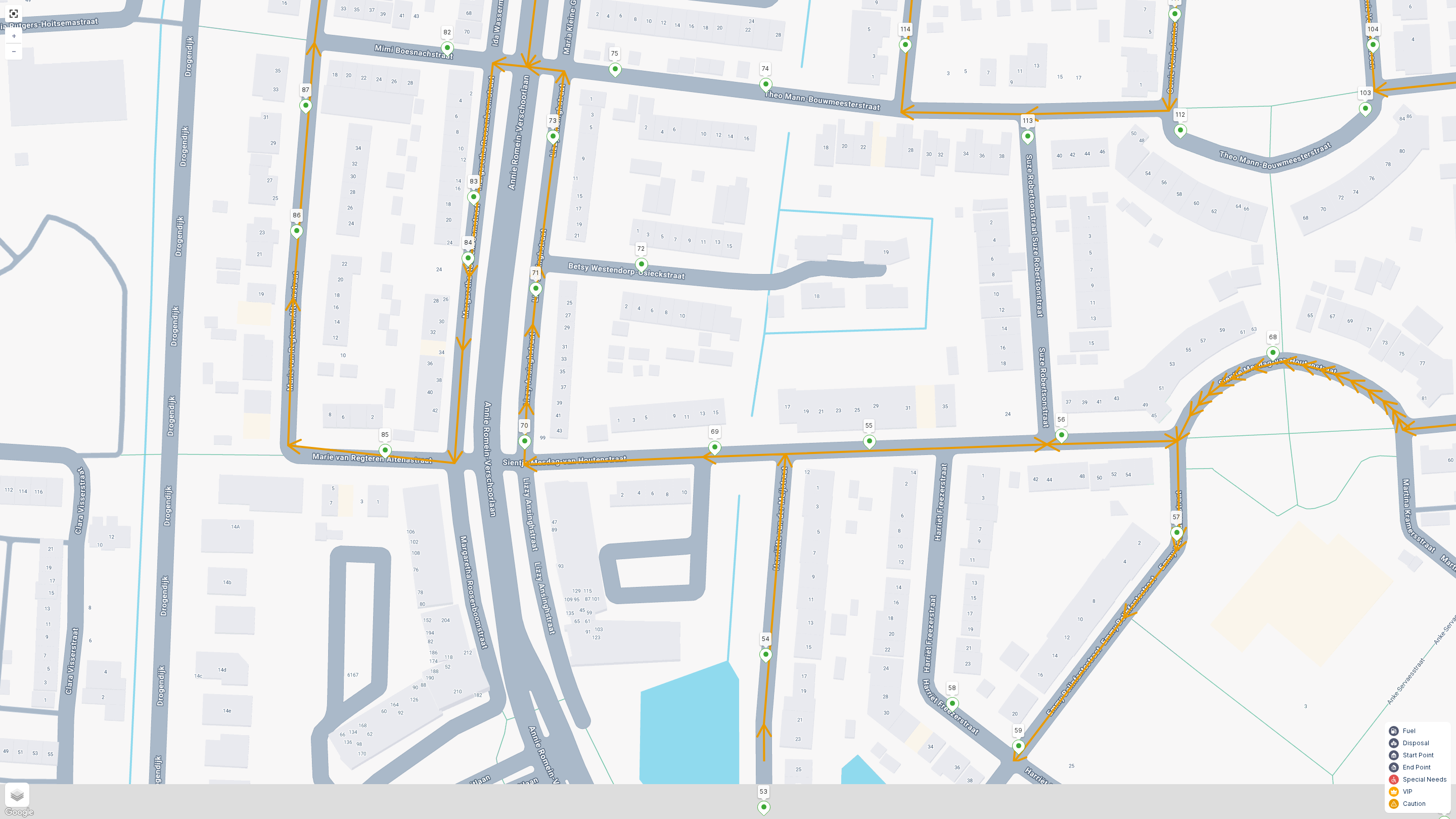
drag, startPoint x: 624, startPoint y: 457, endPoint x: 669, endPoint y: 244, distance: 217.7
click at [666, 257] on div "2 126 123 25 4 101 3 2 122 95 91 90 106 75 92 94 86 89 72 1 67 66 49 68 50 48 6…" at bounding box center [728, 410] width 1456 height 819
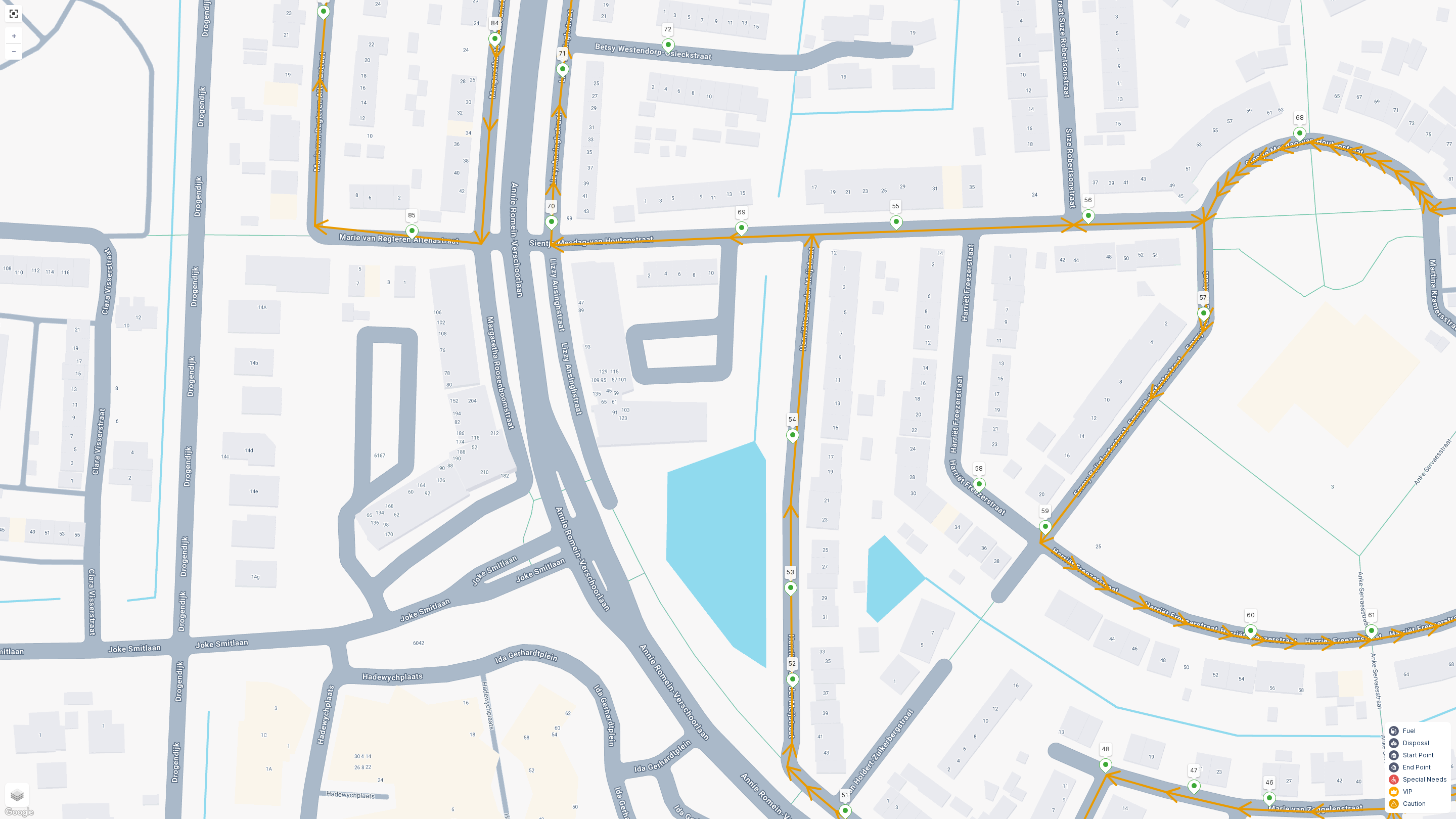
drag, startPoint x: 624, startPoint y: 584, endPoint x: 598, endPoint y: 542, distance: 49.4
click at [613, 552] on div "2 126 123 25 4 101 3 2 122 95 91 90 106 75 92 94 86 89 72 1 67 66 49 68 50 48 6…" at bounding box center [728, 410] width 1456 height 819
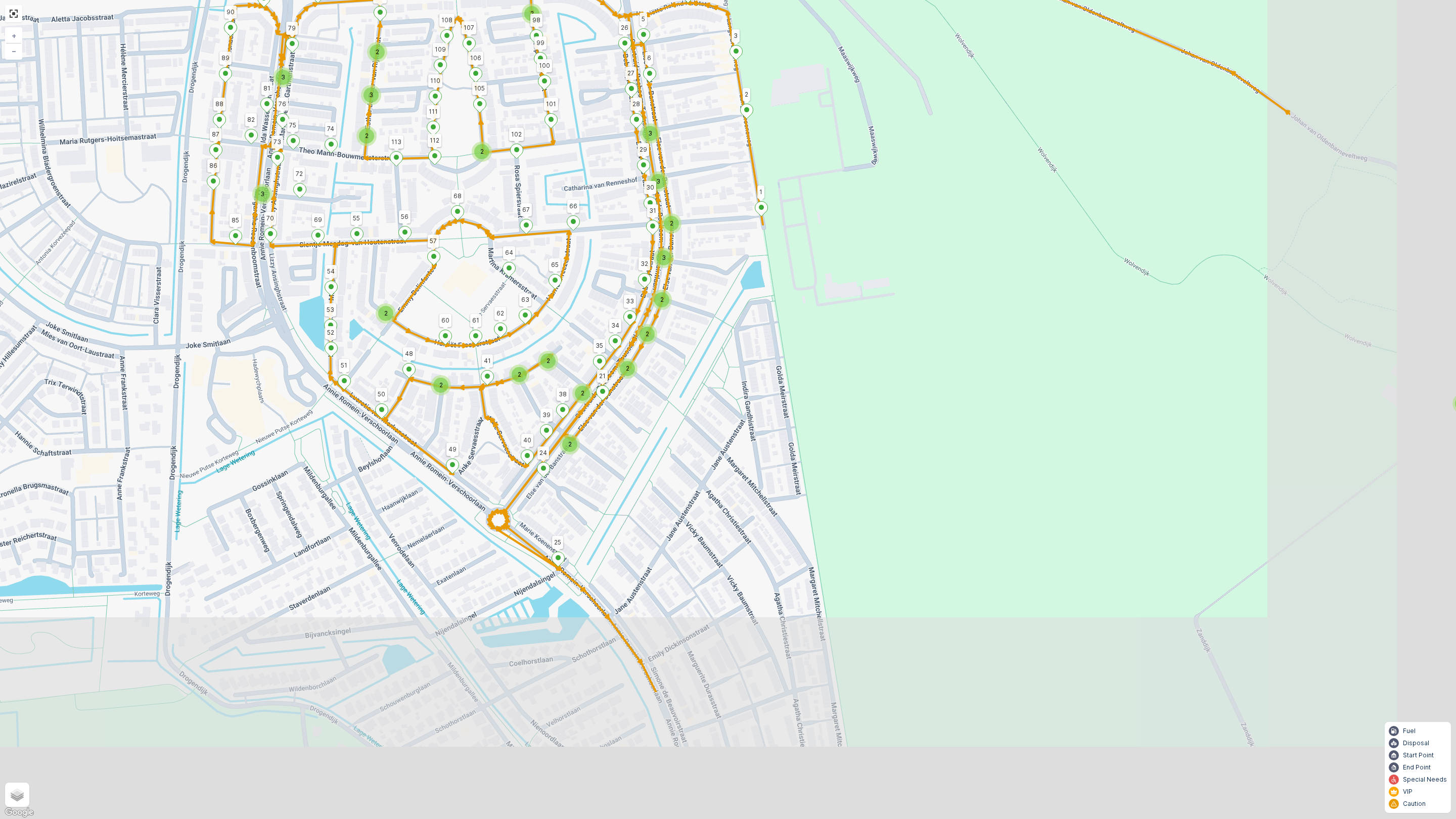
drag, startPoint x: 938, startPoint y: 672, endPoint x: 627, endPoint y: 463, distance: 374.7
click at [627, 463] on div "2 2 3 2 2 3 2 3 3 3 2 2 2 3 2 2 2 2 2 2 2 126 123 25 4 101 3 2 122 95 91 90 106…" at bounding box center [728, 410] width 1456 height 819
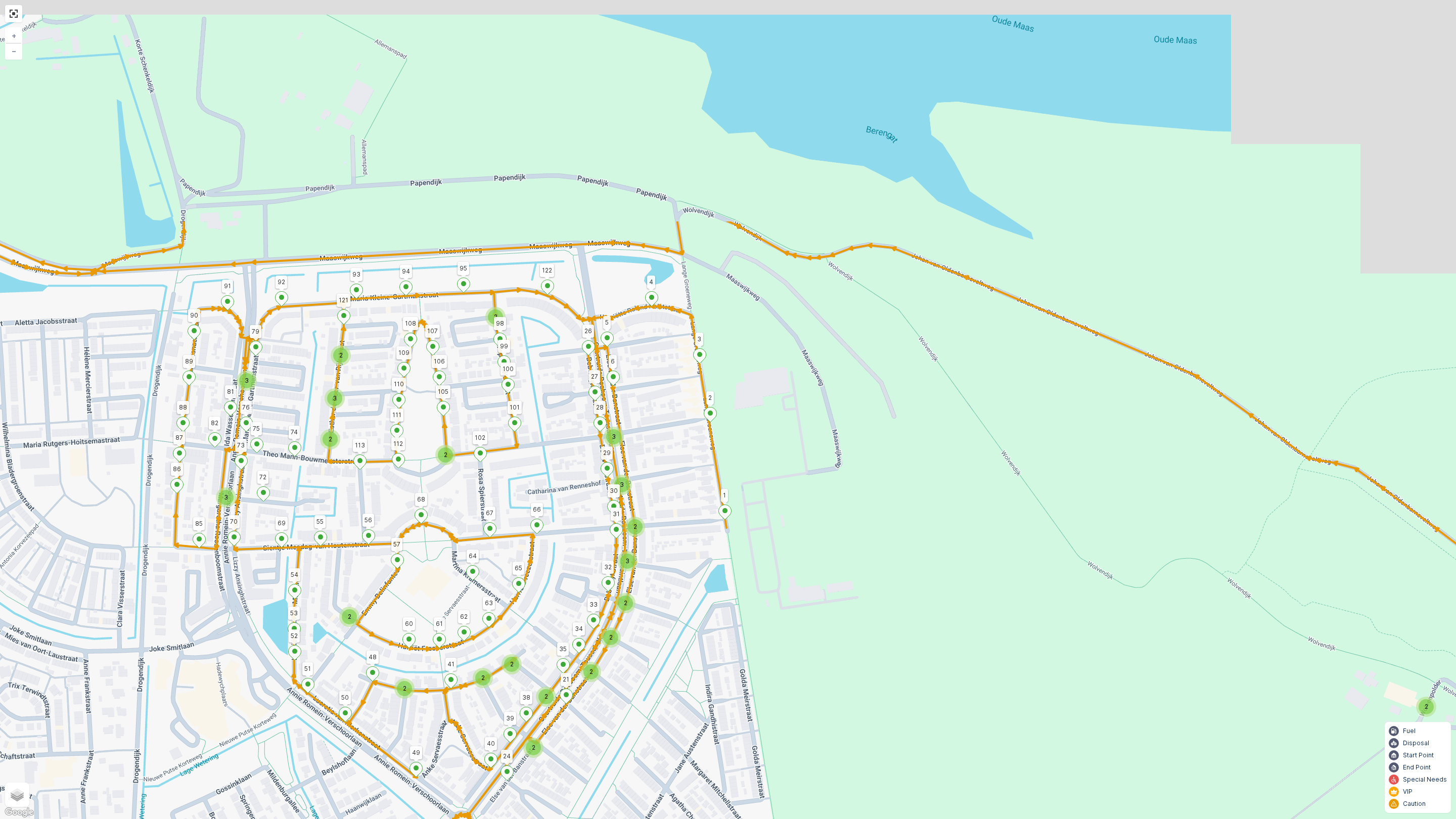
drag, startPoint x: 658, startPoint y: 444, endPoint x: 624, endPoint y: 752, distance: 309.9
click at [624, 722] on div "2 2 3 2 2 3 2 3 3 3 2 2 2 3 2 2 2 2 2 2 2 126 123 25 4 101 3 2 122 95 91 90 106…" at bounding box center [728, 410] width 1456 height 819
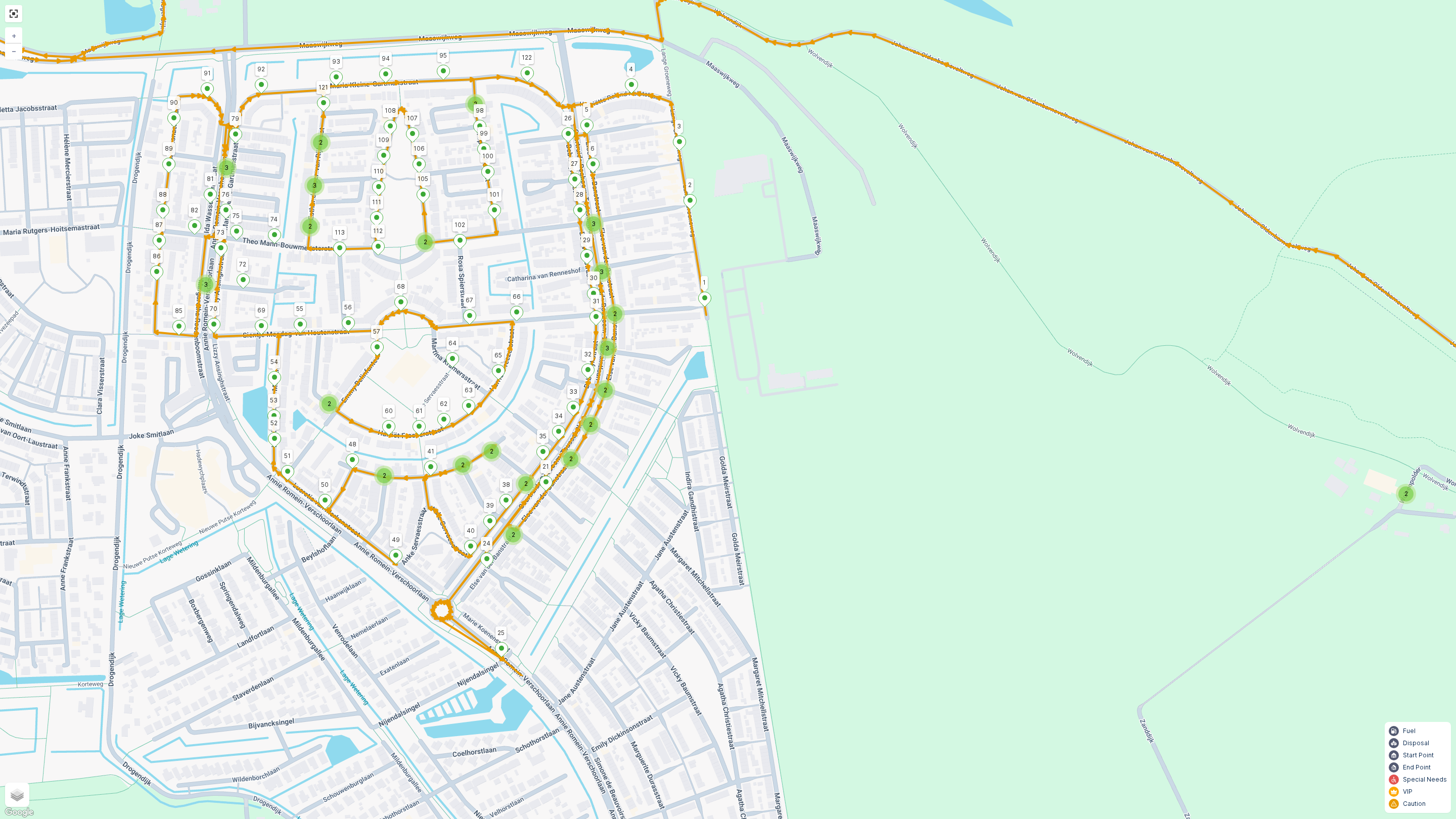
drag, startPoint x: 712, startPoint y: 610, endPoint x: 679, endPoint y: 405, distance: 207.6
click at [689, 386] on div "2 2 3 2 2 3 2 3 3 3 2 2 2 3 2 2 2 2 2 2 2 126 123 25 4 101 3 2 122 95 91 90 106…" at bounding box center [728, 410] width 1456 height 819
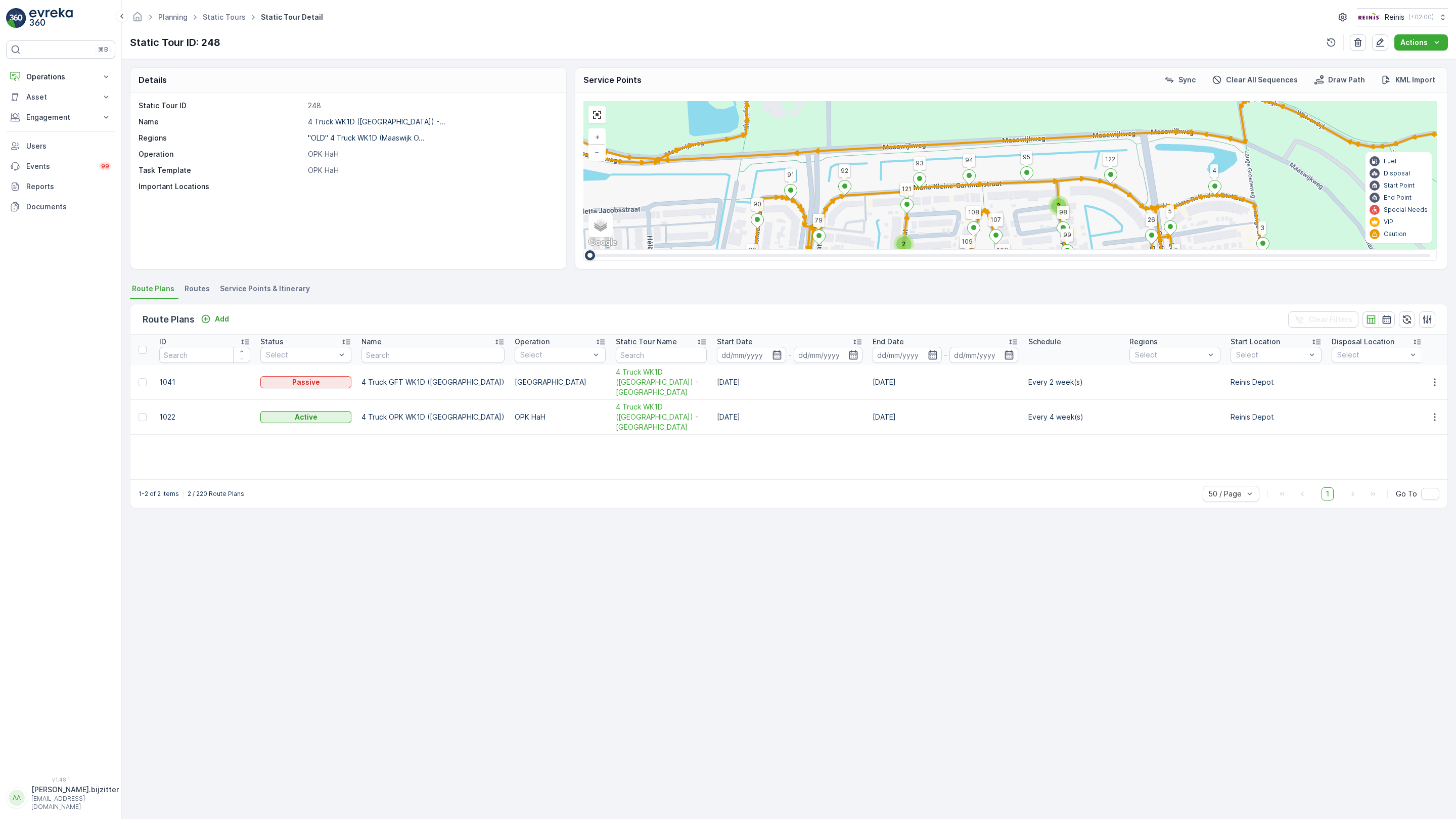
click at [583, 101] on div "2 2 3 2 2 3 2 3 3 3 2 2 2 3 2 2 2 2 2 2 2 126 123 25 4 101 3 2 122 95 91 90 106…" at bounding box center [1010, 176] width 853 height 148
click at [589, 107] on link at bounding box center [597, 115] width 15 height 15
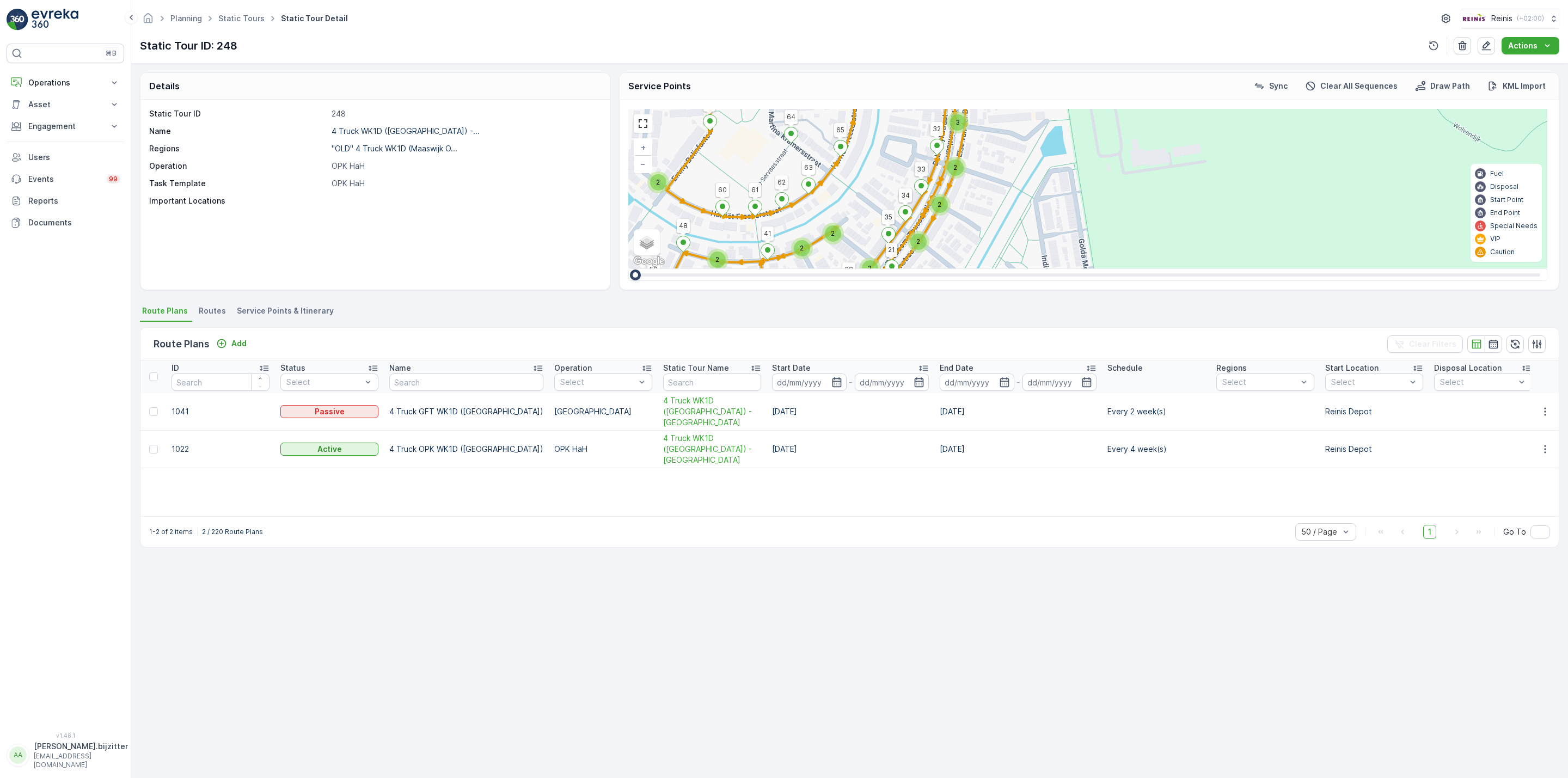
click at [307, 309] on span "Service Points & Itinerary" at bounding box center [285, 310] width 97 height 11
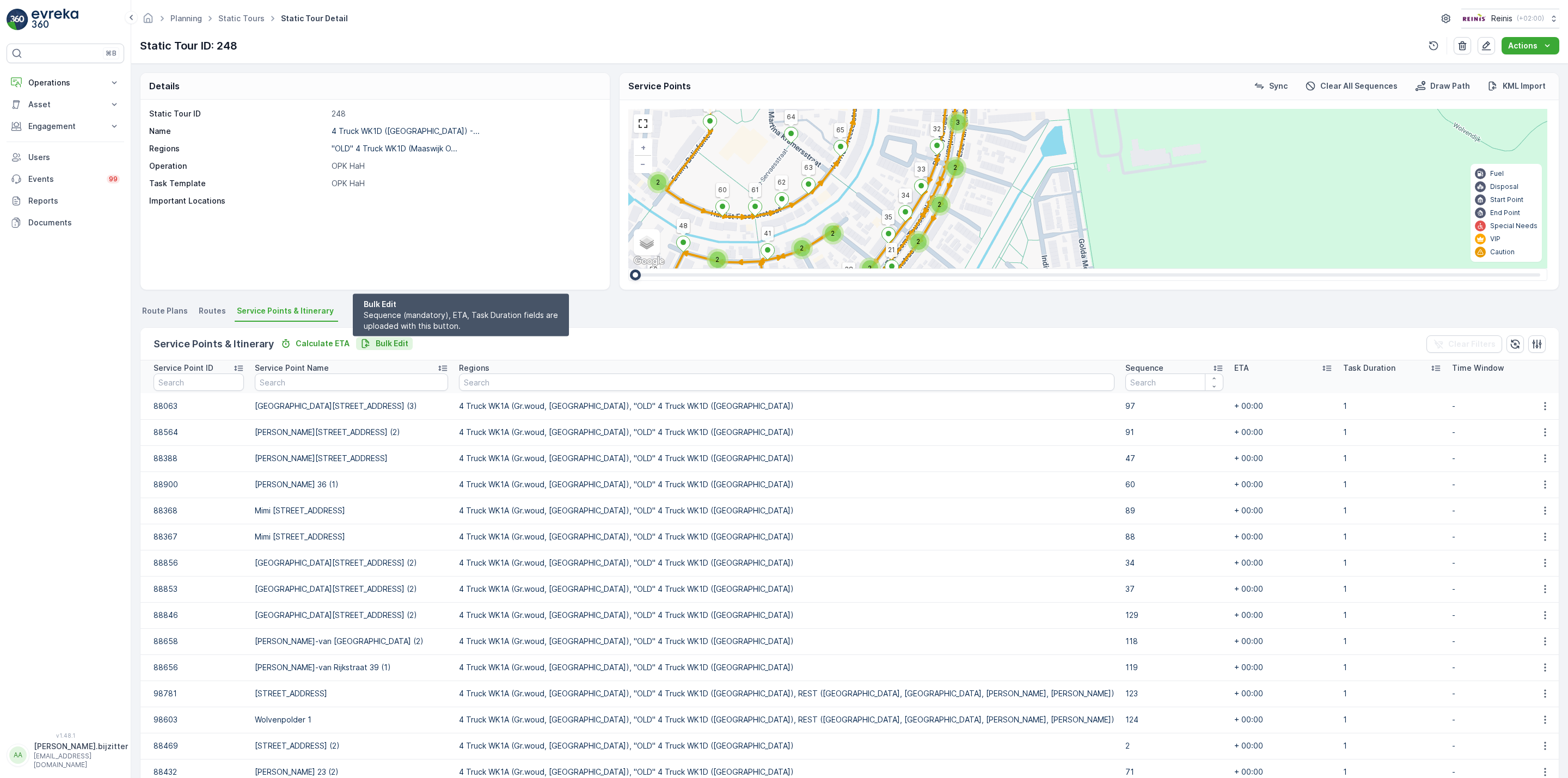
click at [392, 346] on p "Bulk Edit" at bounding box center [392, 344] width 32 height 11
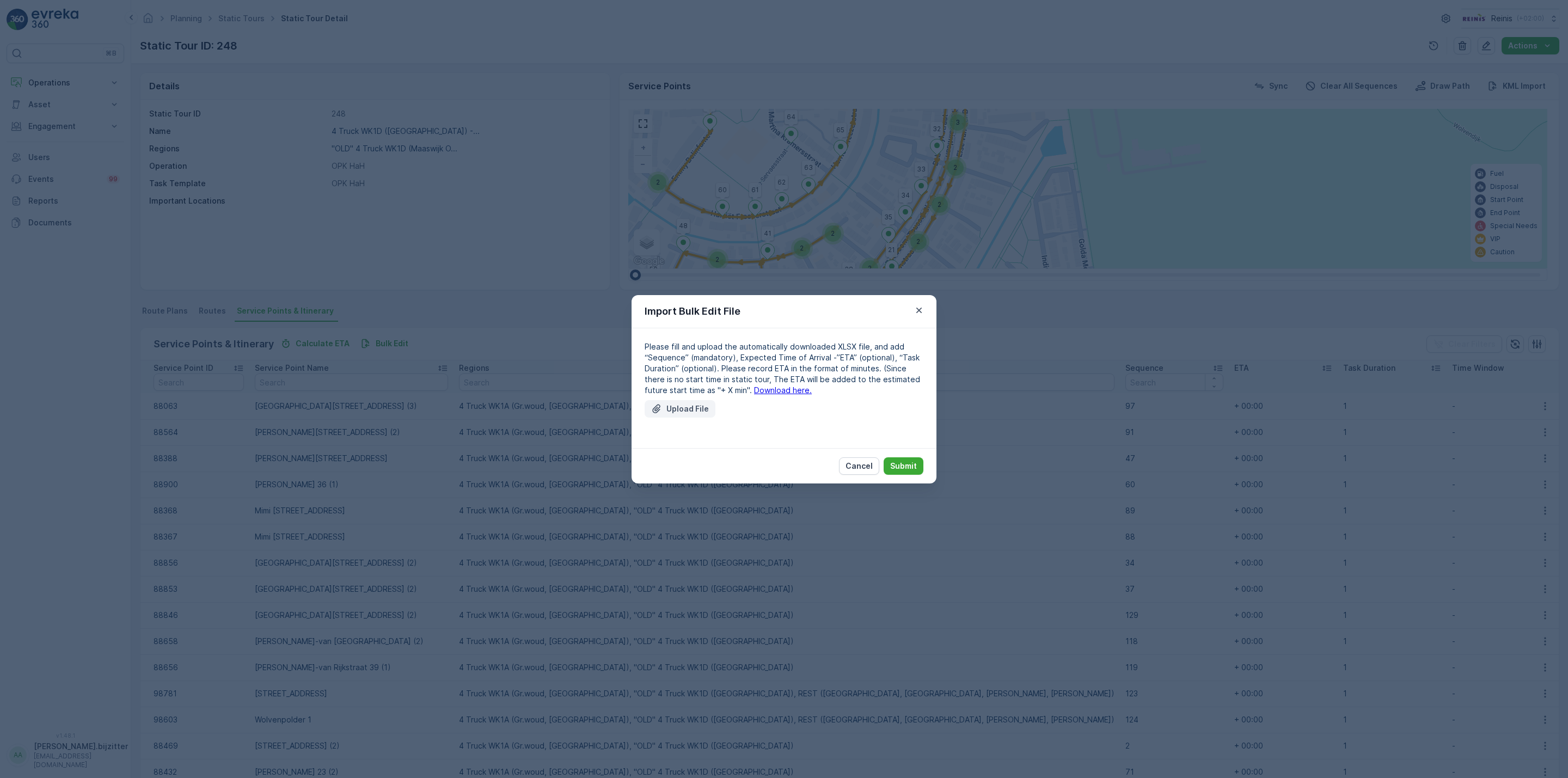
click at [675, 410] on p "Upload File" at bounding box center [687, 408] width 42 height 11
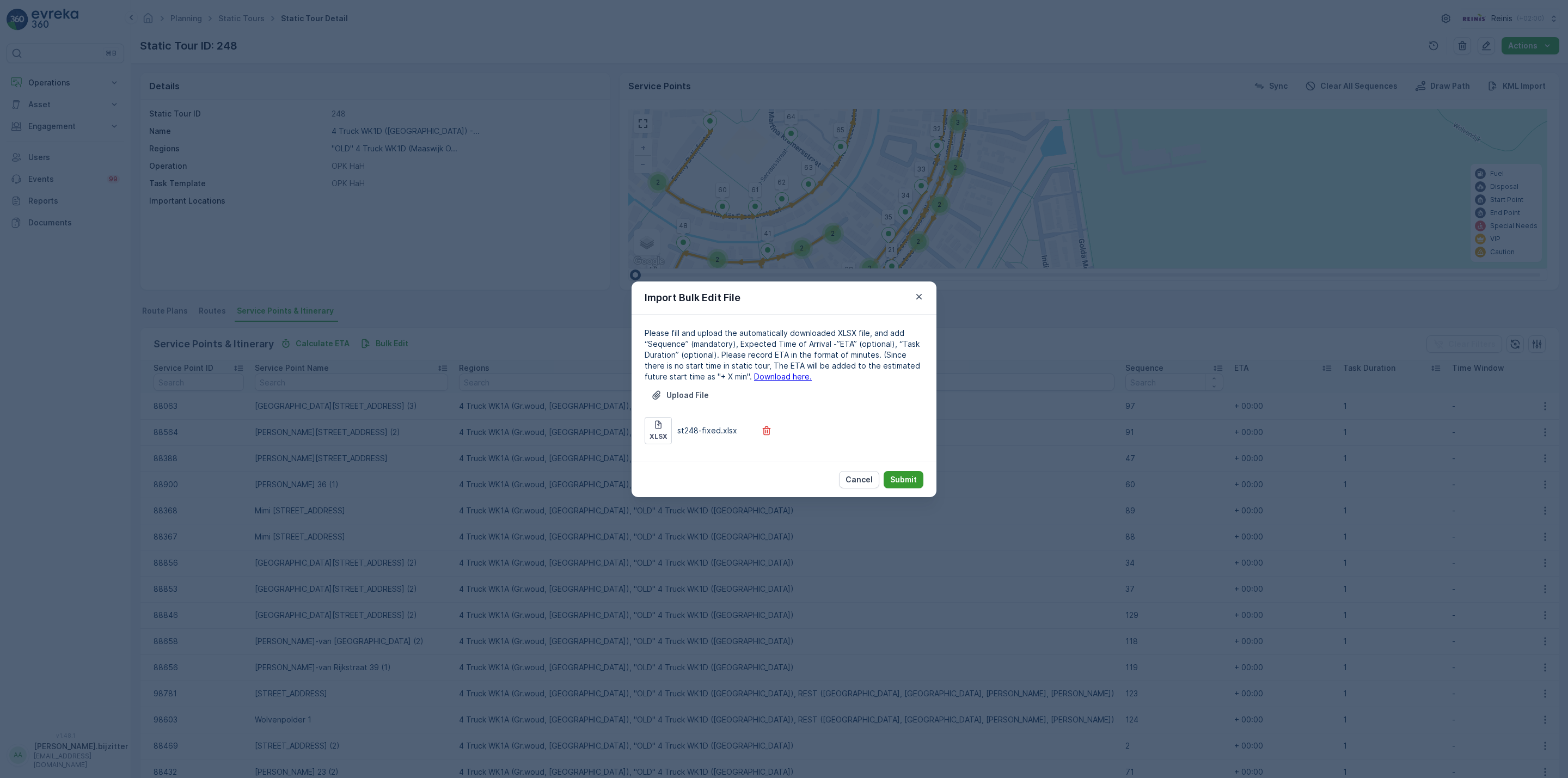
click at [902, 476] on p "Submit" at bounding box center [904, 479] width 27 height 11
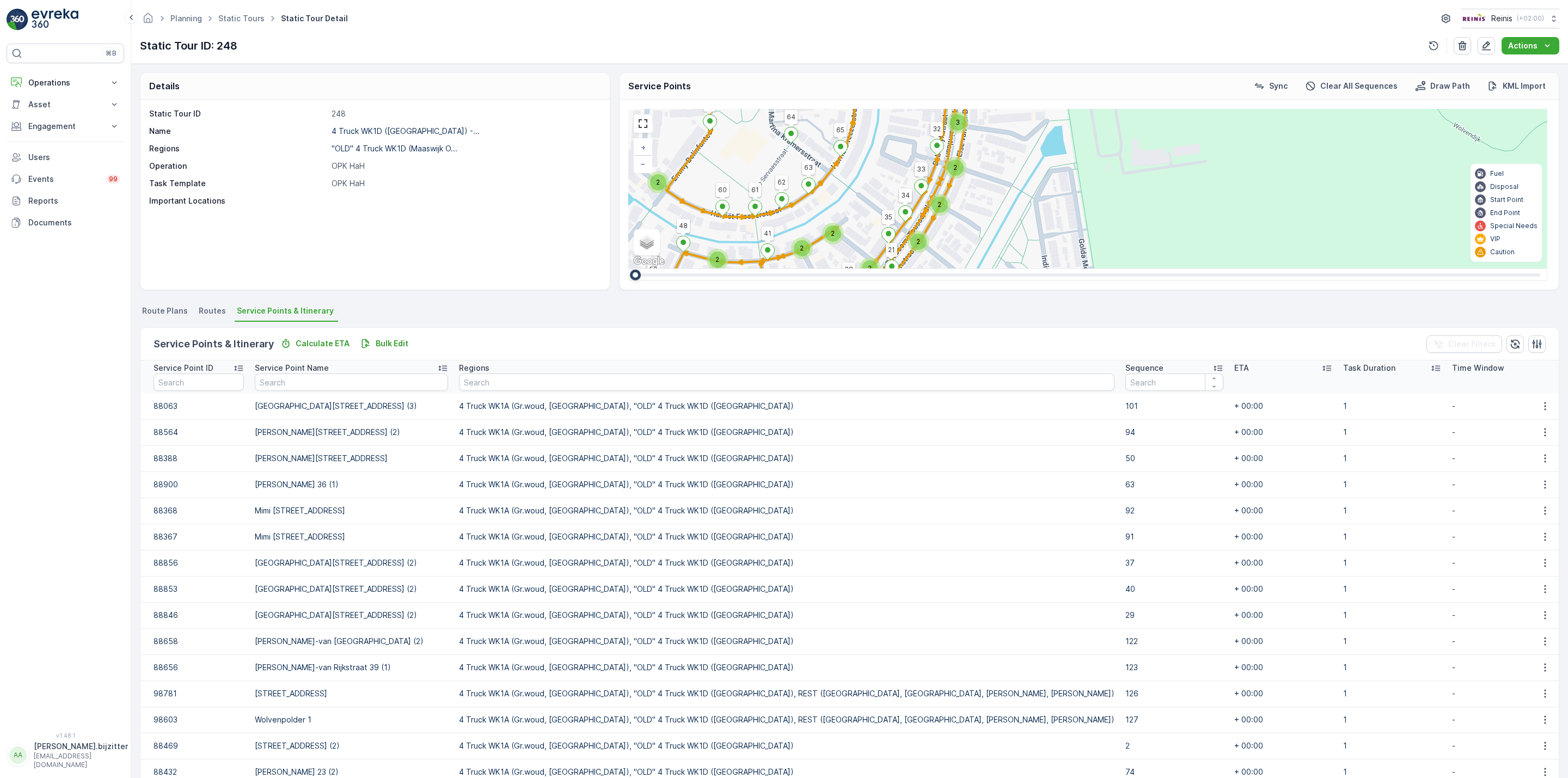
click at [500, 278] on div "Static Tour ID 248 Name 4 Truck WK1D (Maaswijk Oost) -... Regions "OLD" 4 Truck…" at bounding box center [375, 194] width 470 height 190
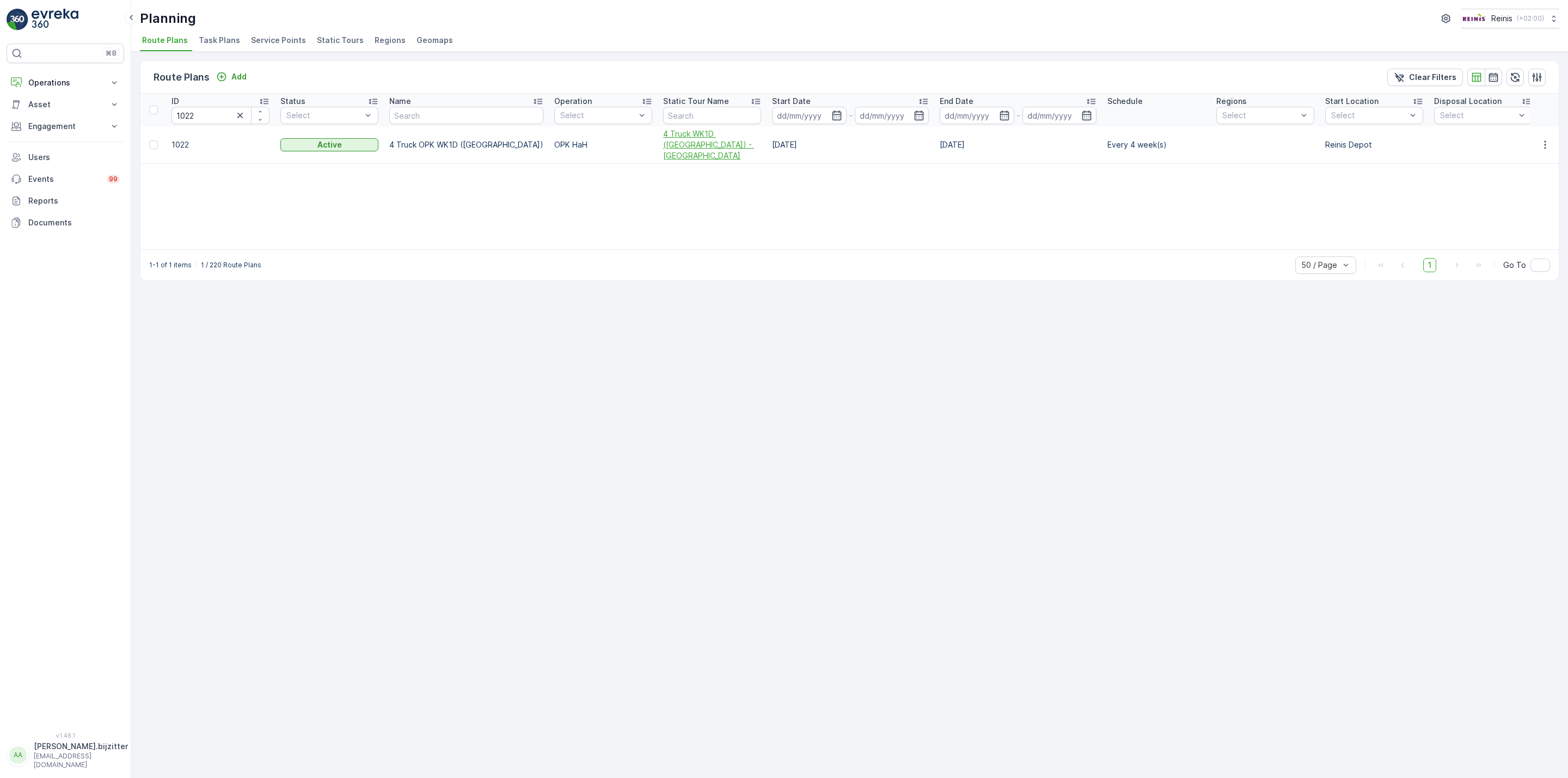
click at [663, 134] on span "4 Truck WK1D ([GEOGRAPHIC_DATA]) - [GEOGRAPHIC_DATA]" at bounding box center [712, 145] width 98 height 32
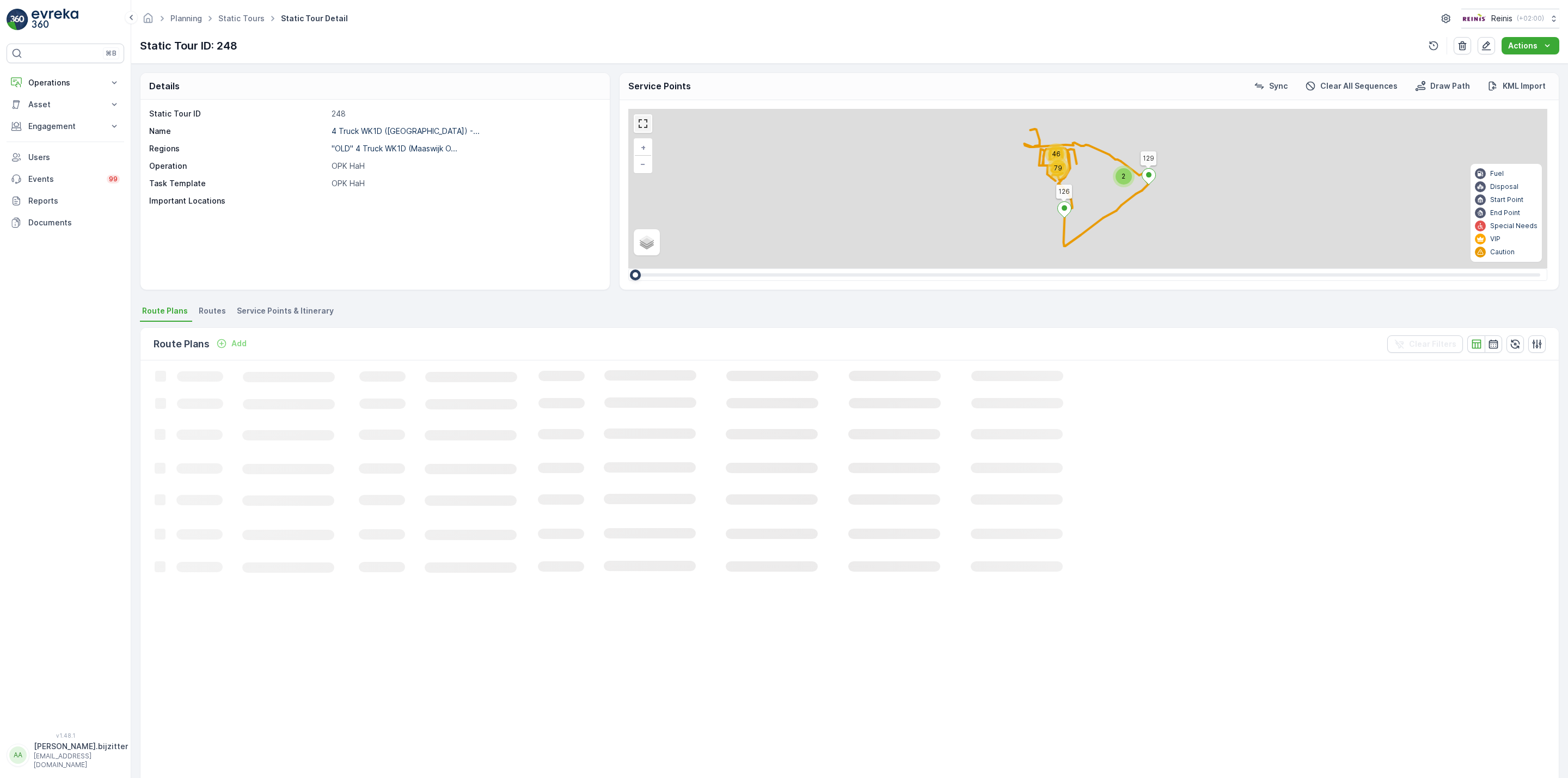
click at [645, 125] on link at bounding box center [642, 123] width 16 height 16
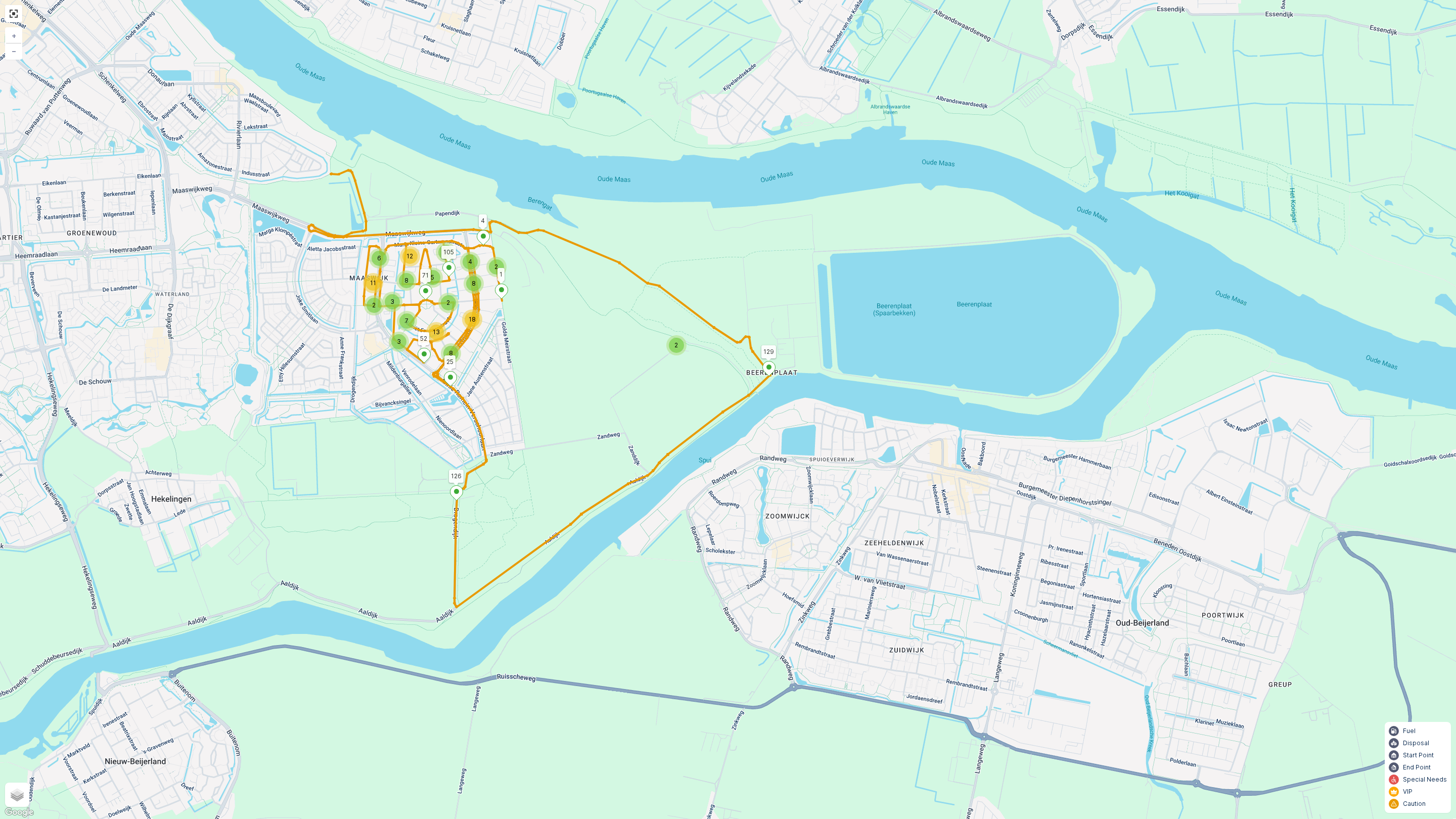
drag, startPoint x: 516, startPoint y: 310, endPoint x: 628, endPoint y: 410, distance: 150.1
click at [630, 410] on div "2 2 4 7 6 5 8 12 2 11 3 2 8 18 3 8 7 13 129 126 4 105 25 1 52 71 3 2 26 27 5 6 …" at bounding box center [728, 410] width 1456 height 819
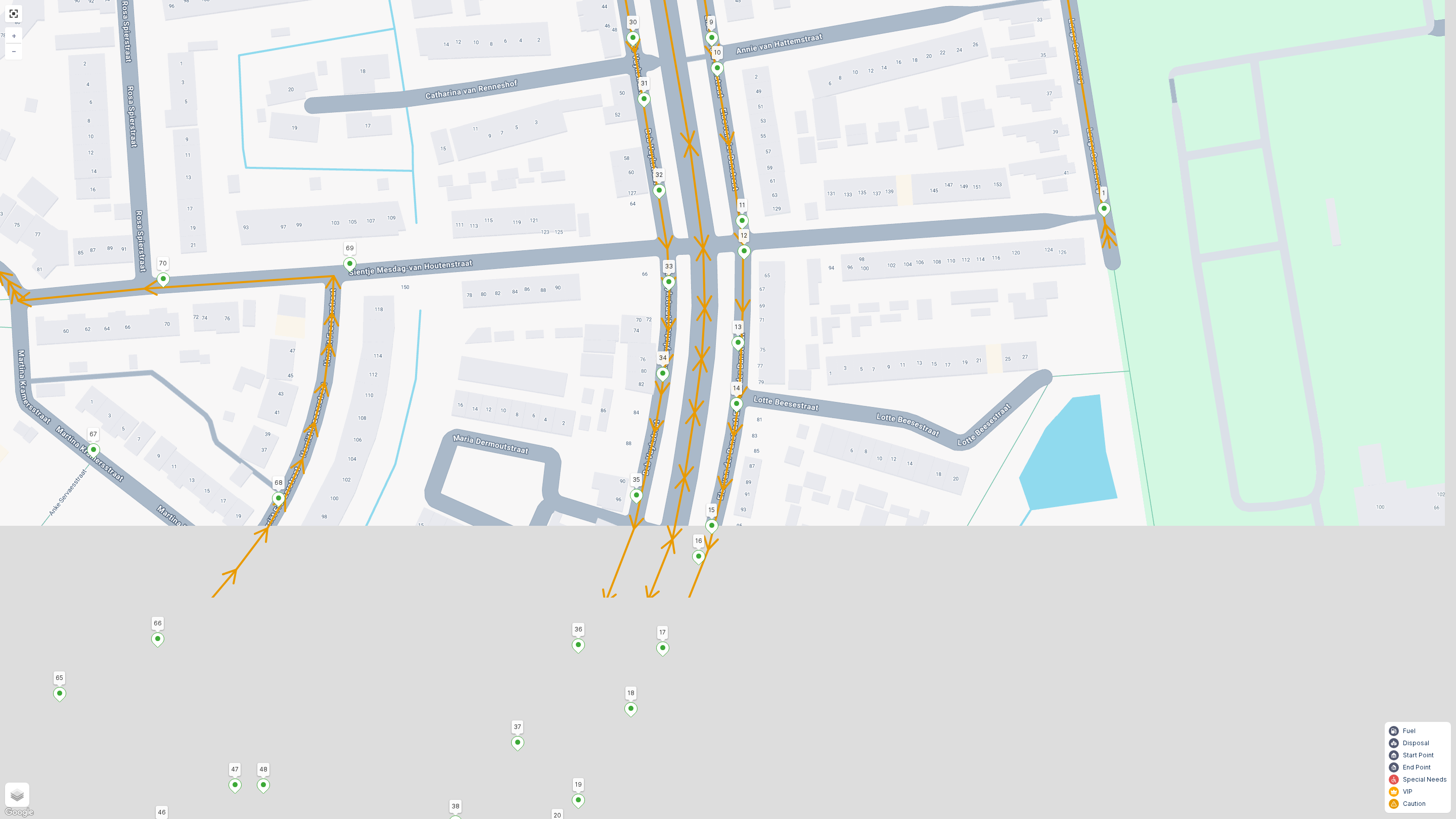
drag, startPoint x: 559, startPoint y: 502, endPoint x: 534, endPoint y: 222, distance: 281.1
click at [546, 190] on div "2 129 126 4 105 25 1 52 71 3 2 26 27 5 6 99 98 104 103 102 94 93 82 110 106 109…" at bounding box center [728, 410] width 1456 height 819
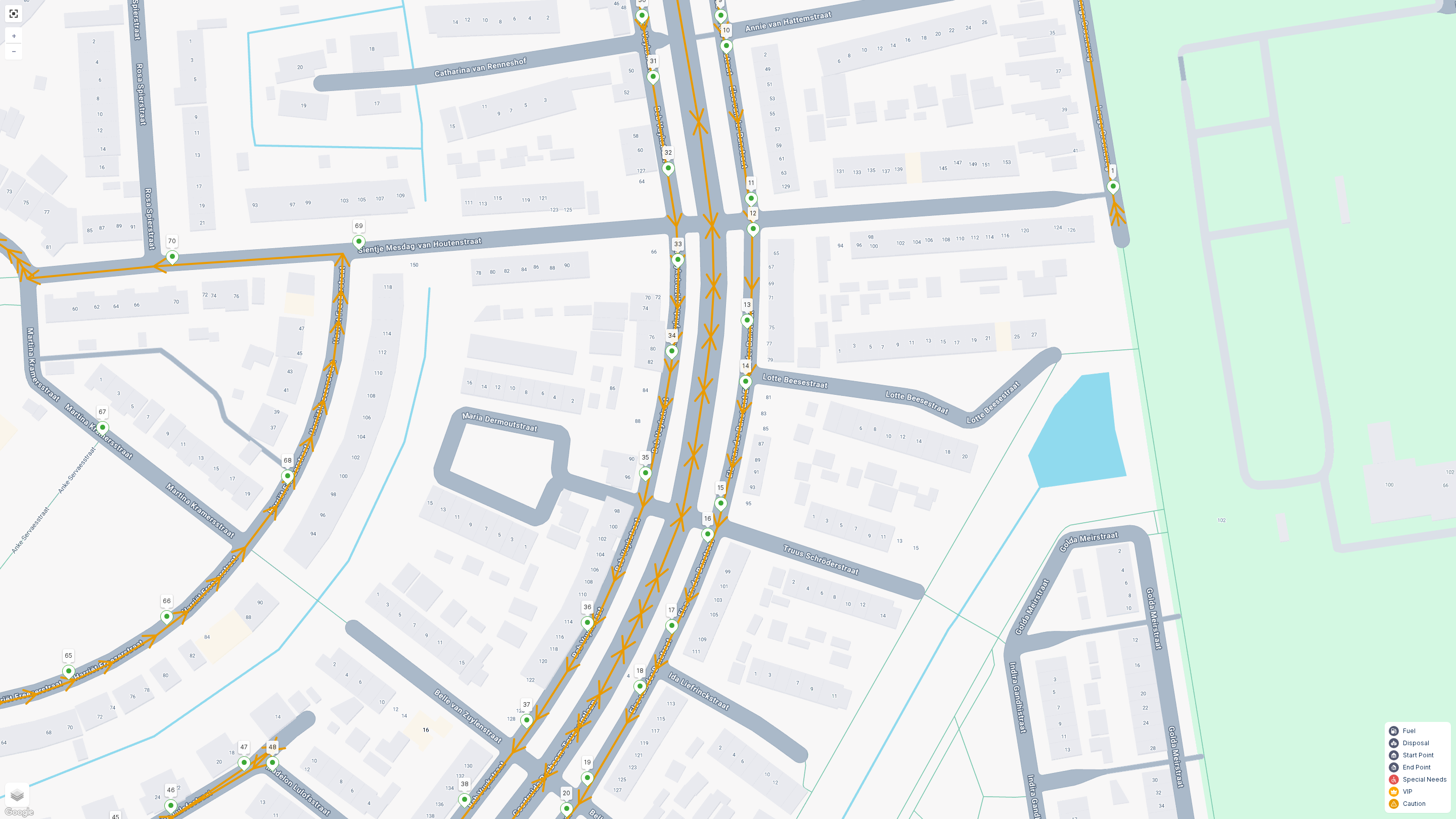
drag, startPoint x: 533, startPoint y: 383, endPoint x: 636, endPoint y: 82, distance: 318.1
click at [625, 133] on div "2 129 126 4 105 25 1 52 71 3 2 26 27 5 6 99 98 104 103 102 94 93 82 110 106 109…" at bounding box center [728, 410] width 1456 height 819
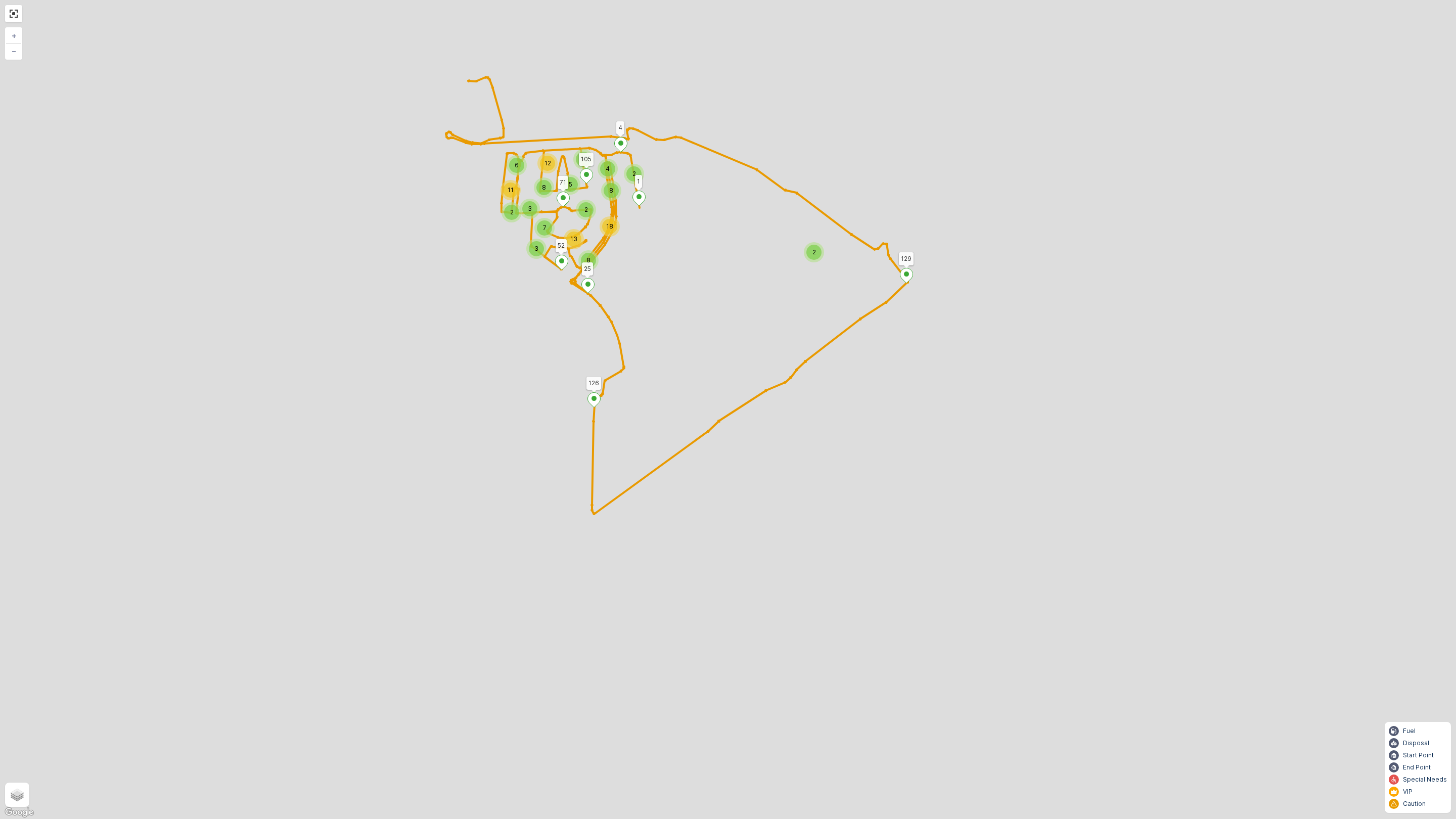
click at [359, 378] on div "2 2 4 7 6 5 8 12 2 11 3 2 8 18 3 8 7 13 129 126 4 105 25 1 52 71 3 2 26 27 5 6 …" at bounding box center [728, 410] width 1456 height 819
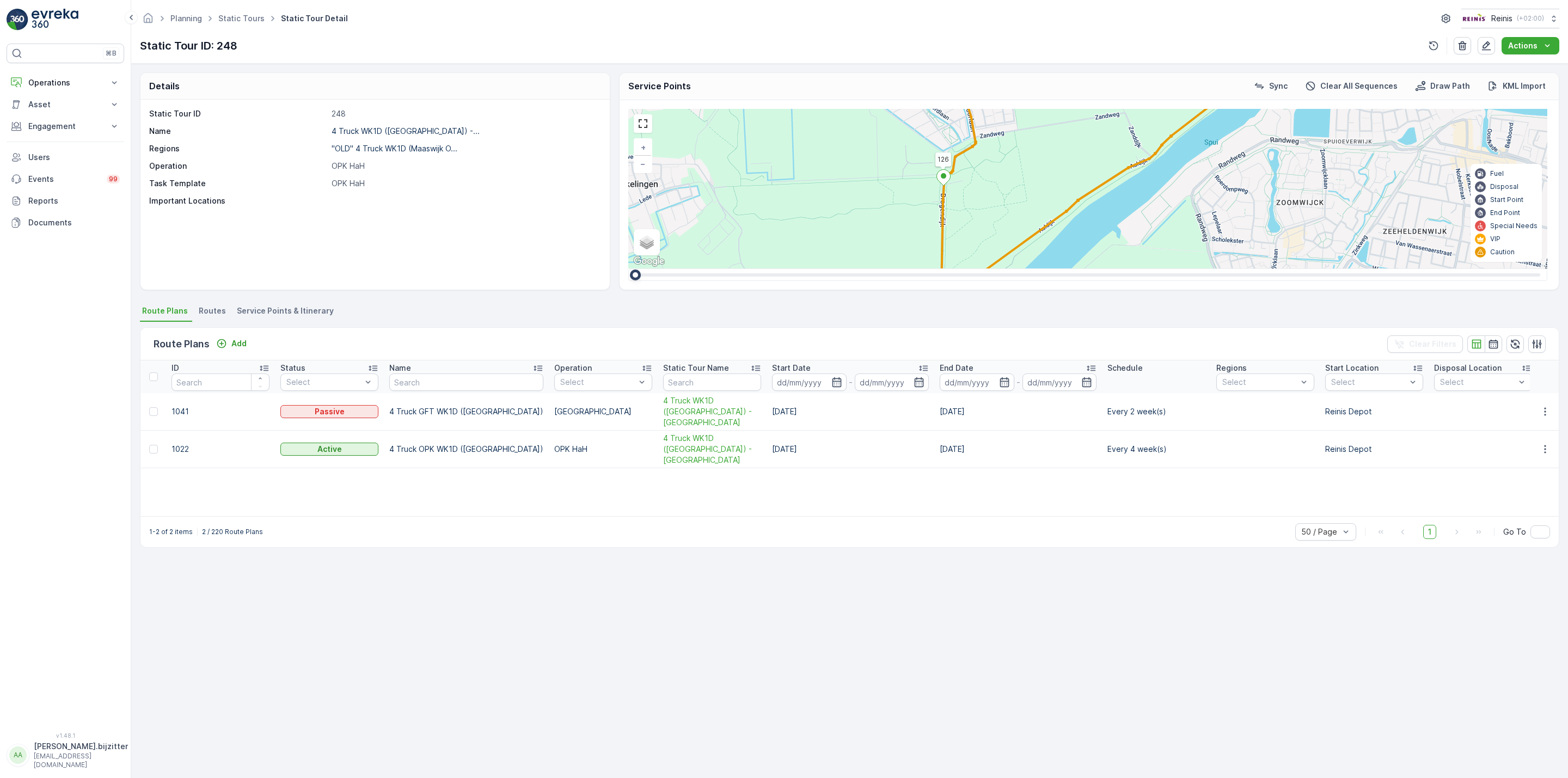
click at [296, 664] on div "Details Static Tour ID 248 Name 4 Truck WK1D (Maaswijk Oost) -... Regions "OLD"…" at bounding box center [850, 421] width 1437 height 714
